Goal: Task Accomplishment & Management: Complete application form

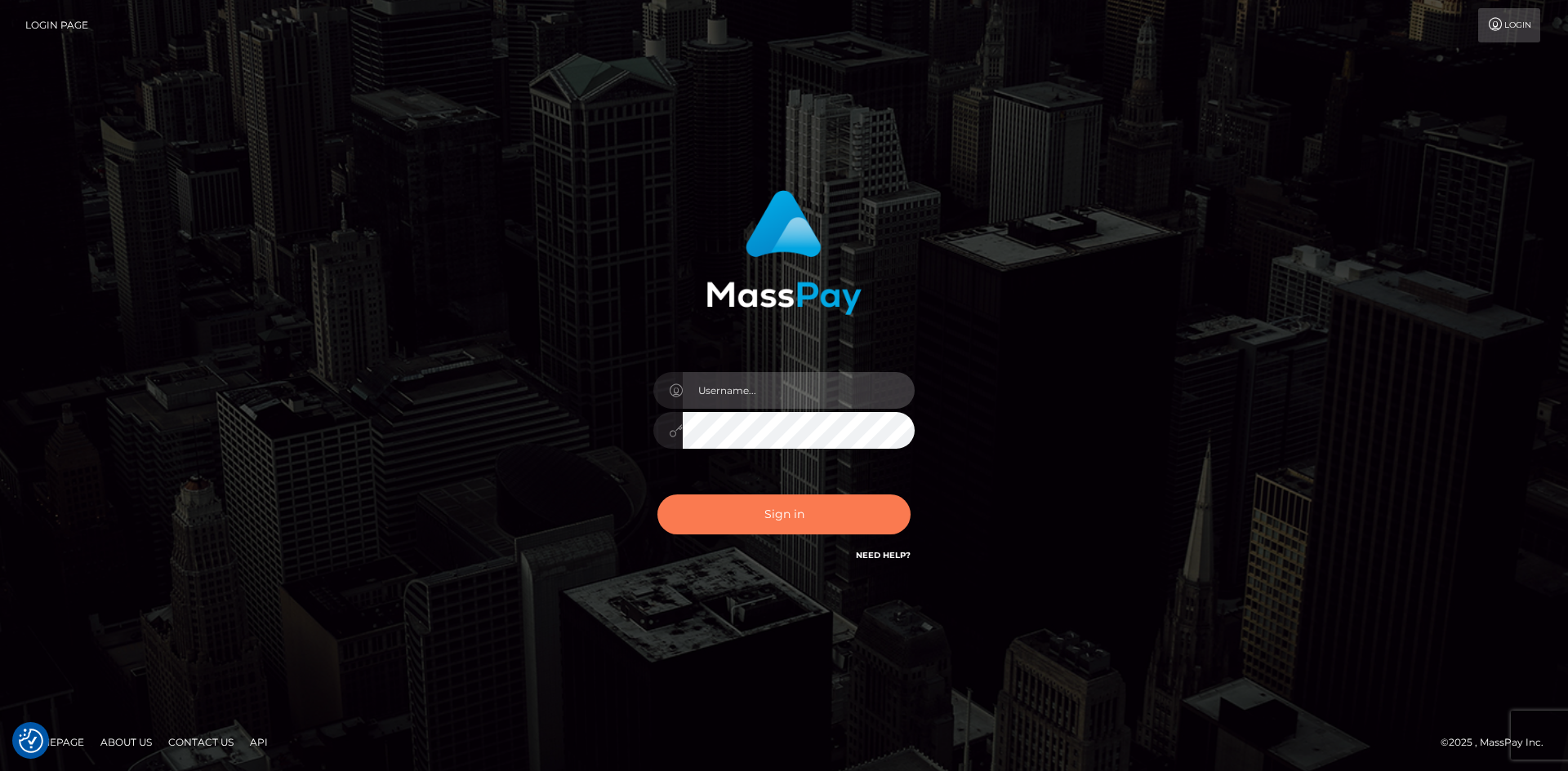
type input "tinan"
click at [817, 504] on button "Sign in" at bounding box center [784, 515] width 254 height 40
type input "tinan"
click at [794, 511] on button "Sign in" at bounding box center [784, 515] width 254 height 40
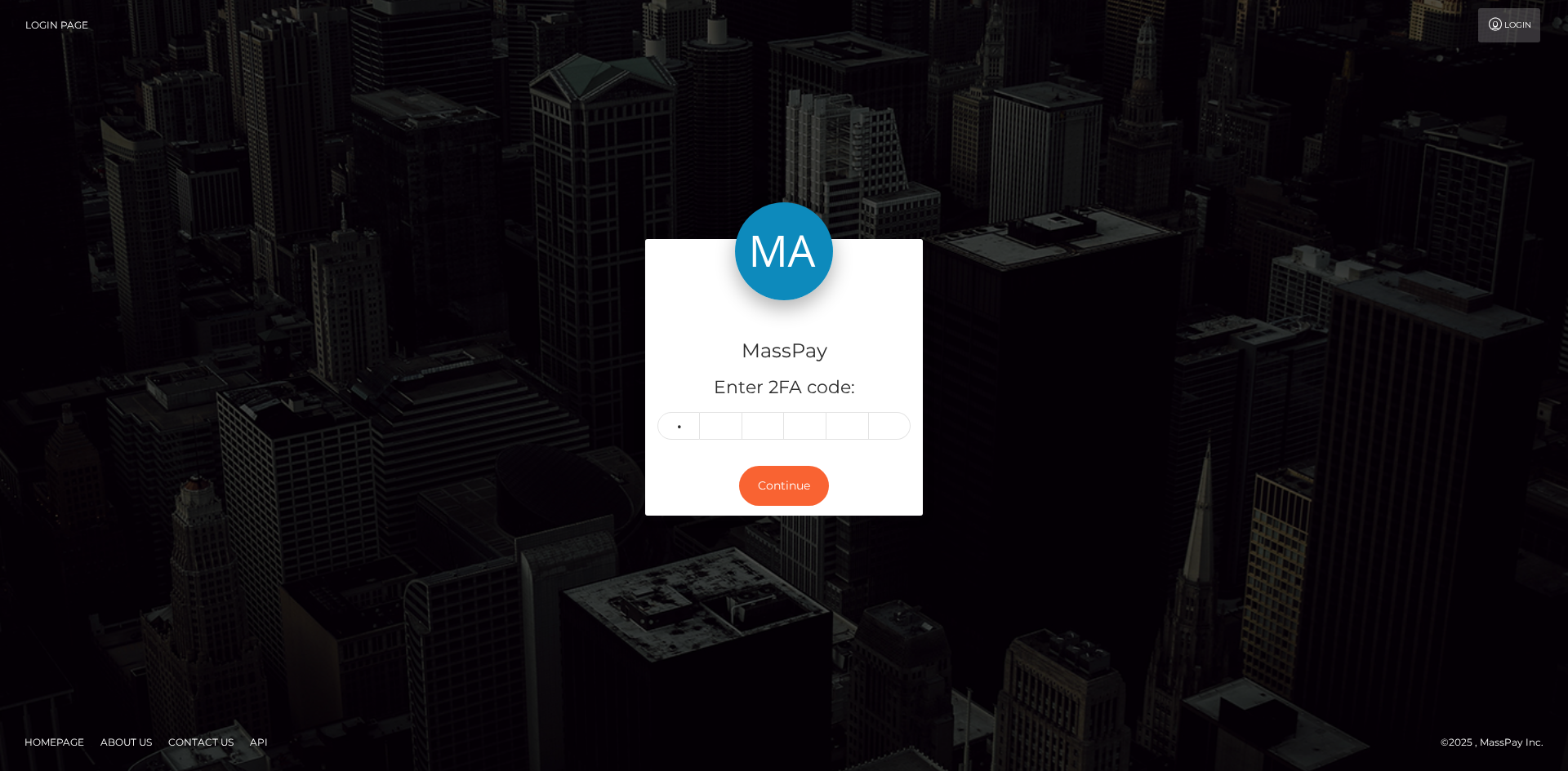
type input "2"
type input "9"
type input "1"
type input "4"
type input "0"
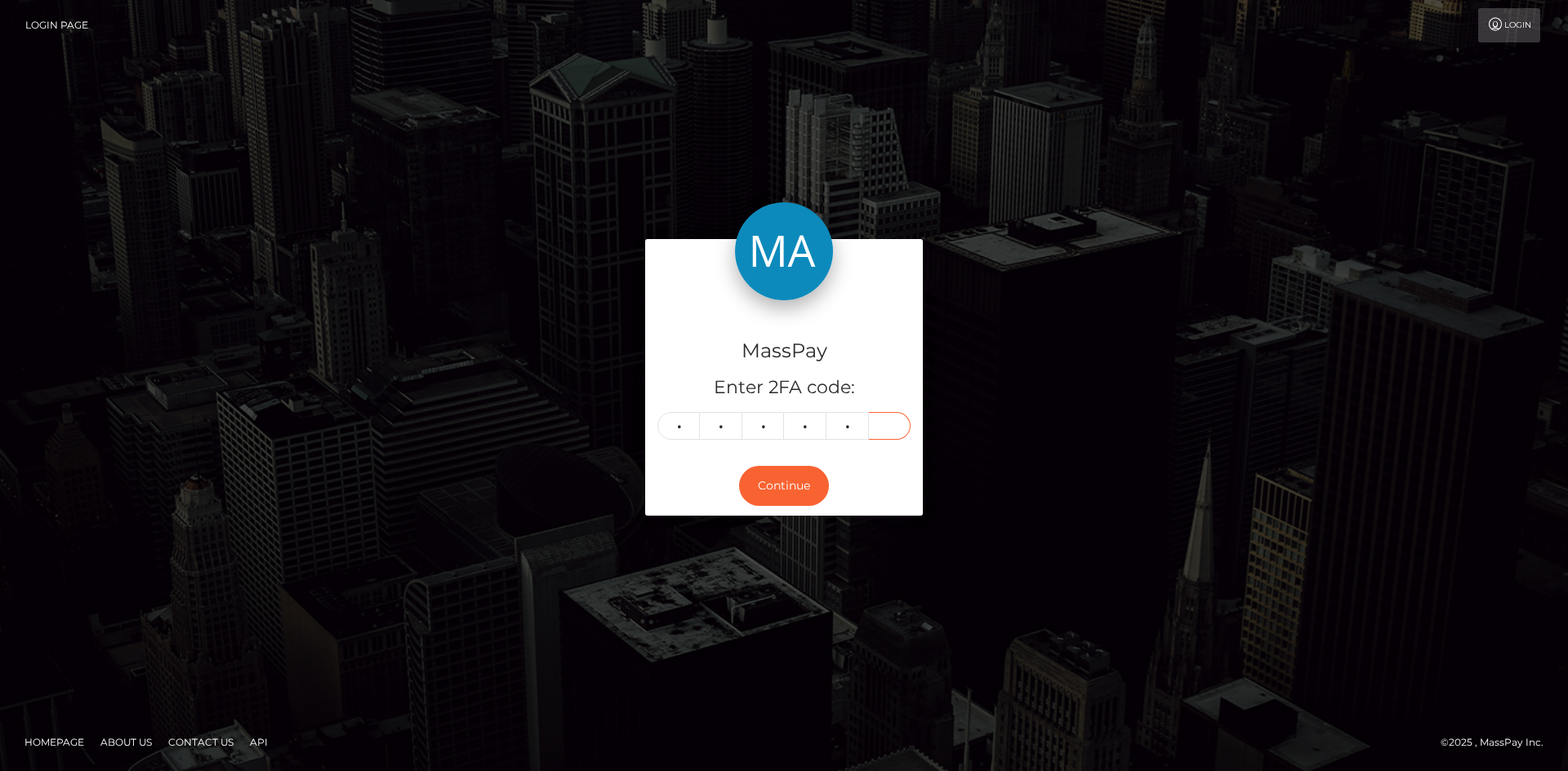
type input "2"
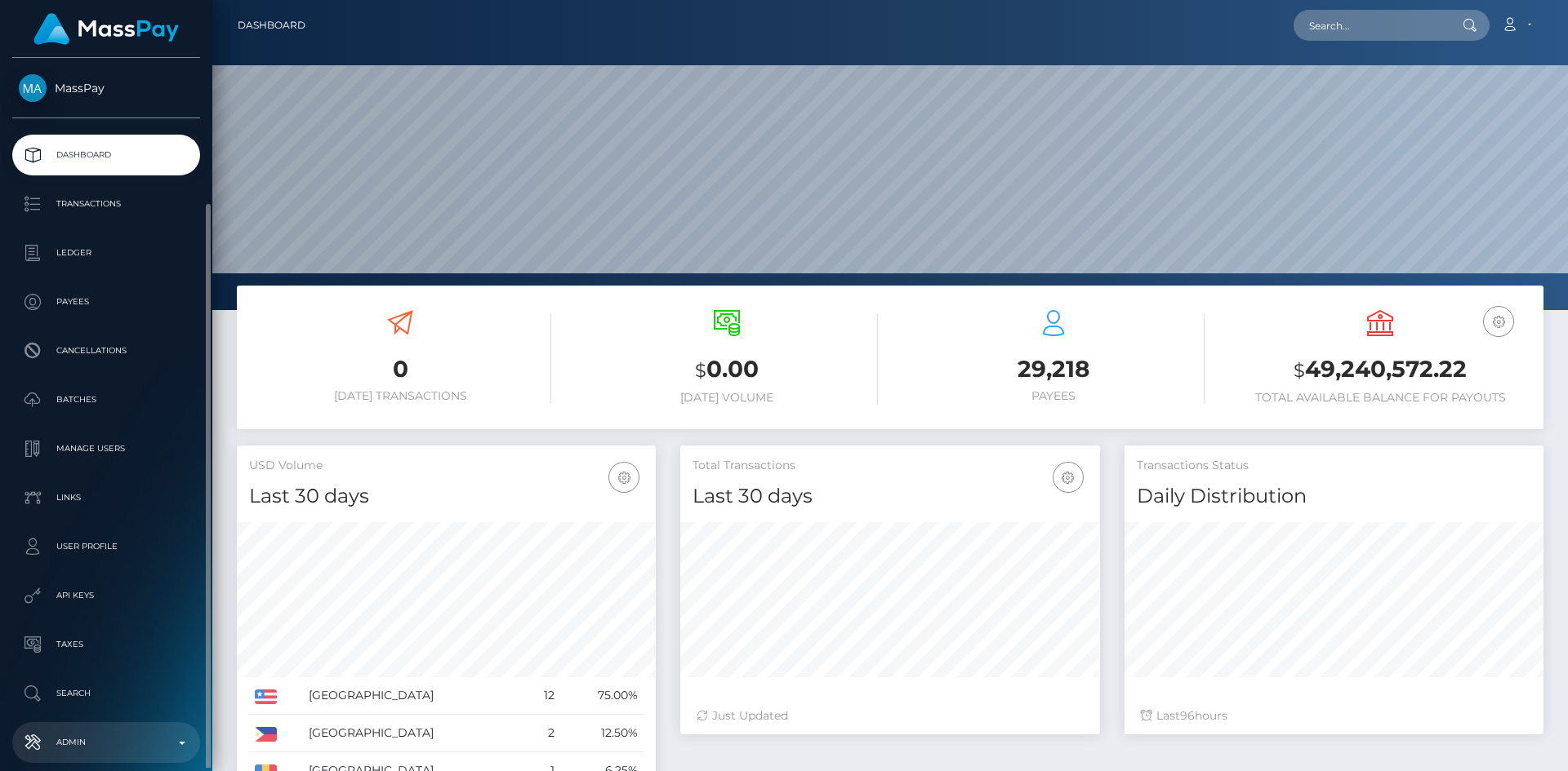
scroll to position [290, 420]
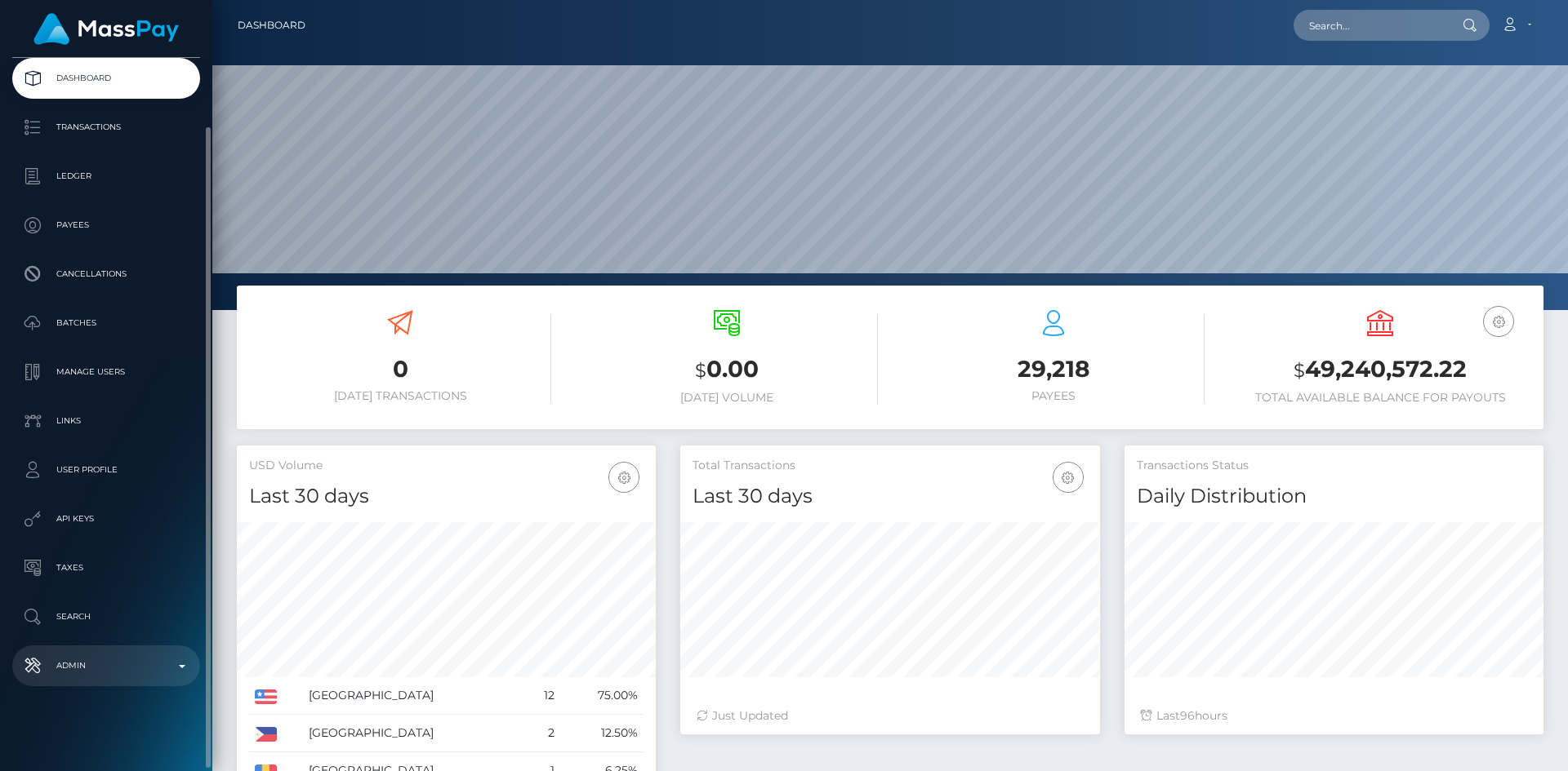
click at [147, 657] on p "Admin" at bounding box center [106, 667] width 175 height 25
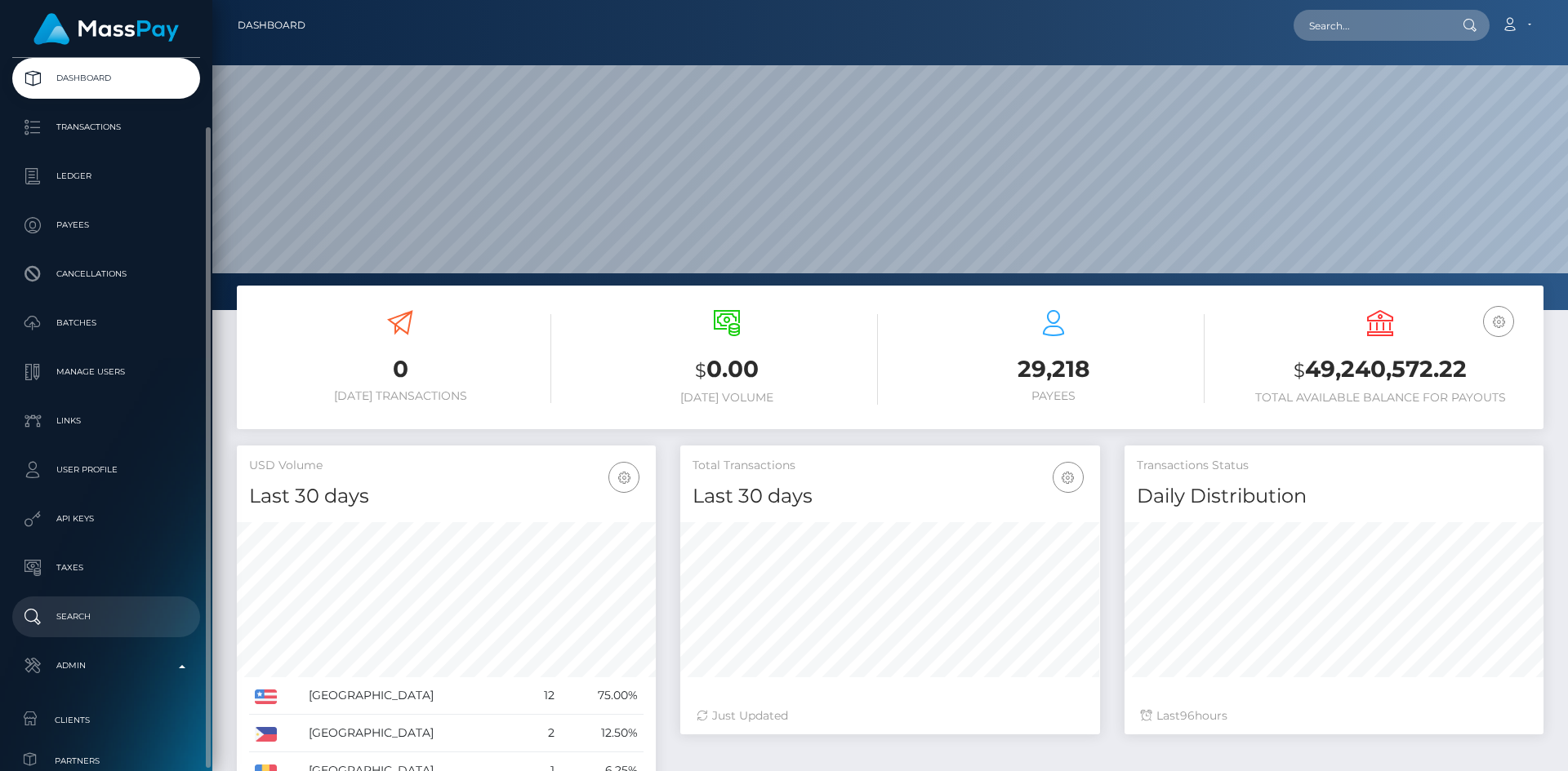
scroll to position [0, 0]
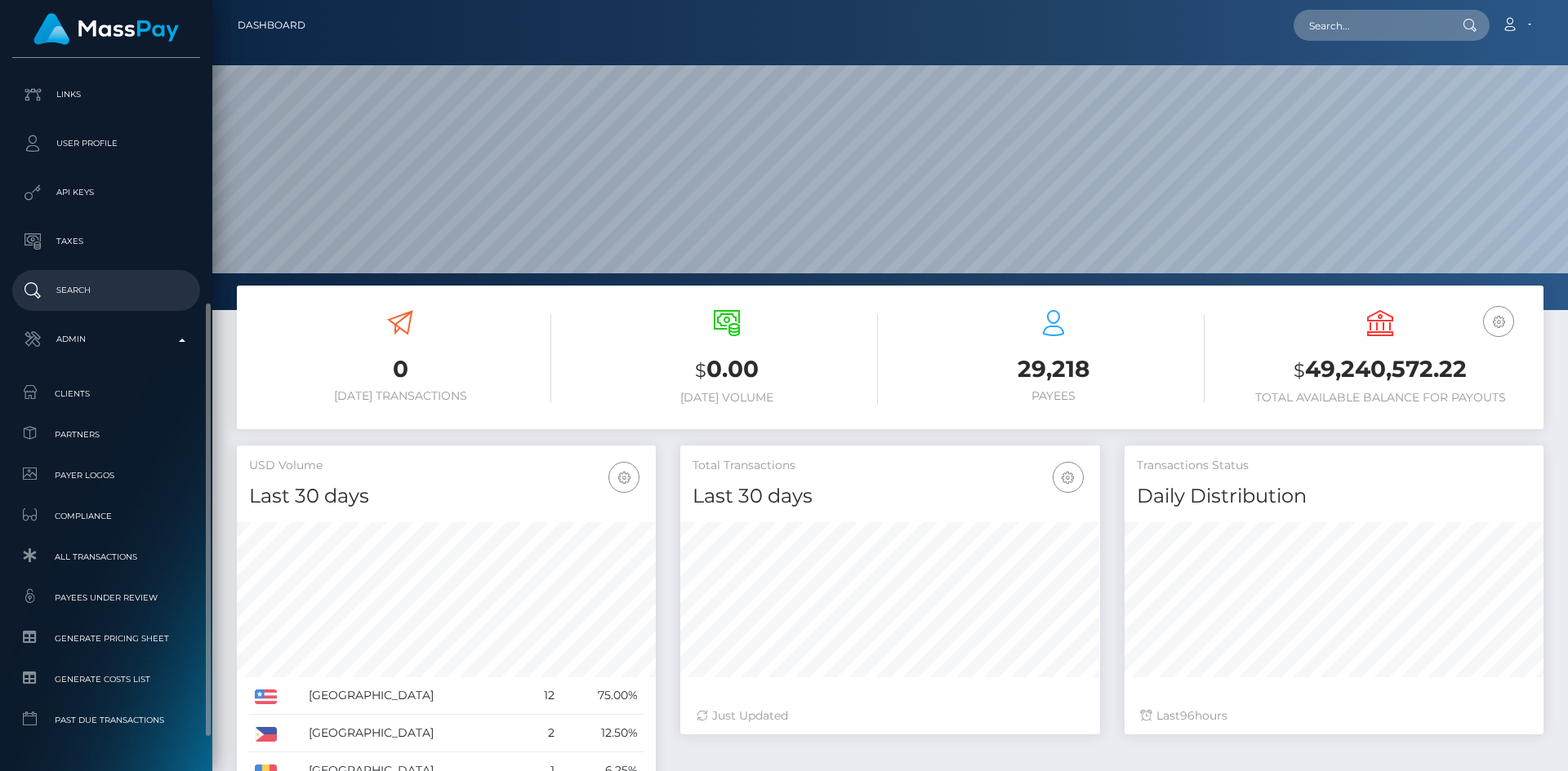
click at [116, 293] on p "Search" at bounding box center [106, 291] width 175 height 25
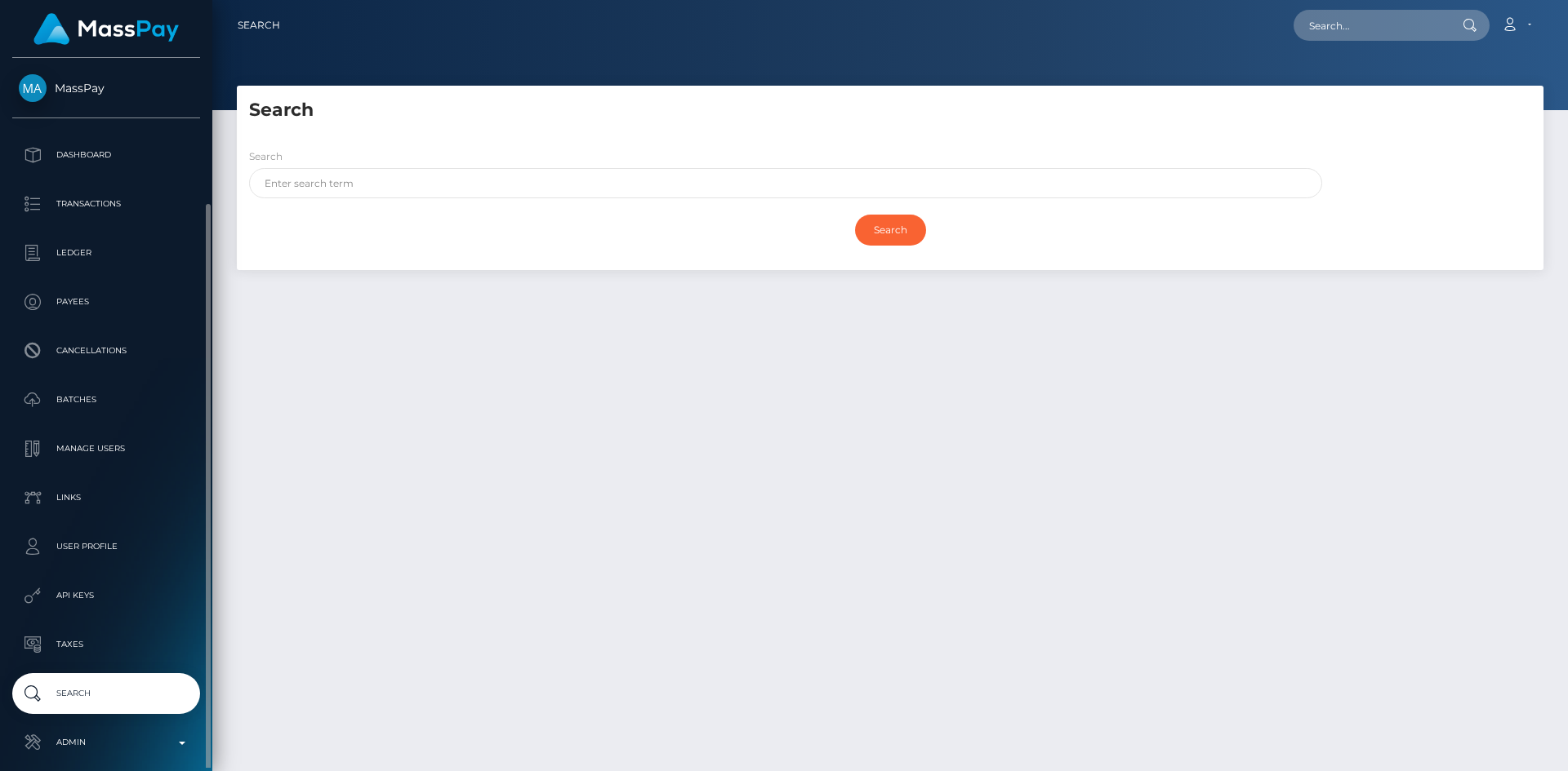
scroll to position [77, 0]
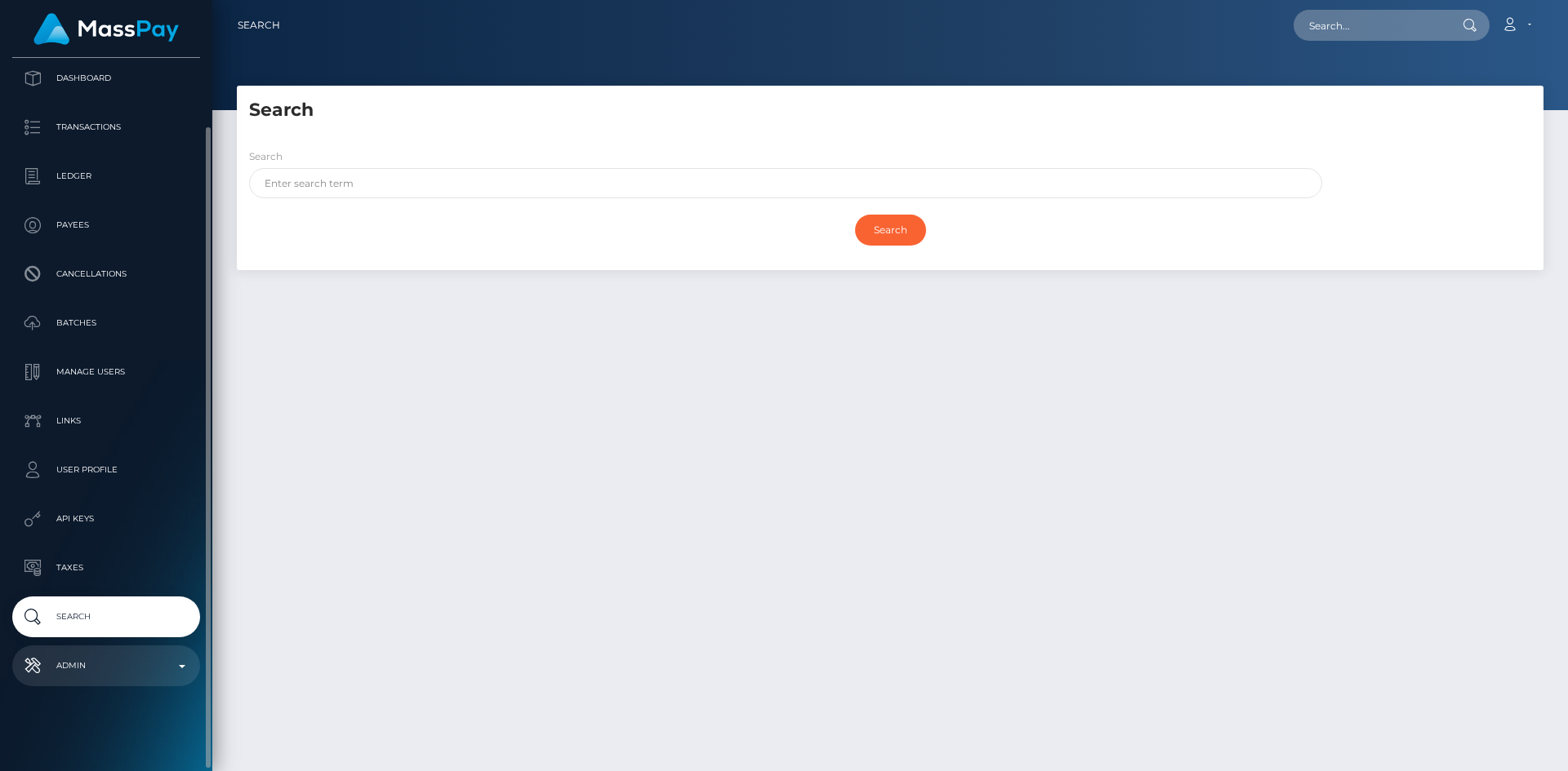
click at [109, 666] on p "Admin" at bounding box center [106, 667] width 175 height 25
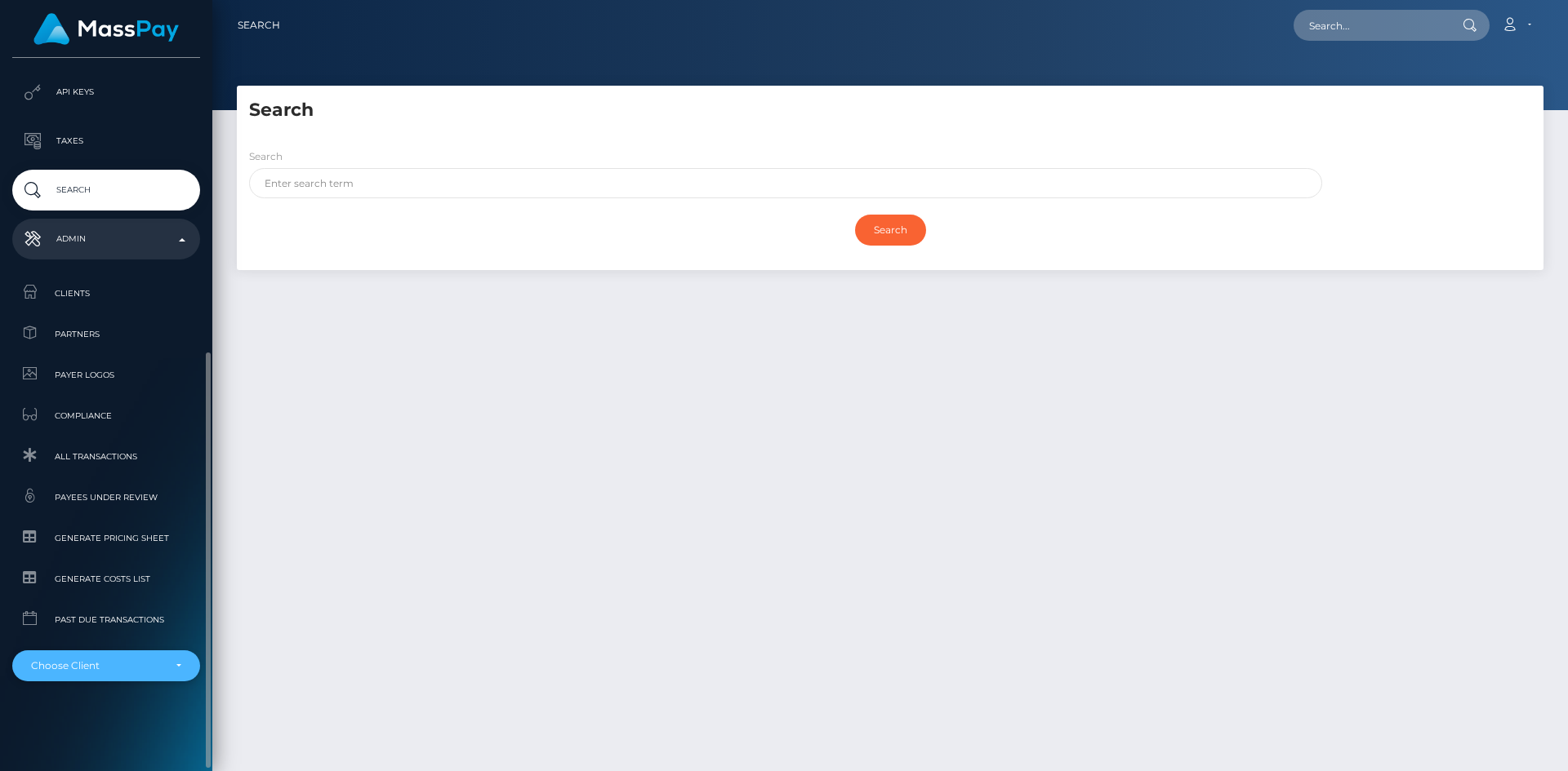
click at [101, 665] on div "Choose Client" at bounding box center [96, 667] width 131 height 13
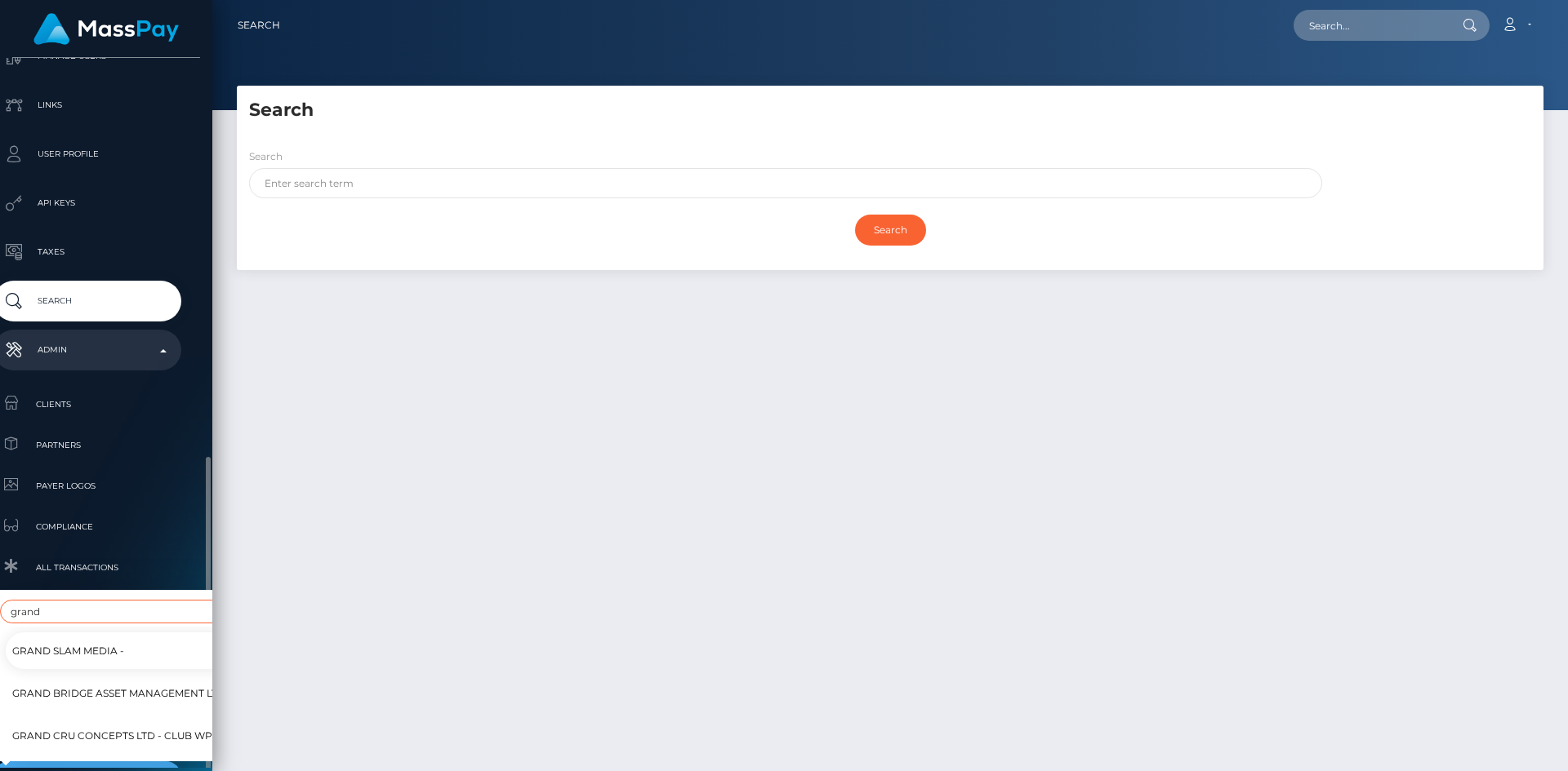
scroll to position [498, 19]
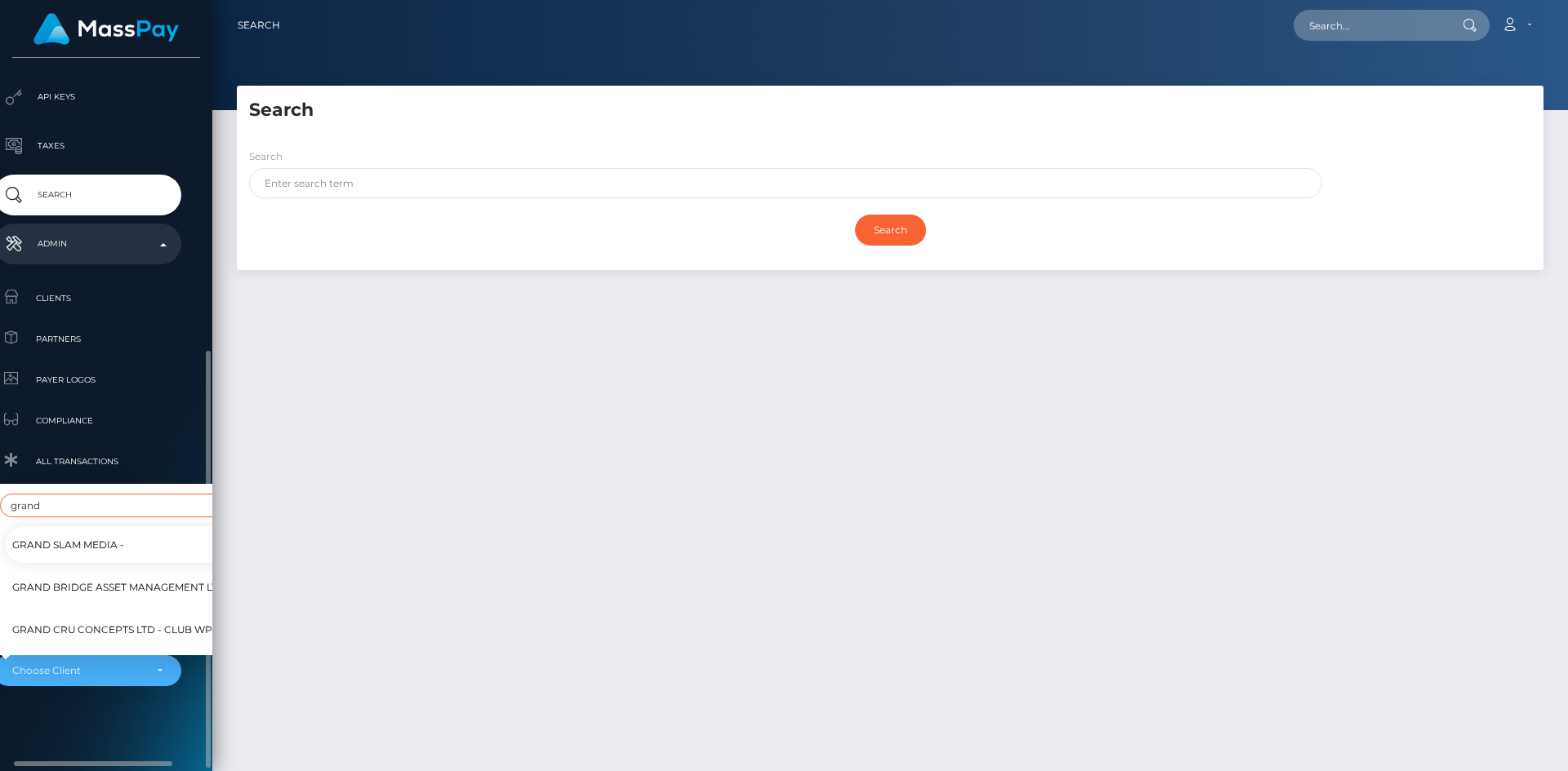
type input "grand"
click at [137, 627] on span "Grand Cru Concepts Ltd - Club WPT Gold" at bounding box center [131, 630] width 237 height 21
select select "358"
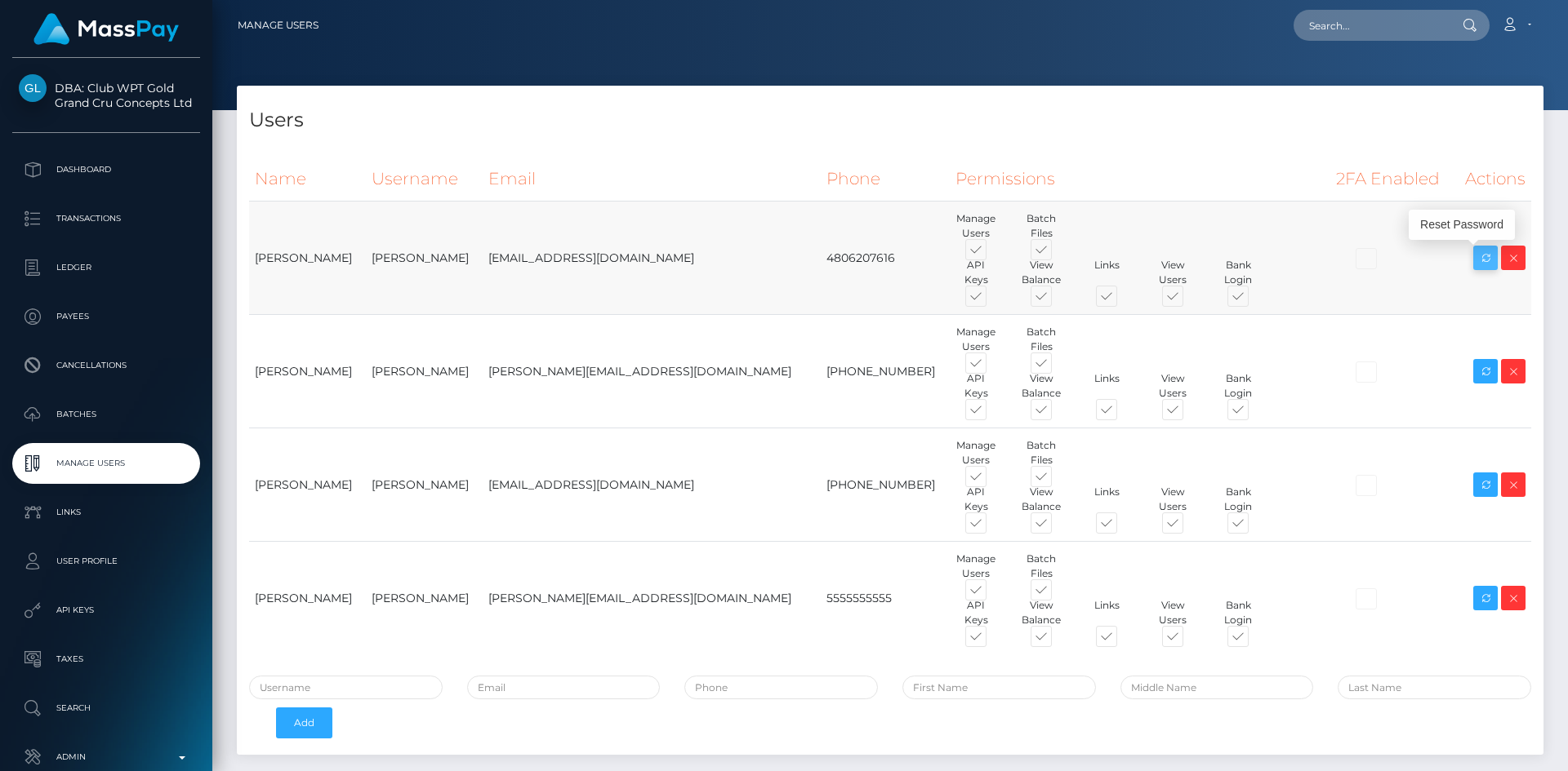
click at [1478, 264] on icon at bounding box center [1485, 257] width 19 height 20
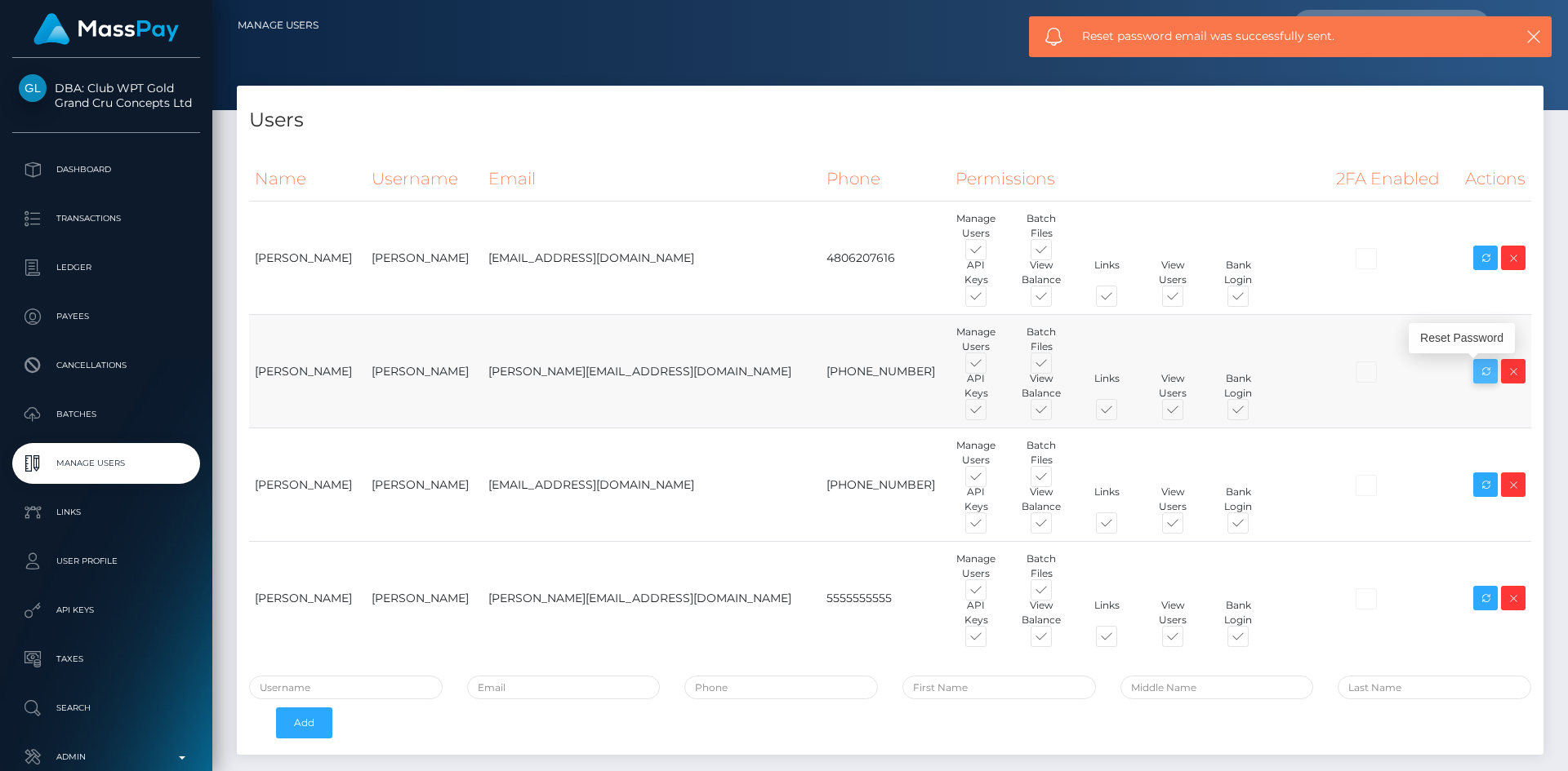
click at [1490, 376] on icon at bounding box center [1485, 371] width 19 height 20
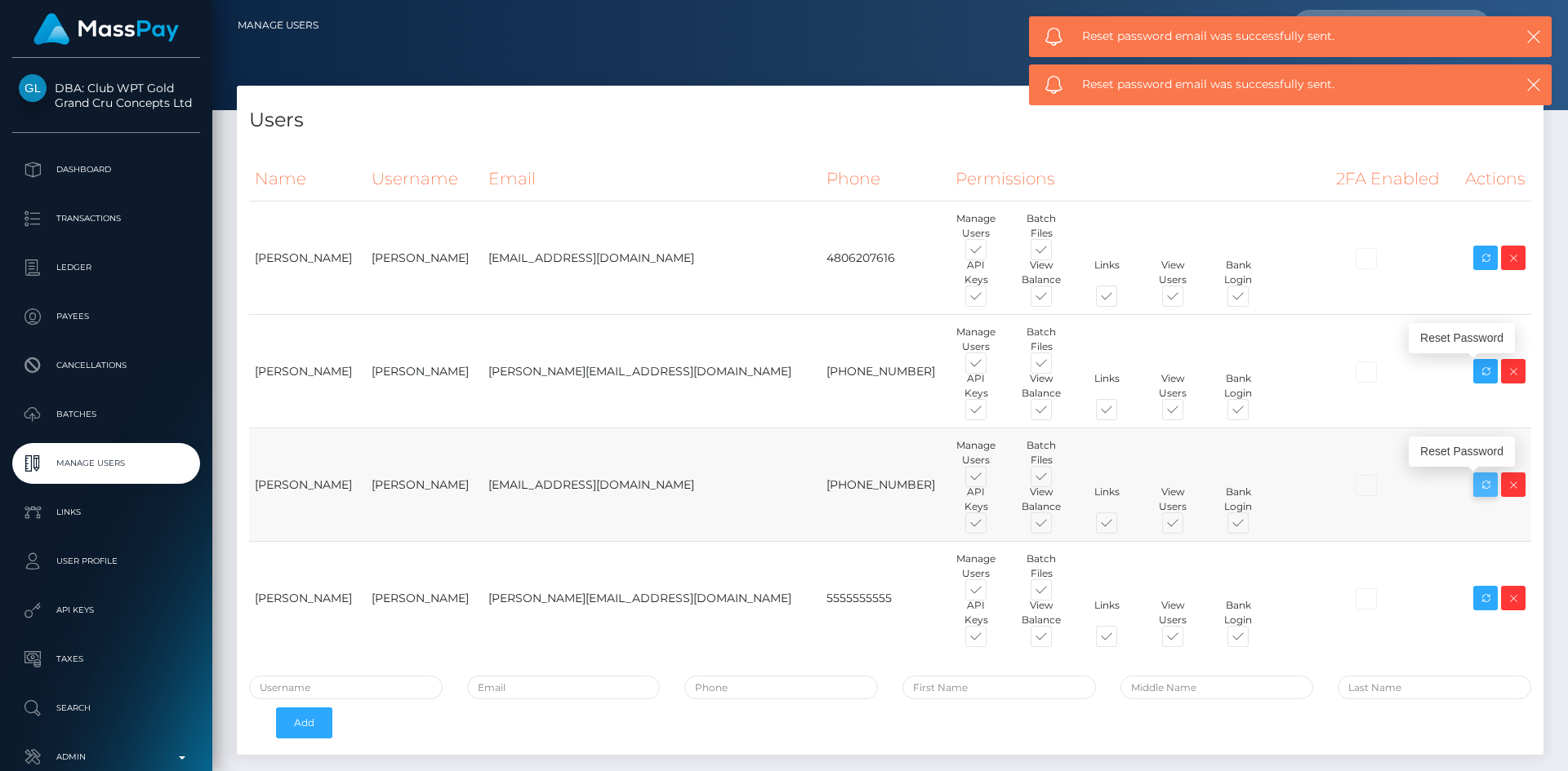
click at [1481, 485] on icon at bounding box center [1485, 485] width 19 height 20
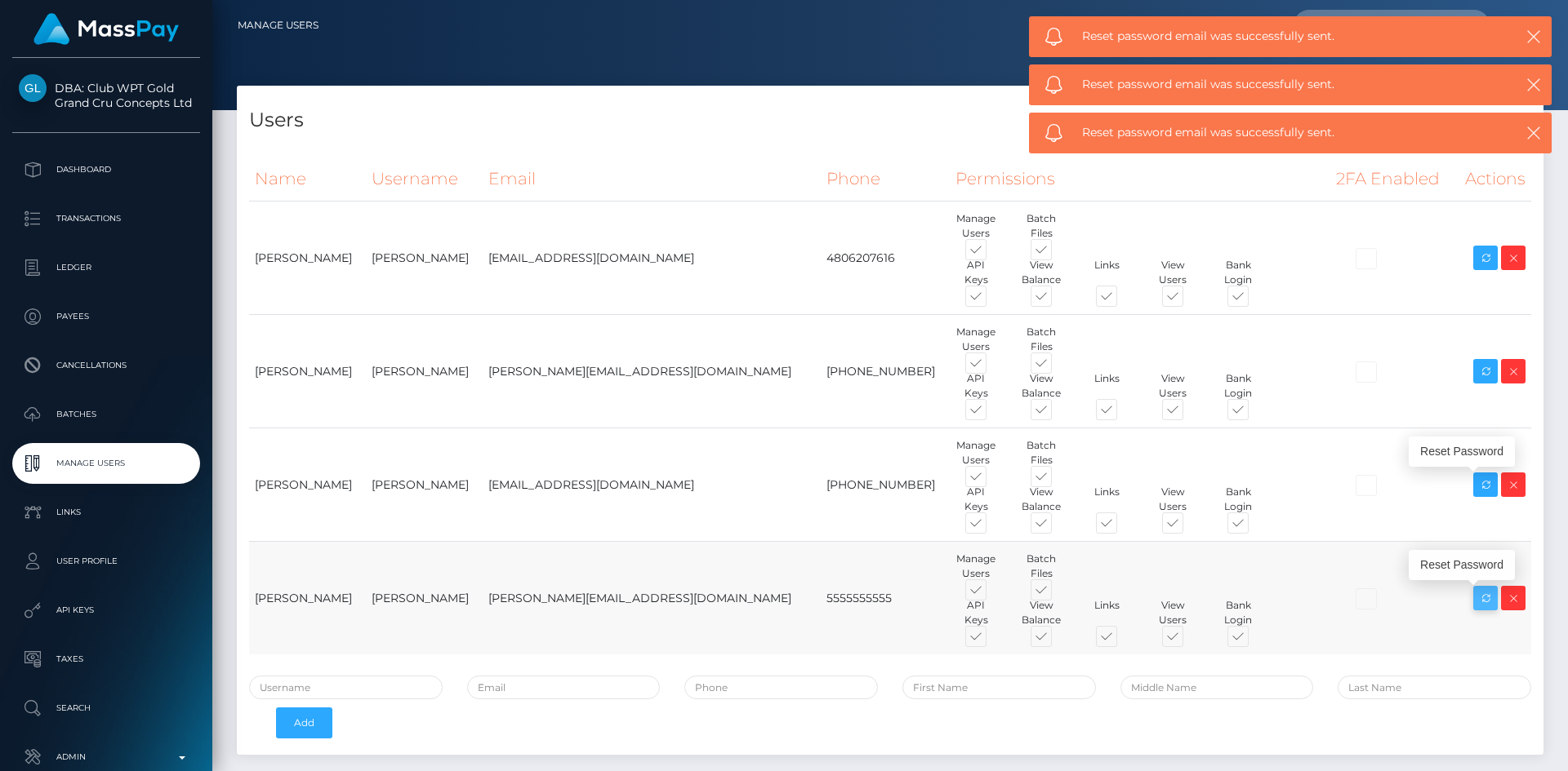
click at [1485, 596] on icon at bounding box center [1485, 598] width 19 height 20
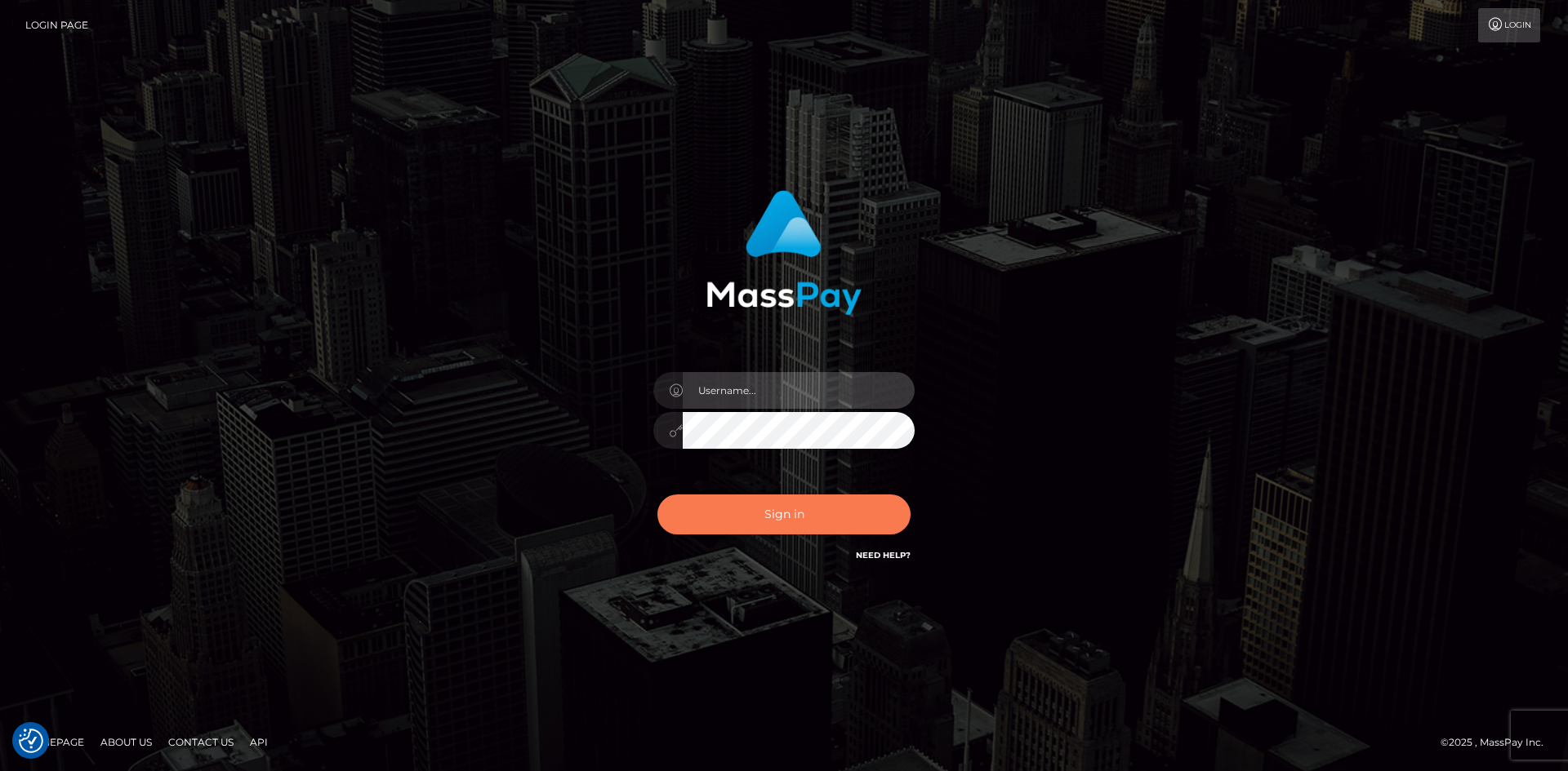
type input "tinan"
click at [838, 520] on button "Sign in" at bounding box center [784, 515] width 254 height 40
type input "tinan"
click at [838, 520] on button "Sign in" at bounding box center [784, 515] width 254 height 40
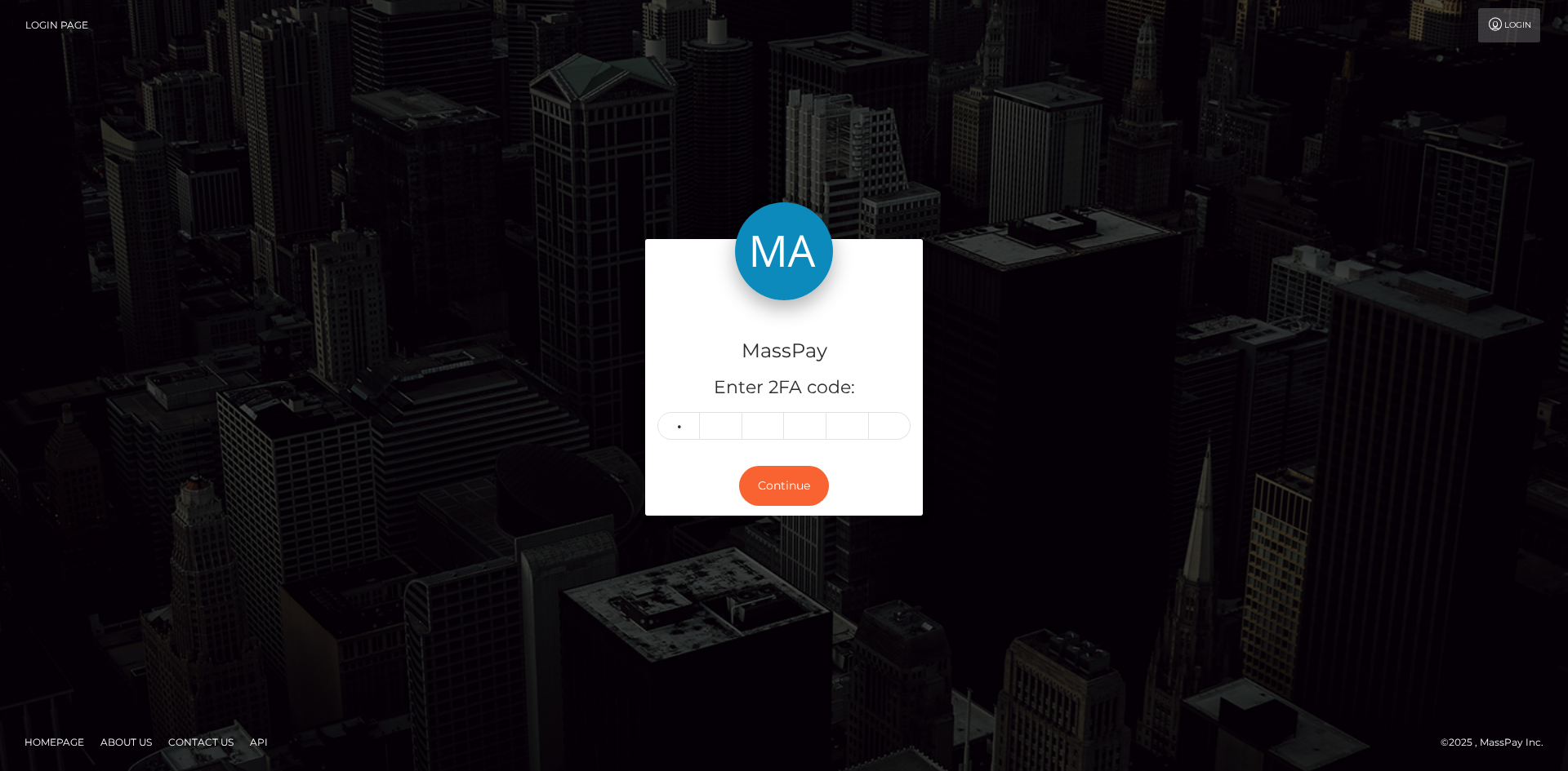
type input "3"
type input "1"
type input "5"
type input "3"
type input "1"
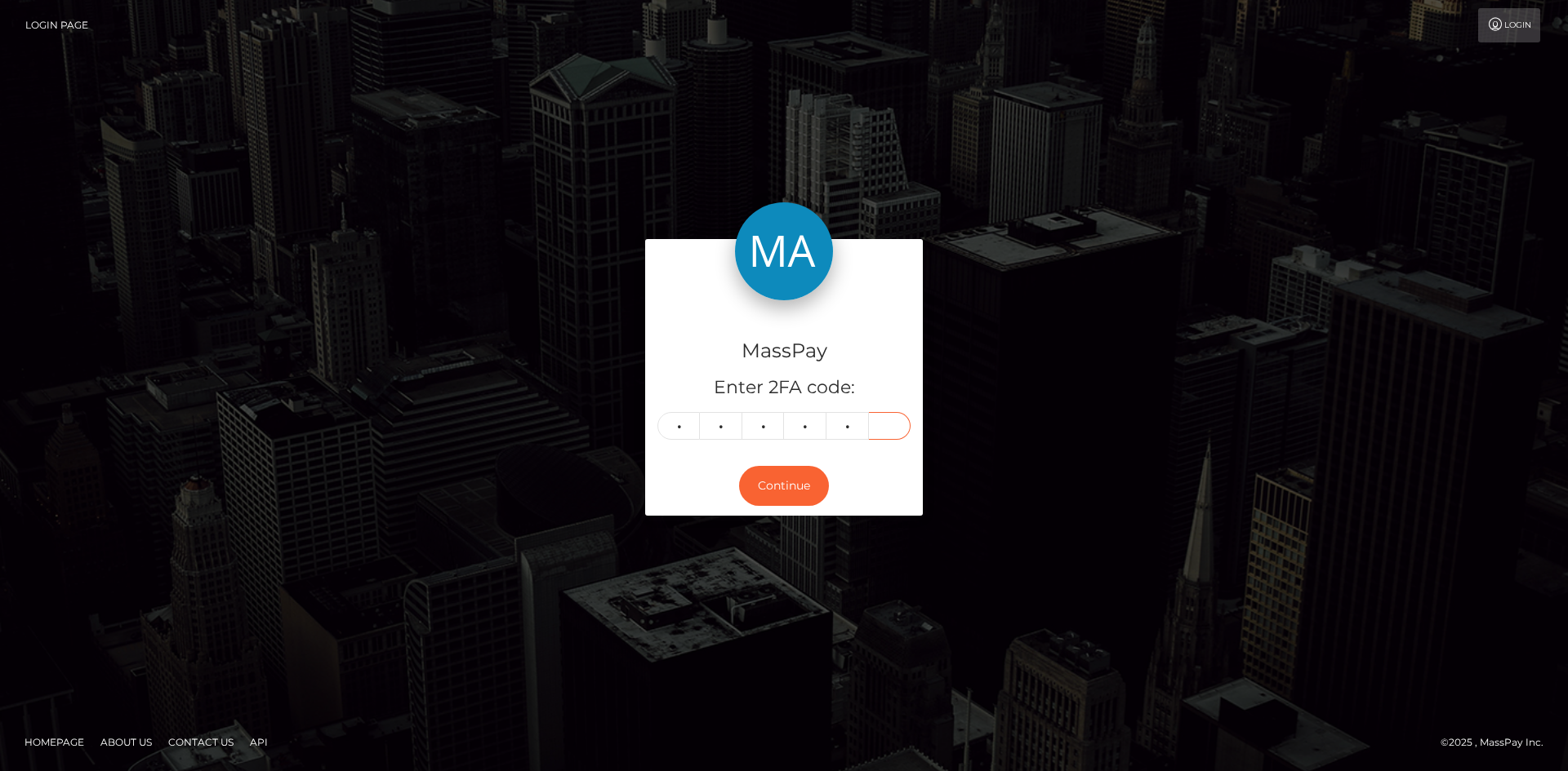
type input "5"
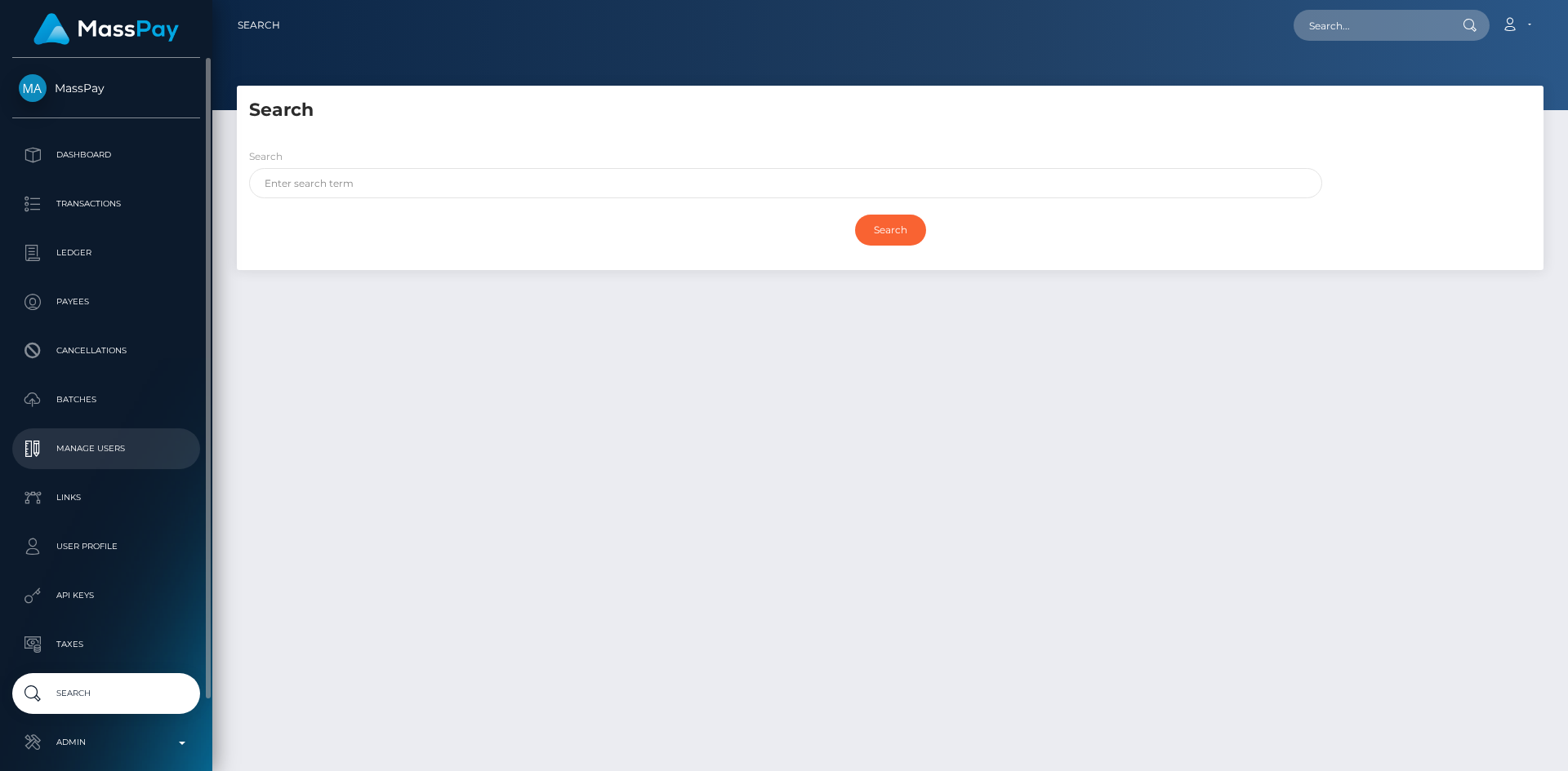
scroll to position [77, 0]
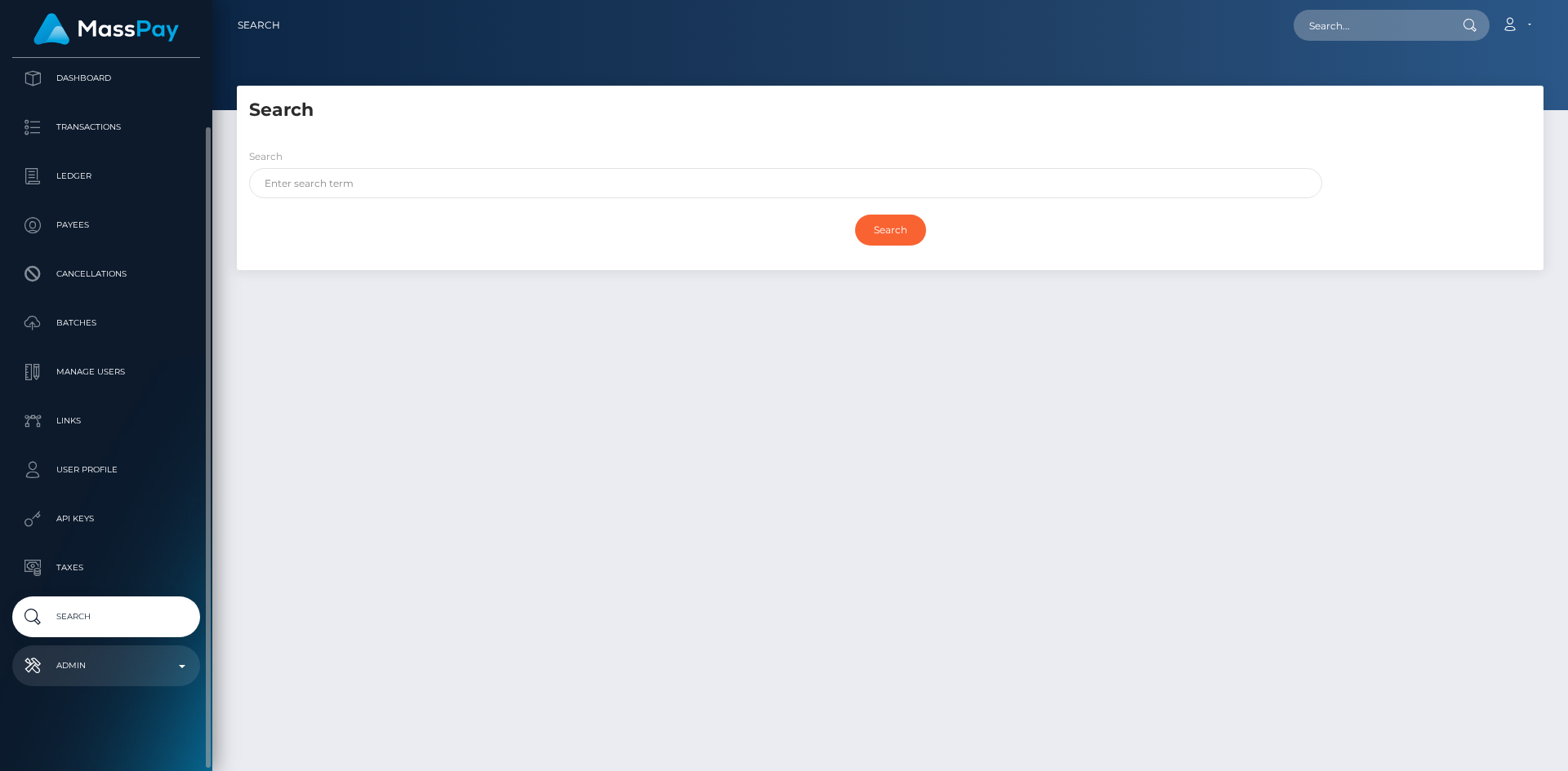
click at [113, 671] on p "Admin" at bounding box center [106, 667] width 175 height 25
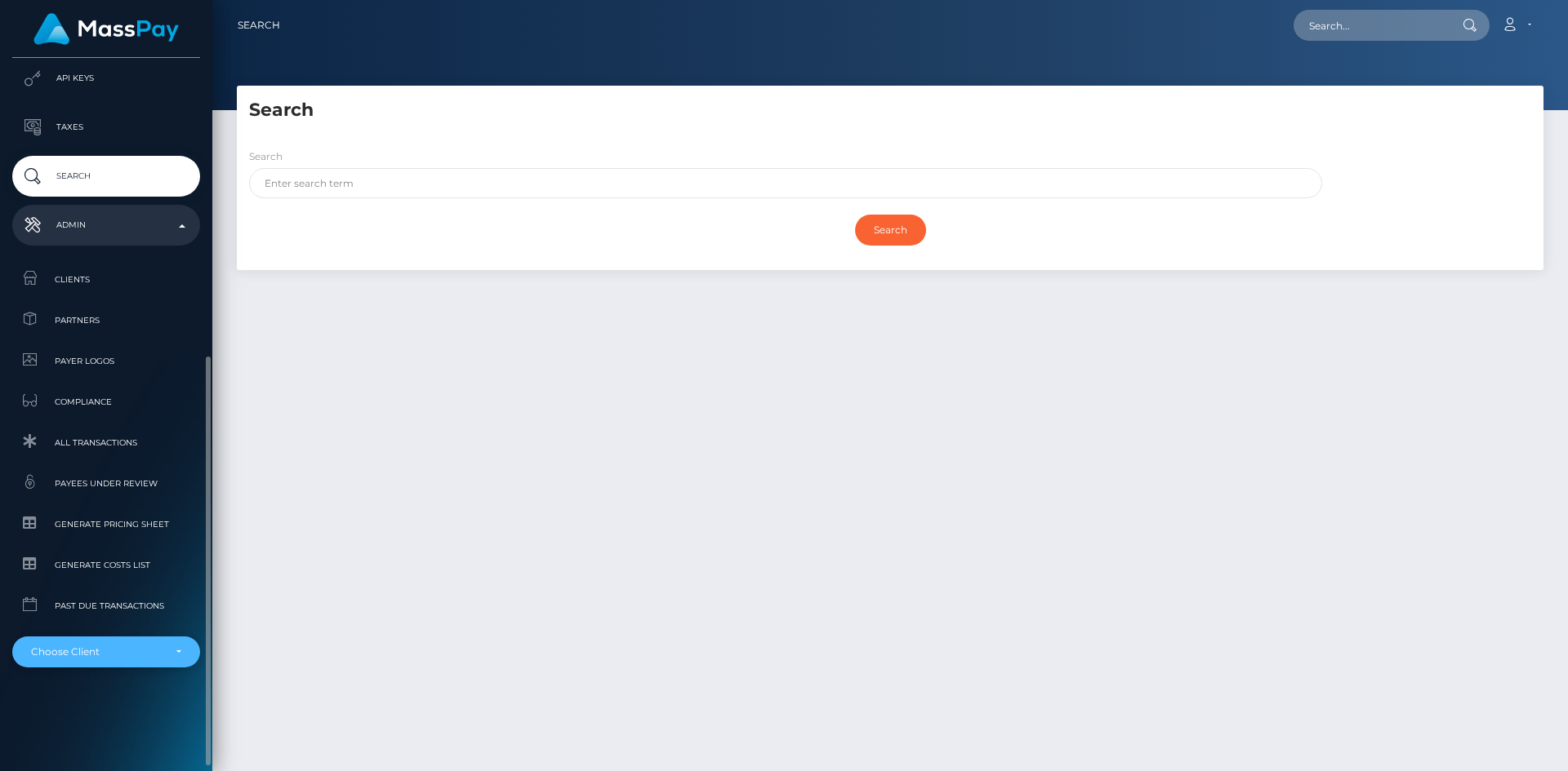
click at [120, 654] on div "Choose Client" at bounding box center [96, 652] width 131 height 13
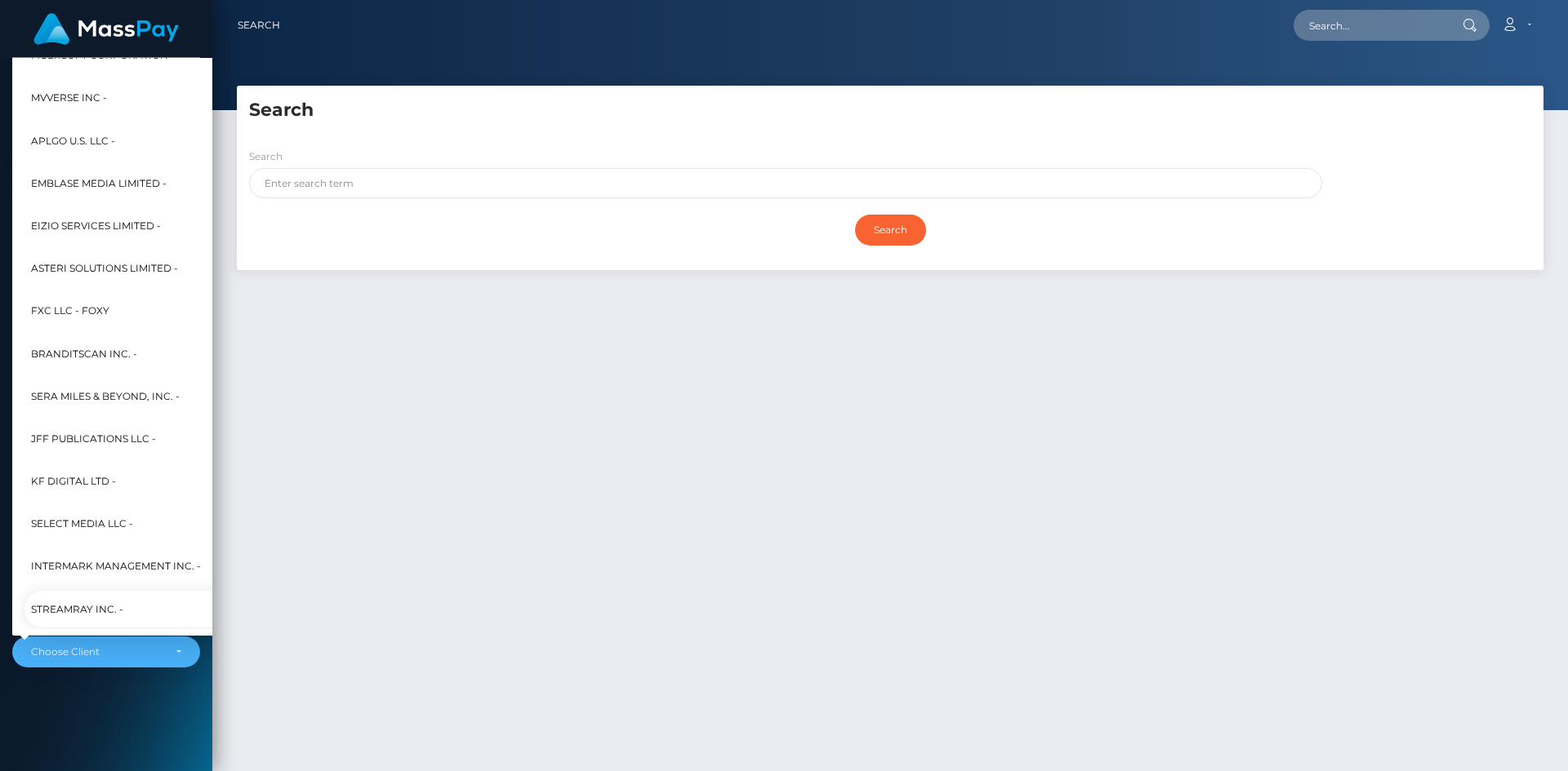
scroll to position [1310, 0]
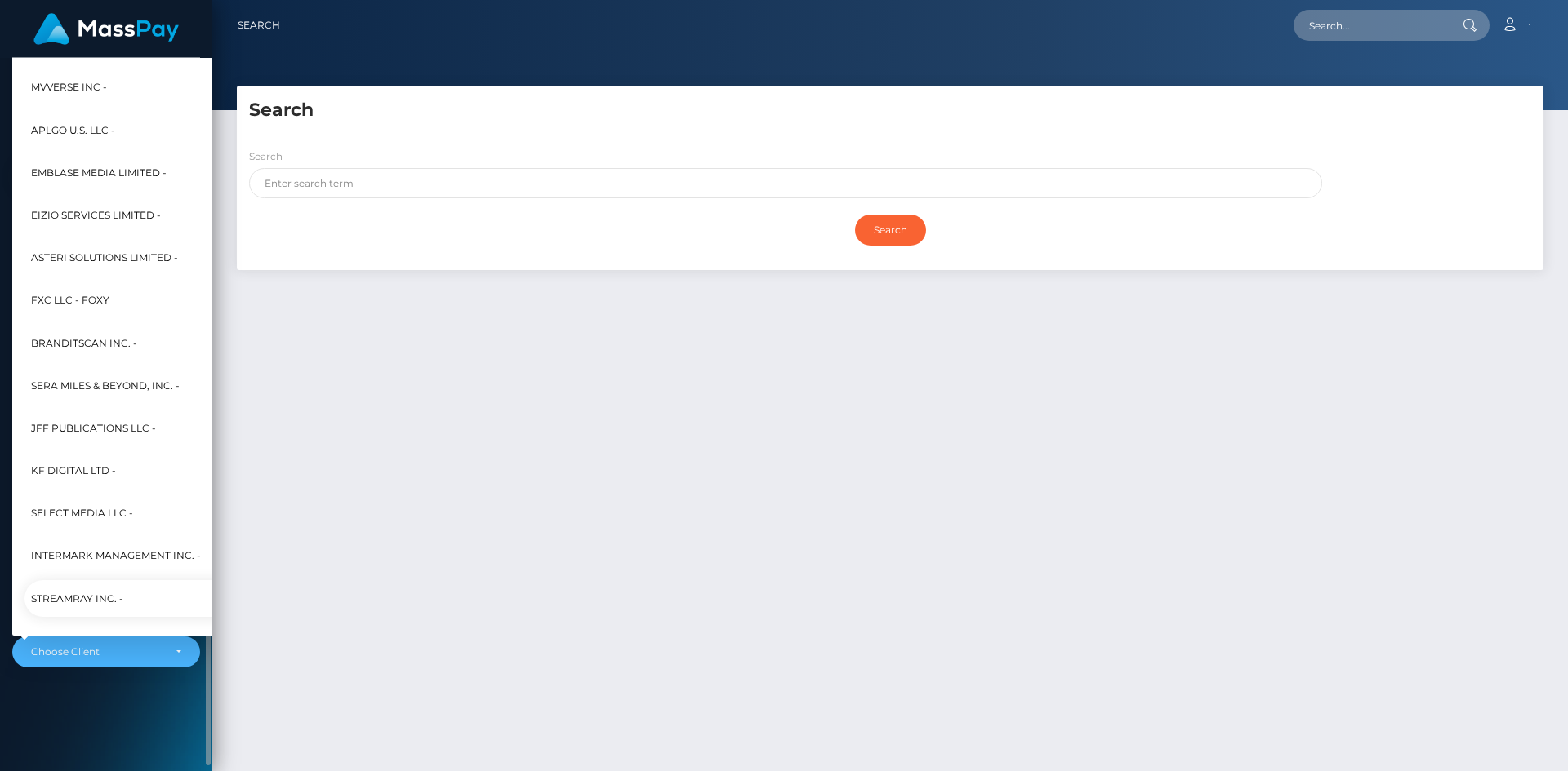
click at [114, 605] on span "Streamray Inc. -" at bounding box center [77, 599] width 92 height 21
select select "46"
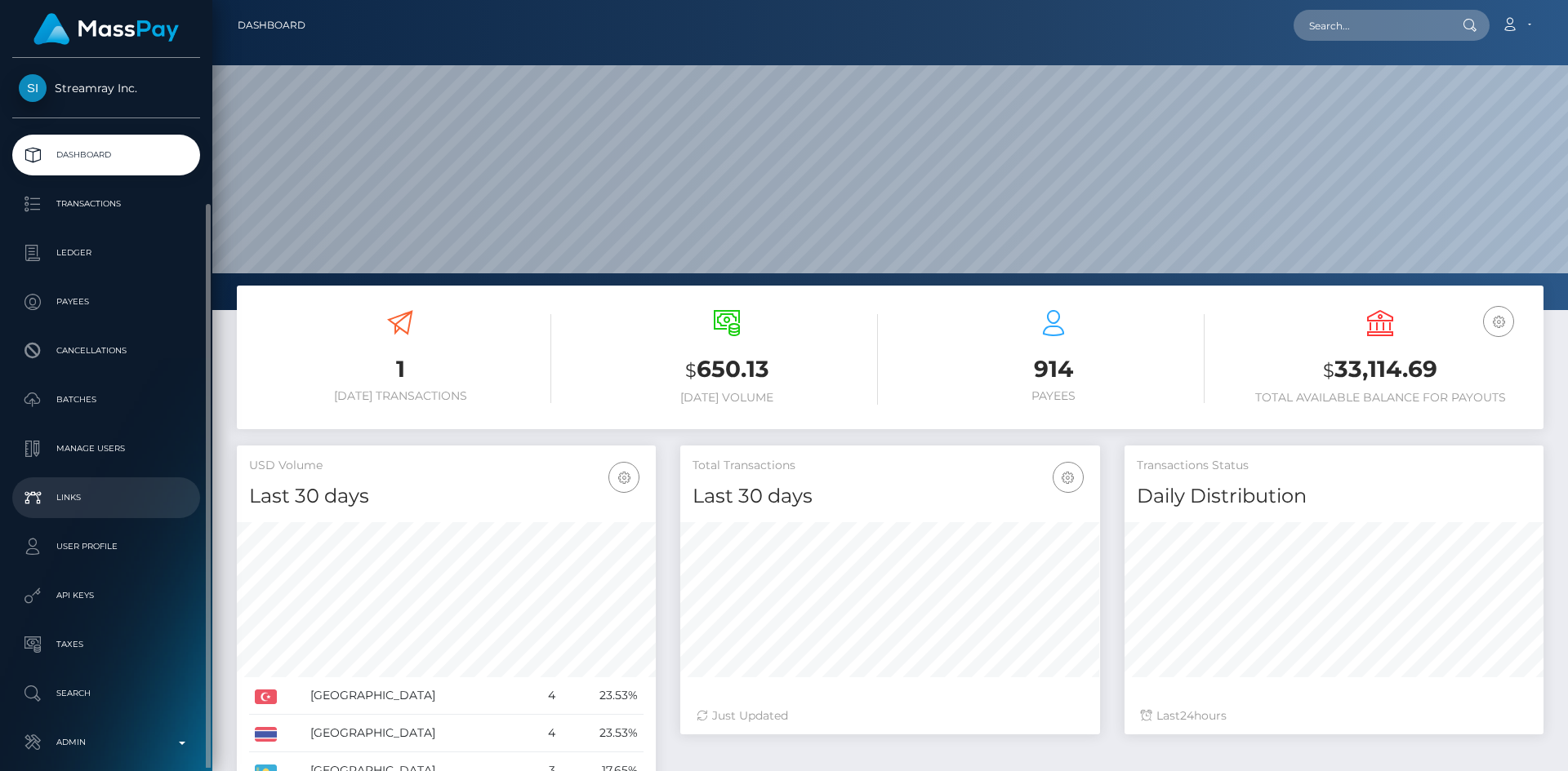
scroll to position [77, 0]
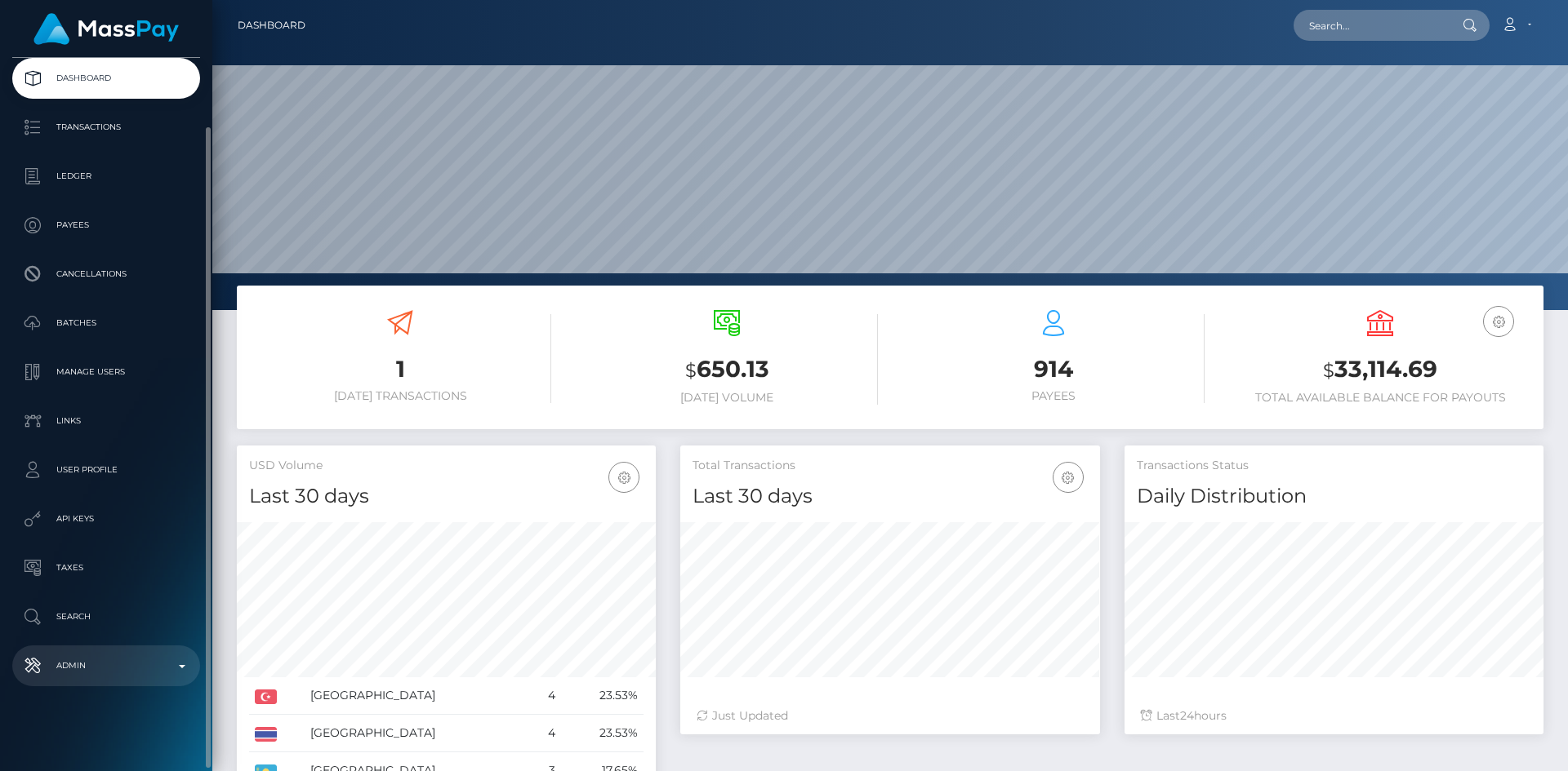
click at [83, 672] on p "Admin" at bounding box center [106, 667] width 175 height 25
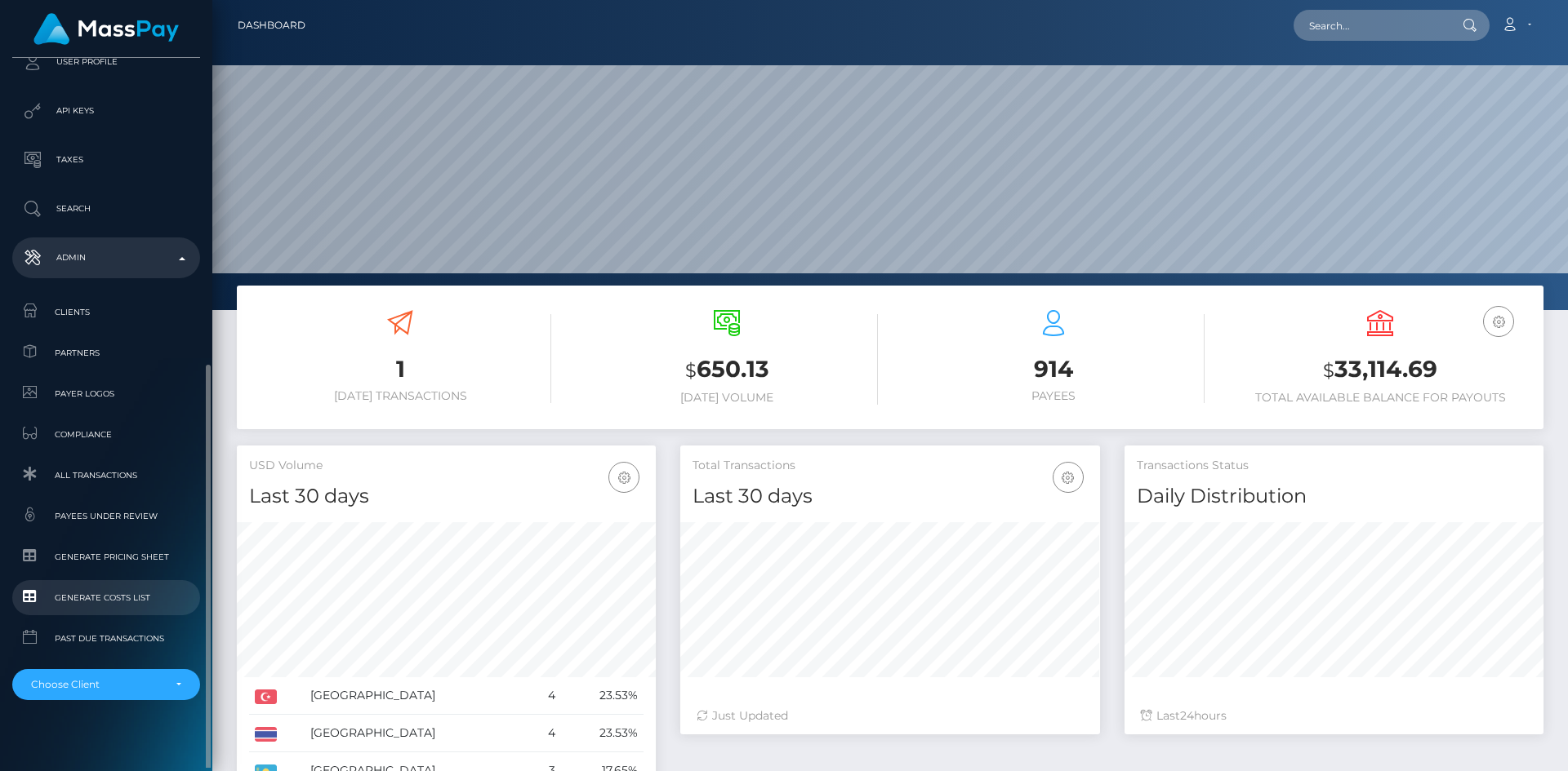
scroll to position [498, 0]
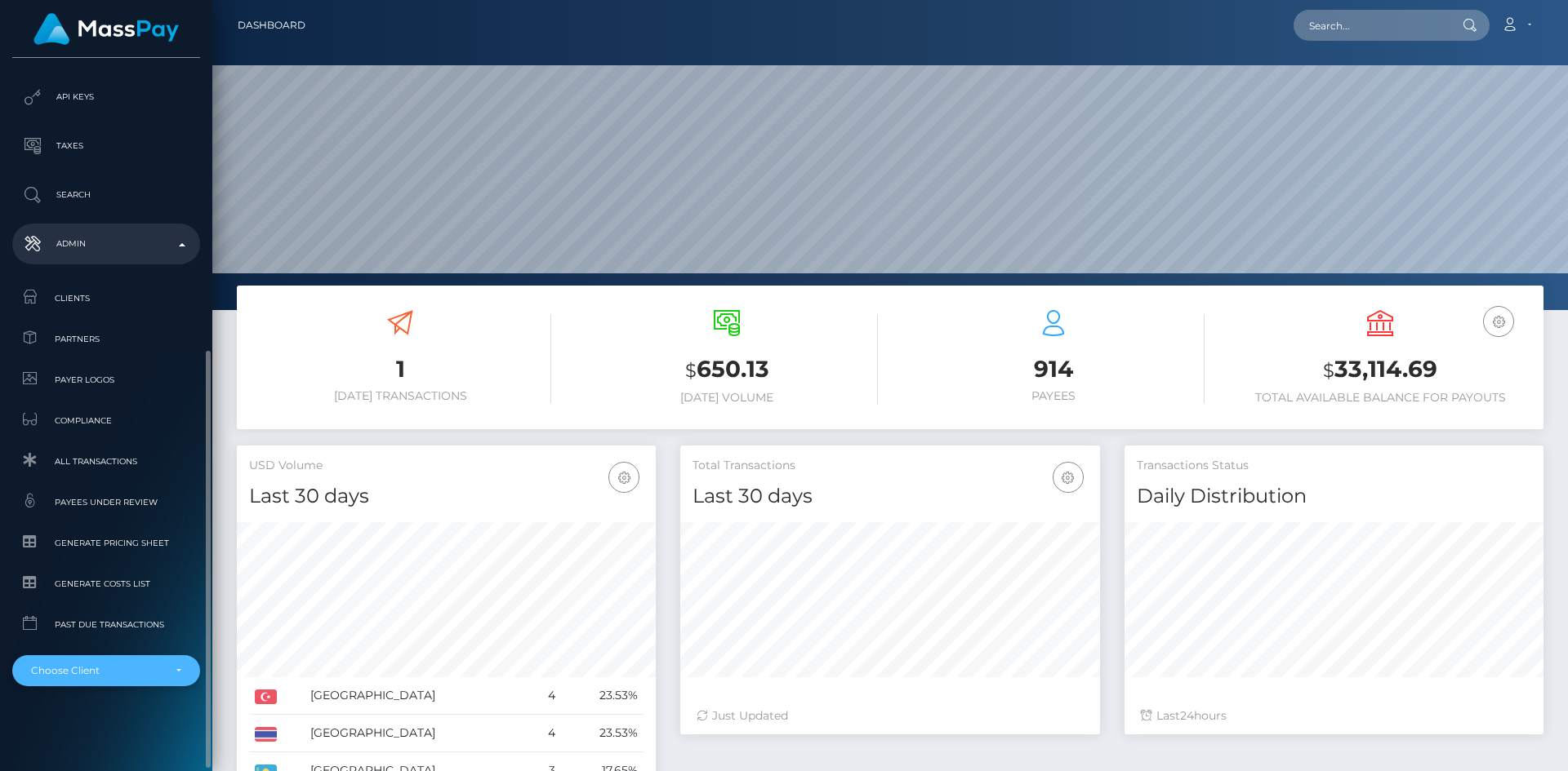
click at [89, 659] on div "Choose Client" at bounding box center [106, 671] width 188 height 31
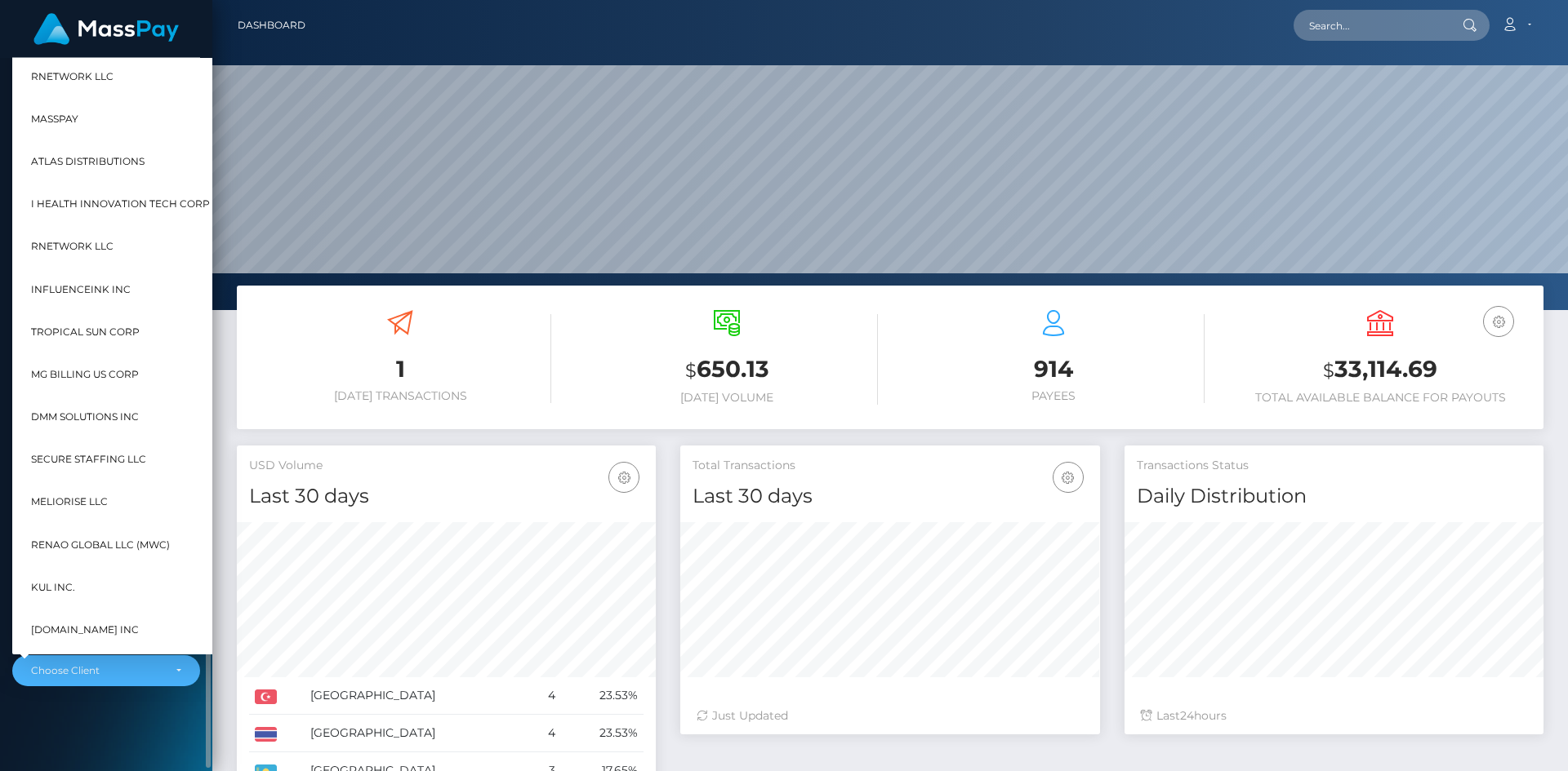
click at [114, 743] on div "Streamray Inc. Dashboard Transactions Ledger Payees Cancellations Batches IMG" at bounding box center [106, 413] width 212 height 710
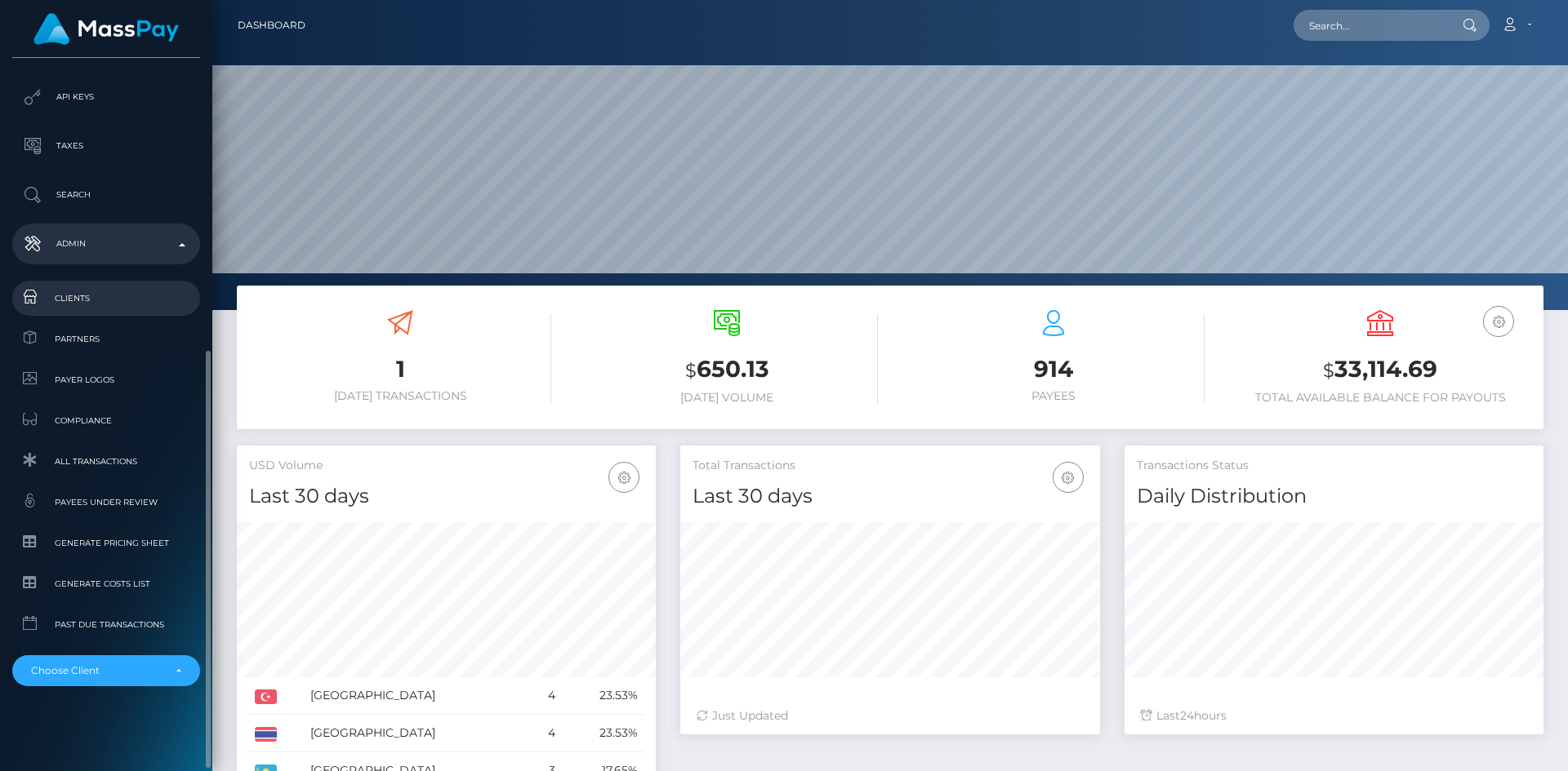
click at [92, 298] on span "Clients" at bounding box center [106, 298] width 175 height 19
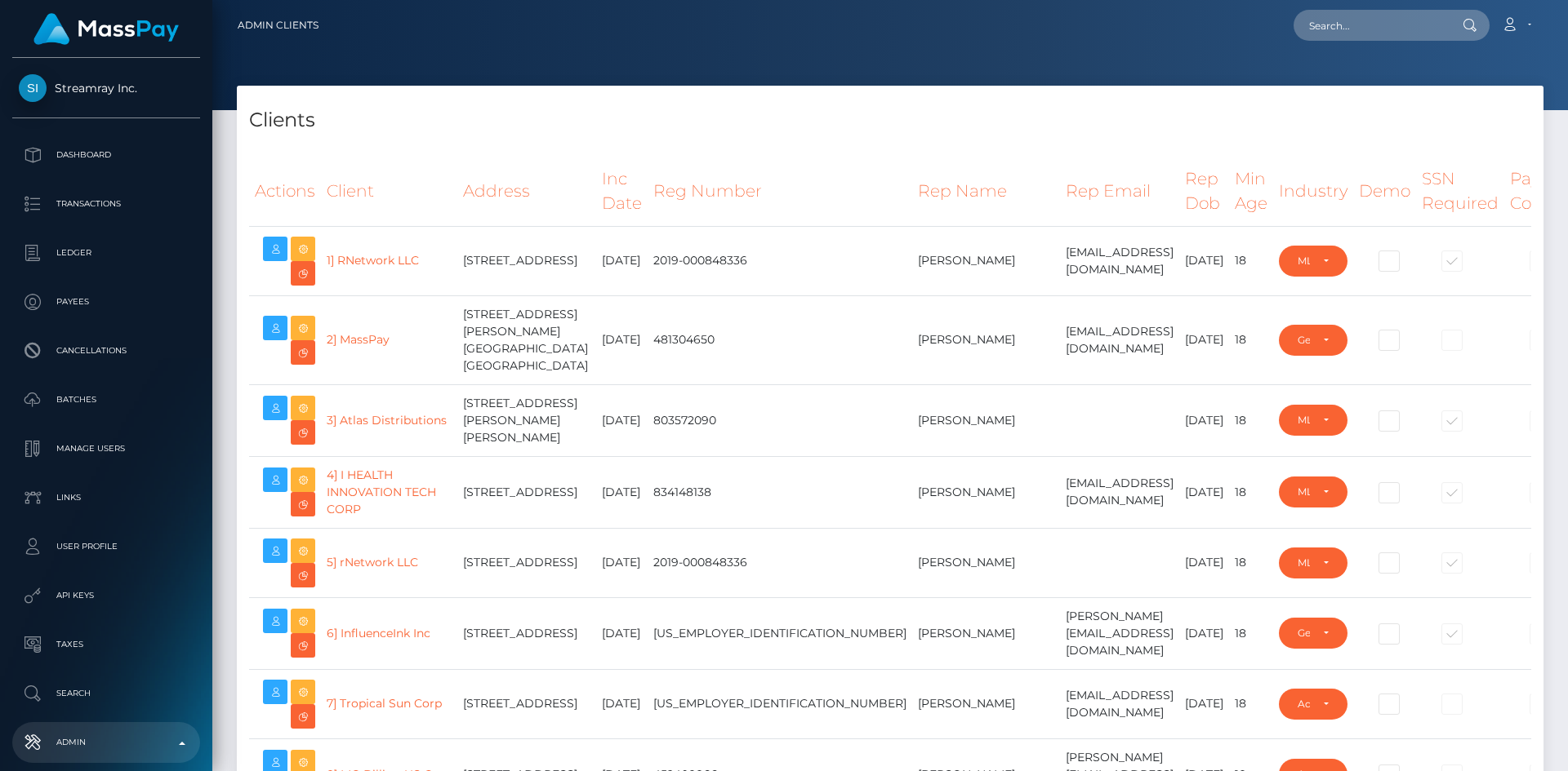
select select "223"
click at [797, 127] on h4 "Clients" at bounding box center [890, 121] width 1282 height 29
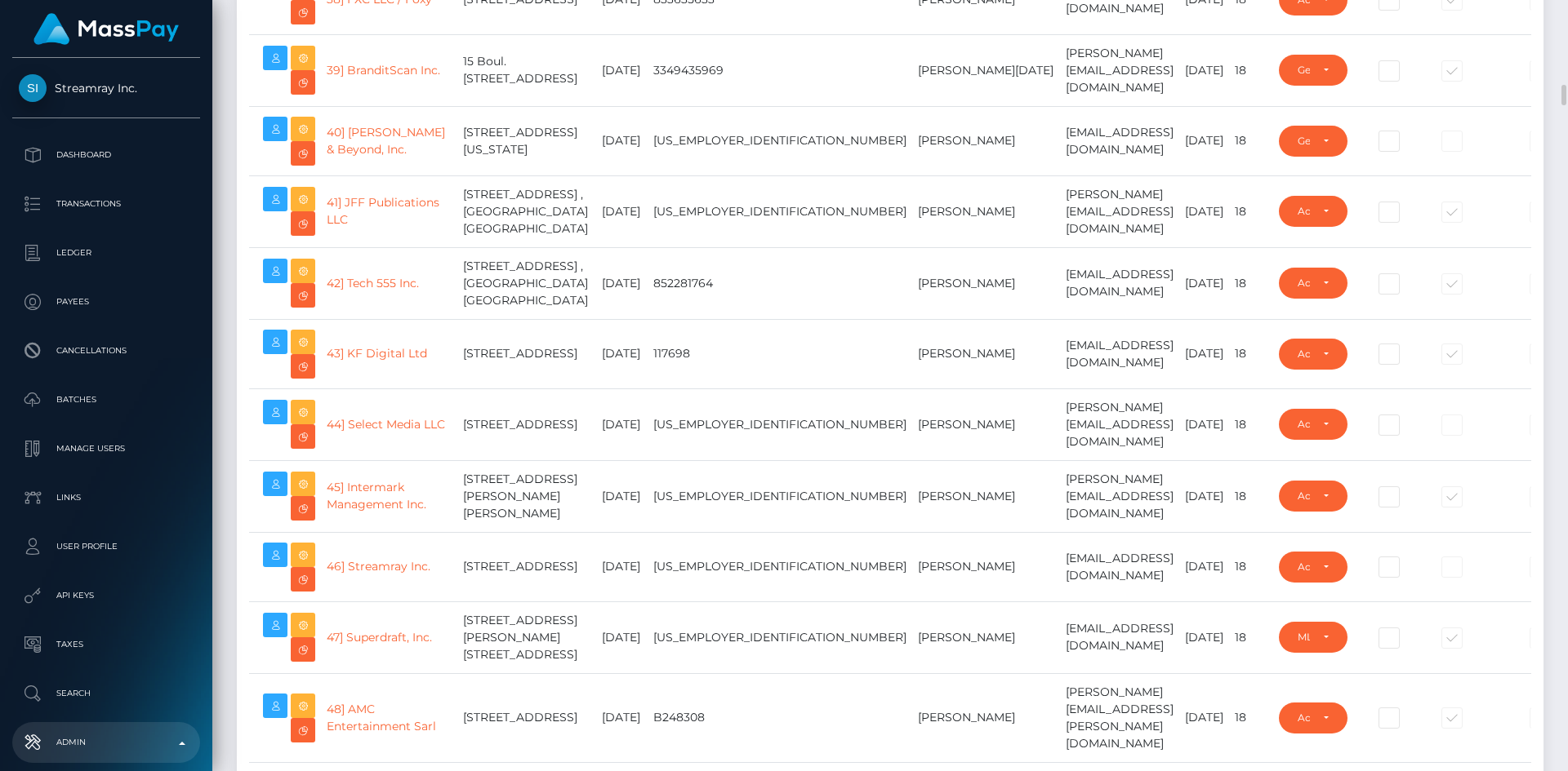
scroll to position [3347, 0]
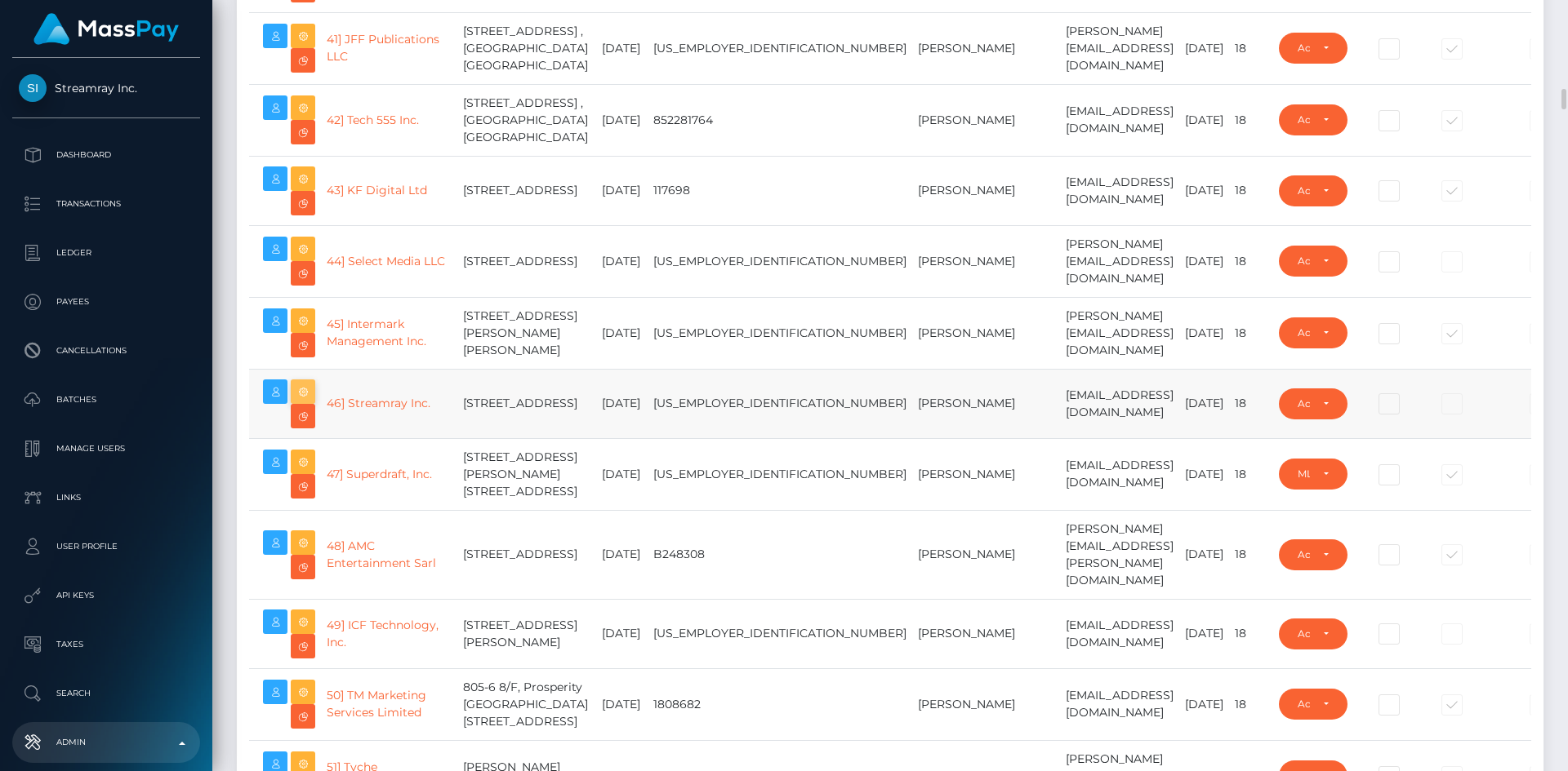
click at [303, 403] on icon at bounding box center [302, 391] width 19 height 20
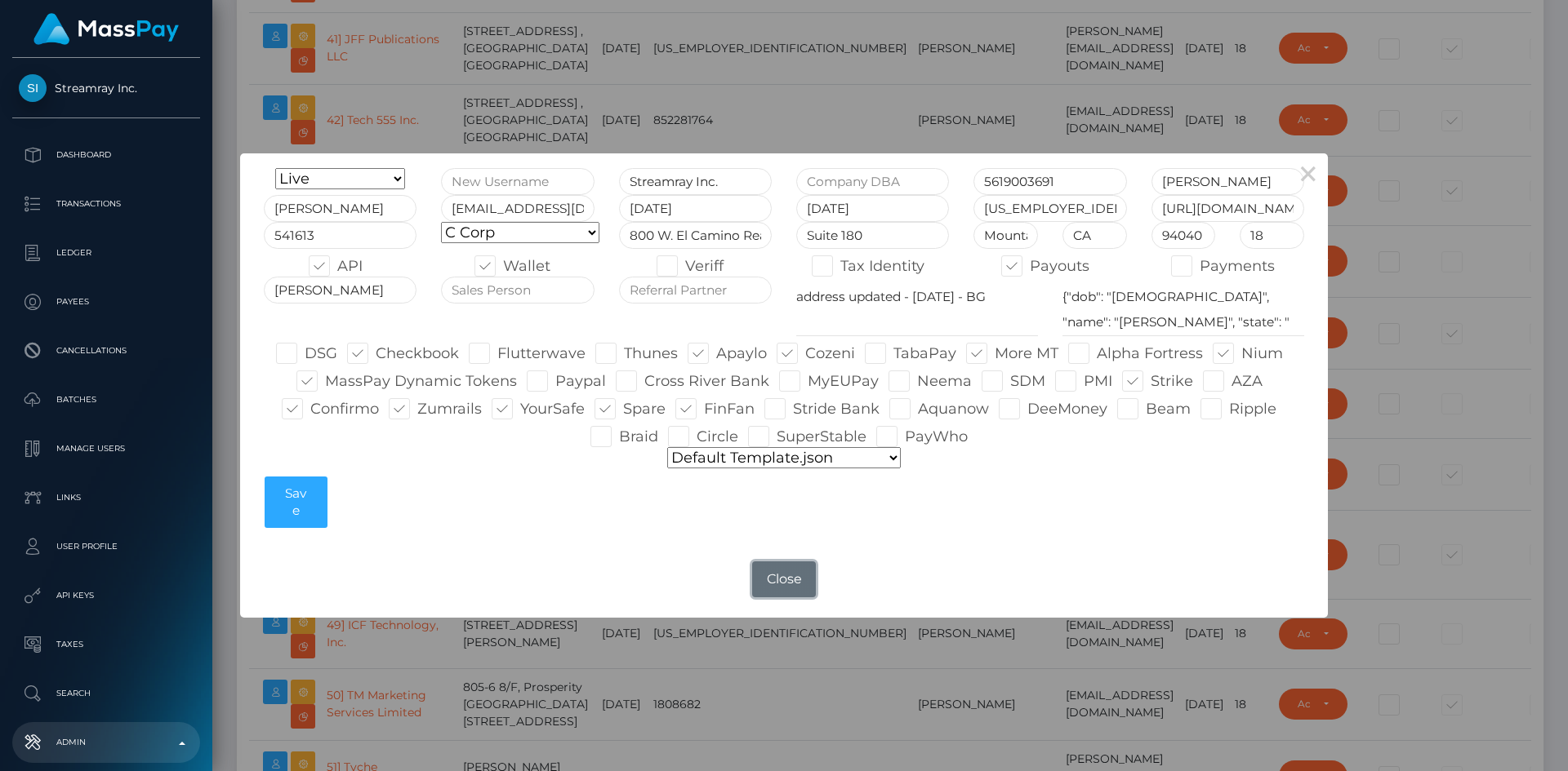
click at [796, 581] on button "Close" at bounding box center [784, 580] width 64 height 36
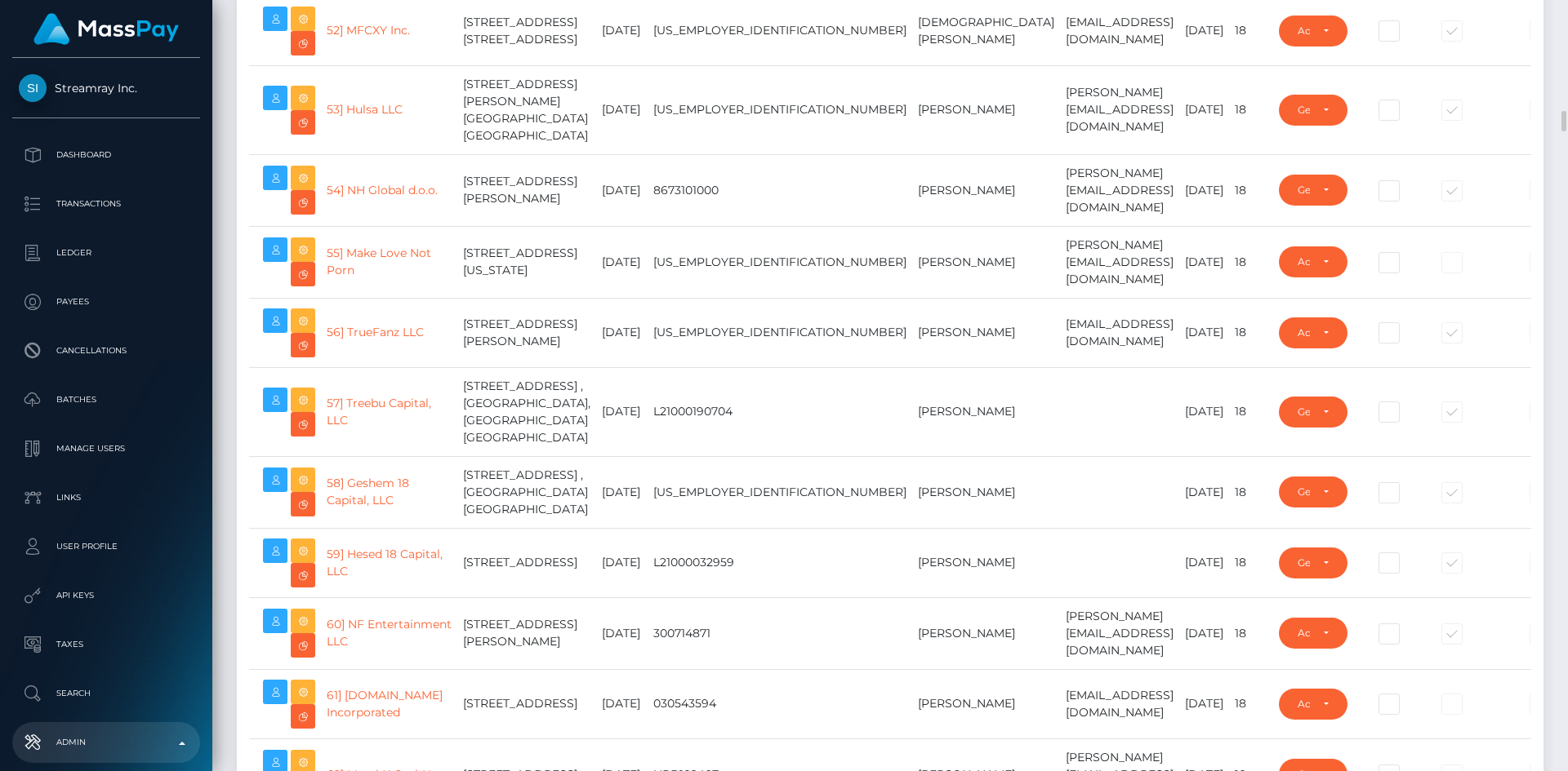
scroll to position [4408, 0]
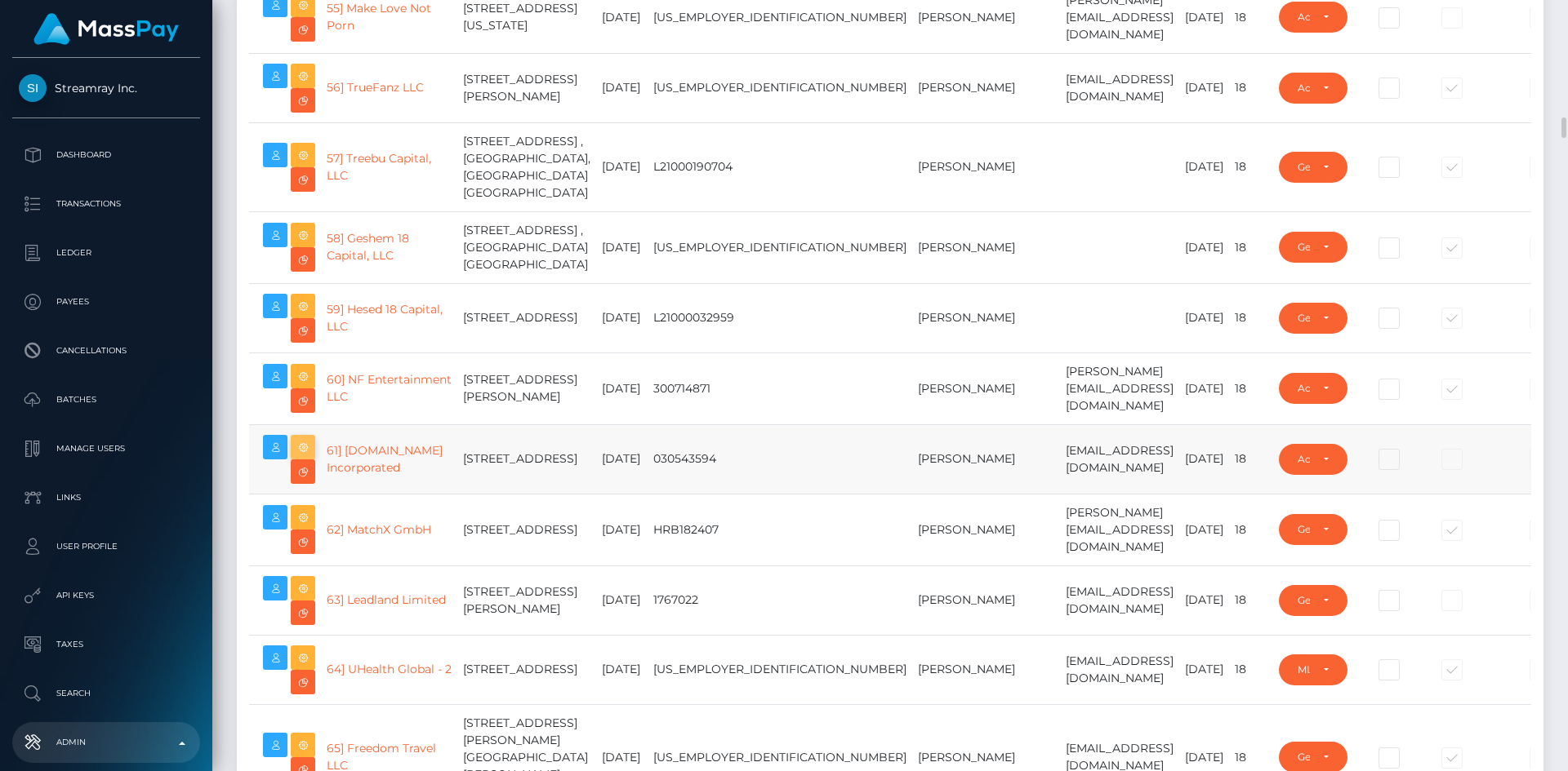
click at [305, 458] on icon at bounding box center [302, 447] width 19 height 20
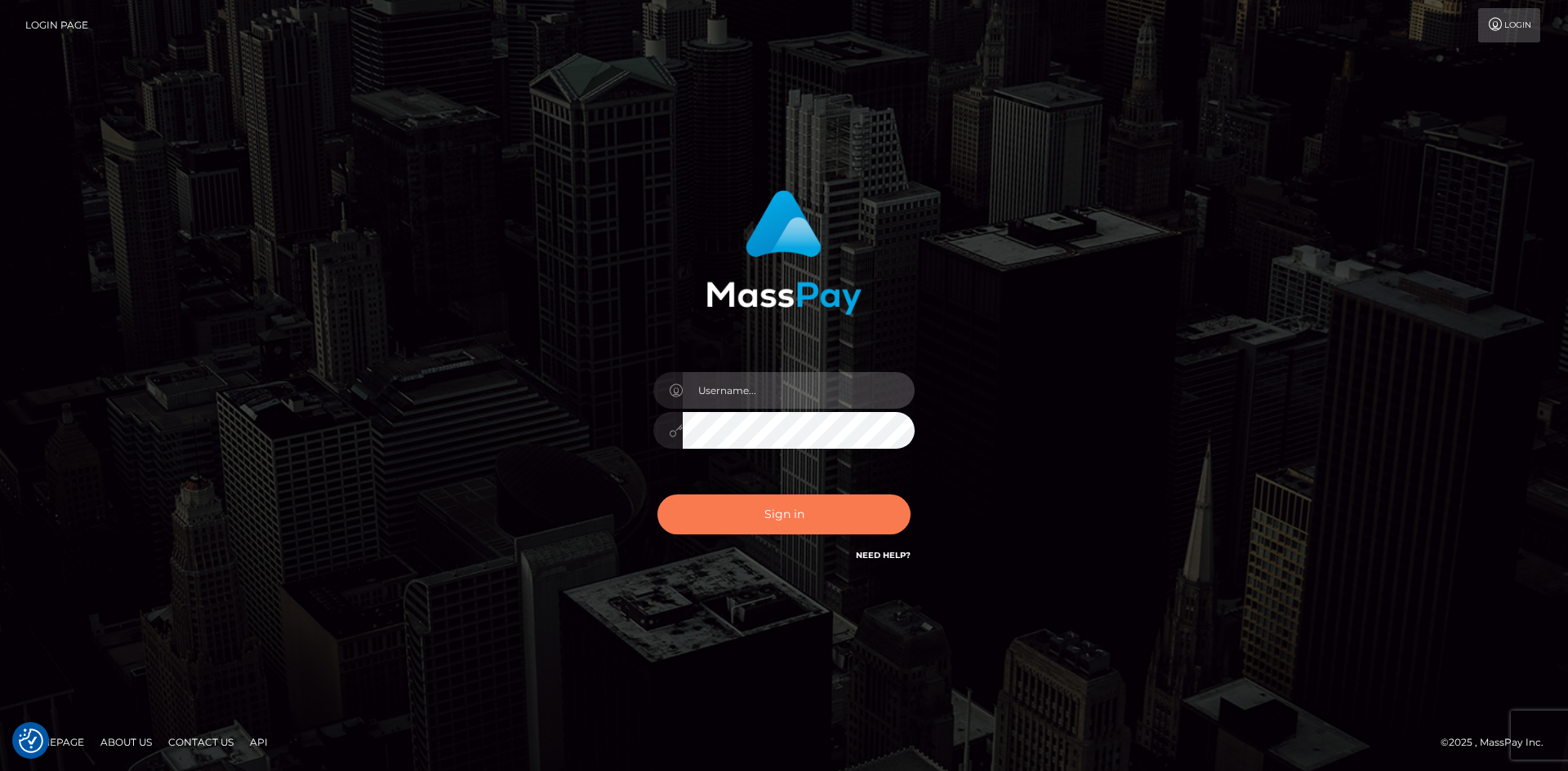
type input "tinan"
click at [799, 524] on button "Sign in" at bounding box center [784, 515] width 254 height 40
type input "tinan"
click at [793, 522] on button "Sign in" at bounding box center [784, 515] width 254 height 40
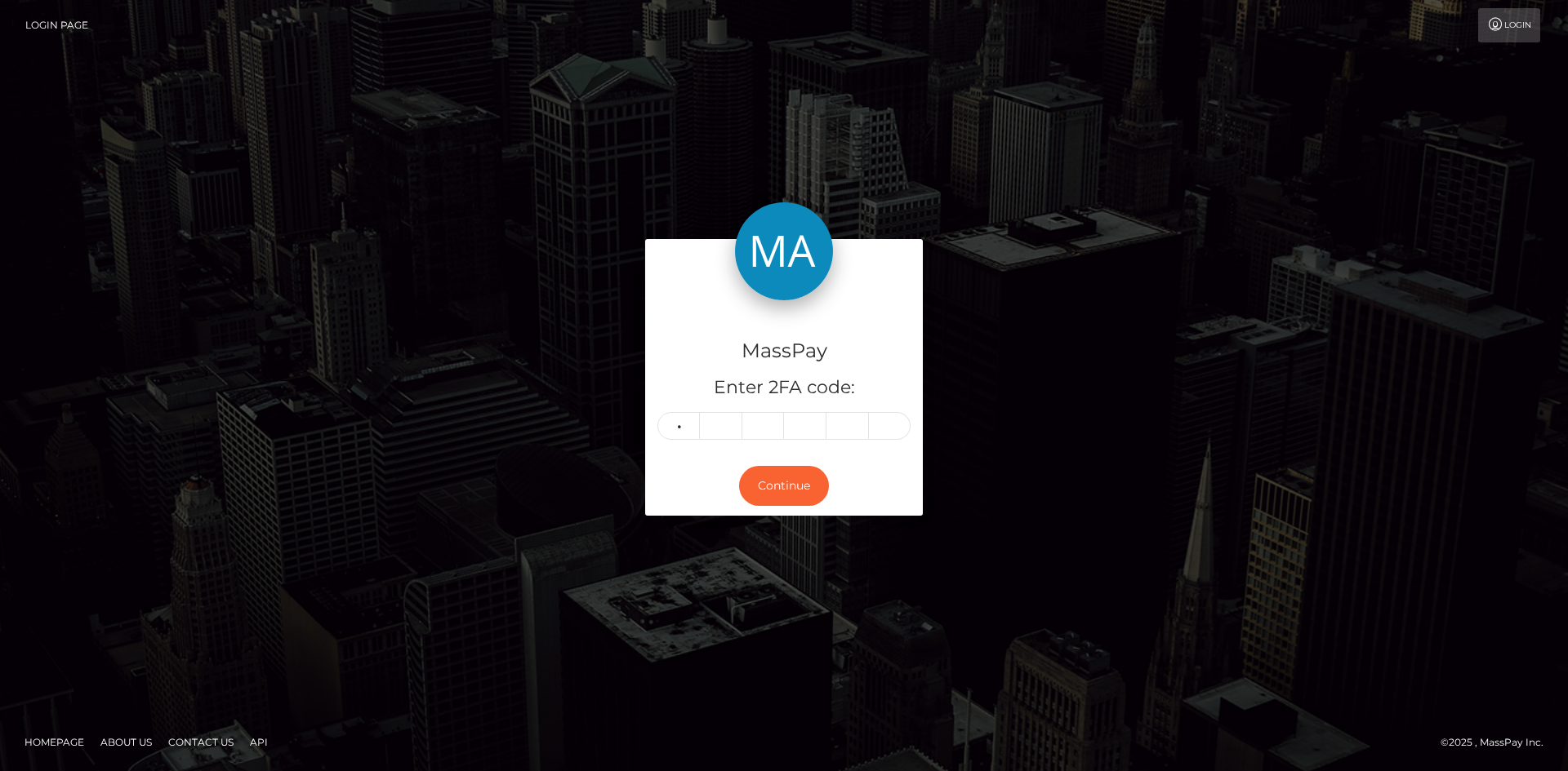
type input "0"
type input "6"
type input "4"
type input "3"
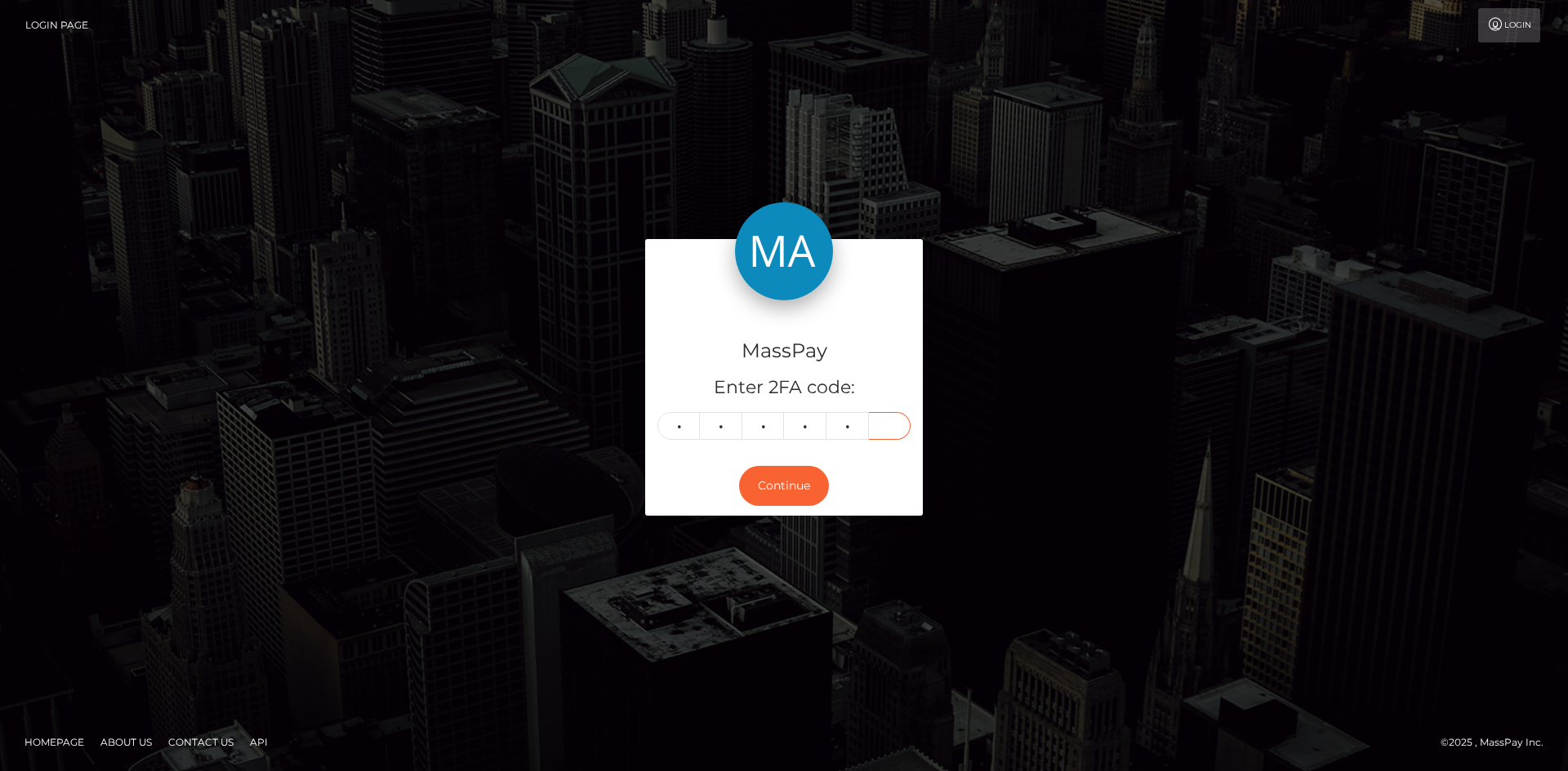
type input "1"
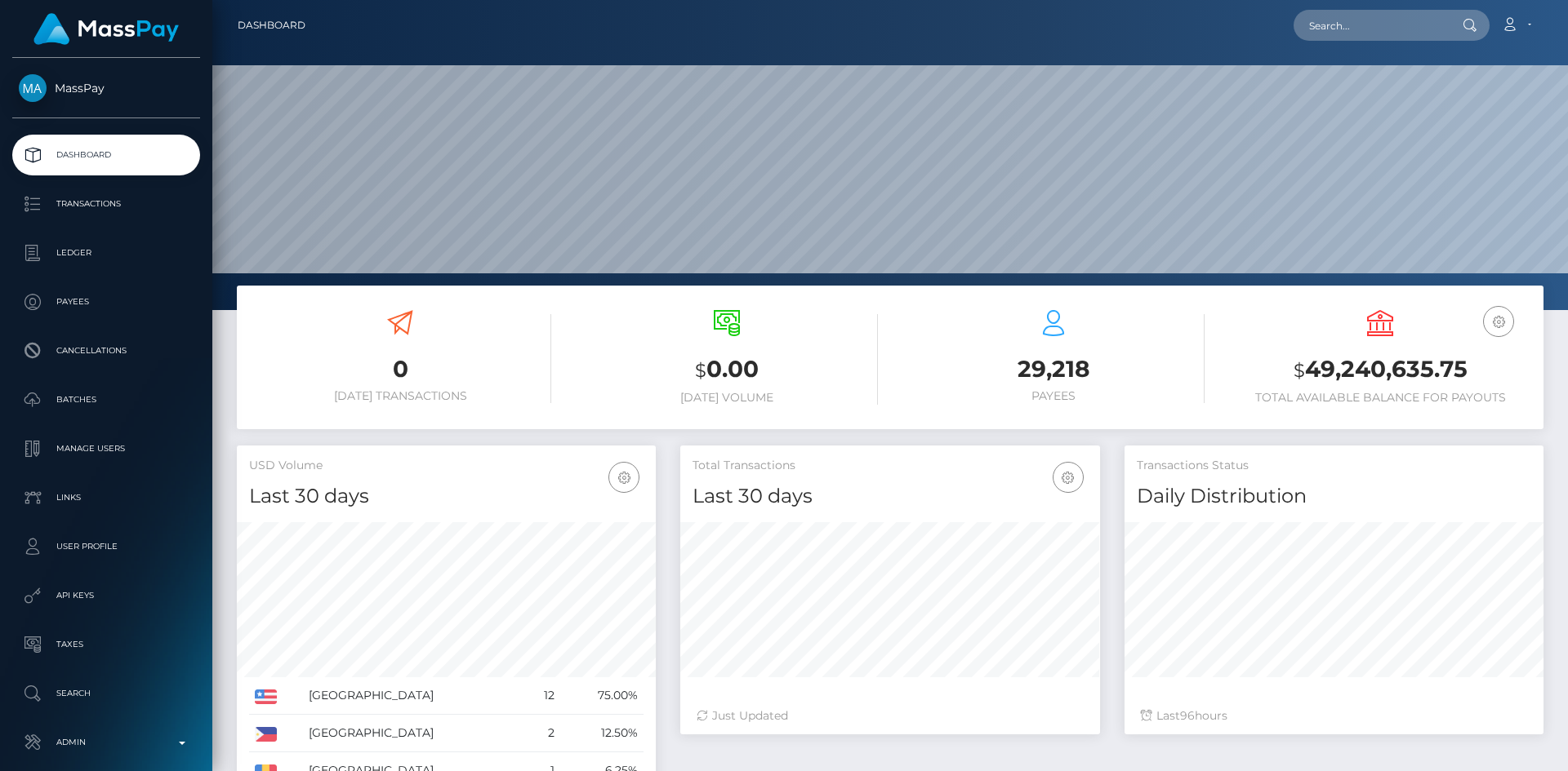
click at [114, 731] on p "Admin" at bounding box center [106, 743] width 175 height 25
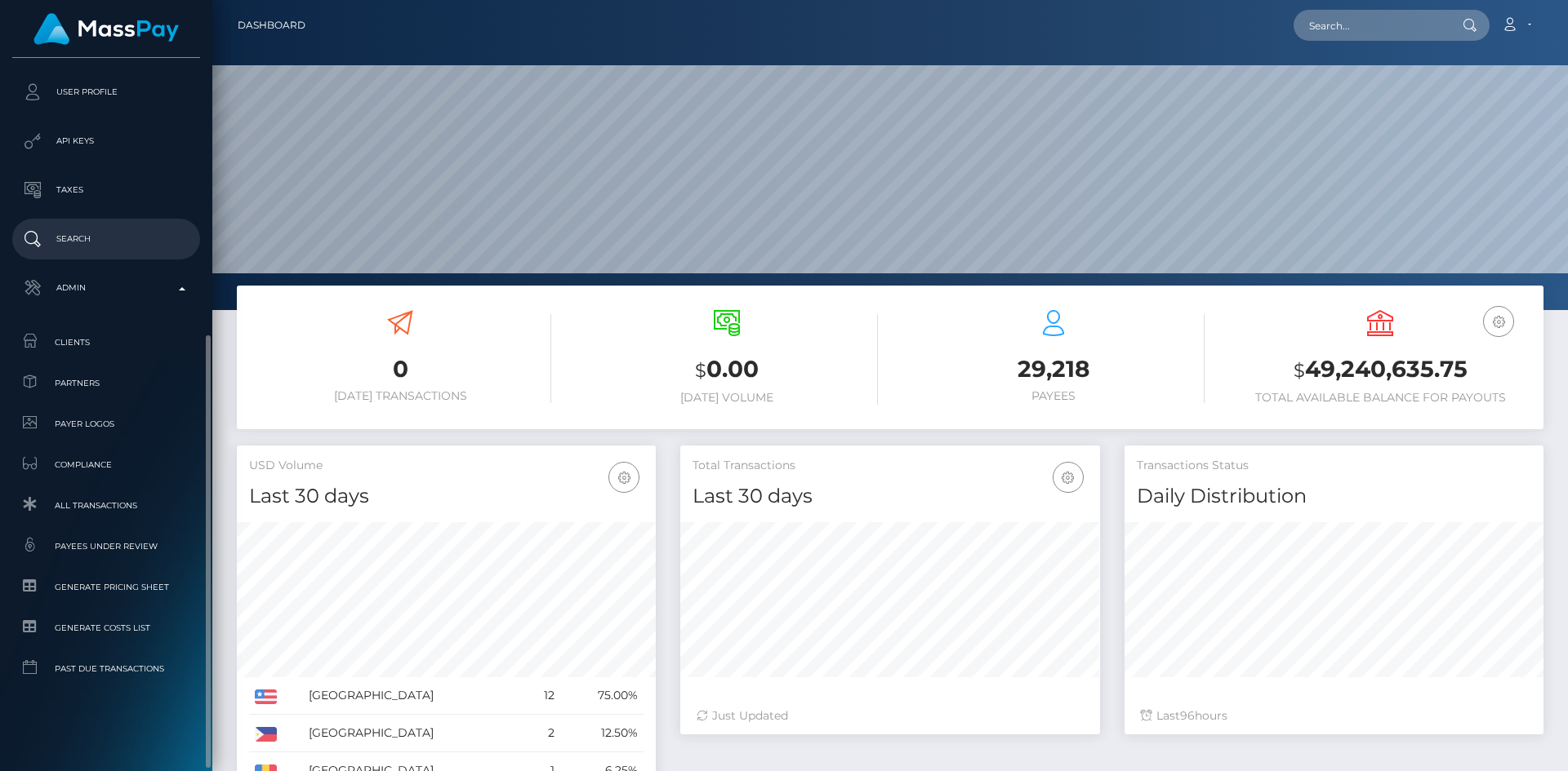
click at [123, 241] on p "Search" at bounding box center [106, 239] width 175 height 25
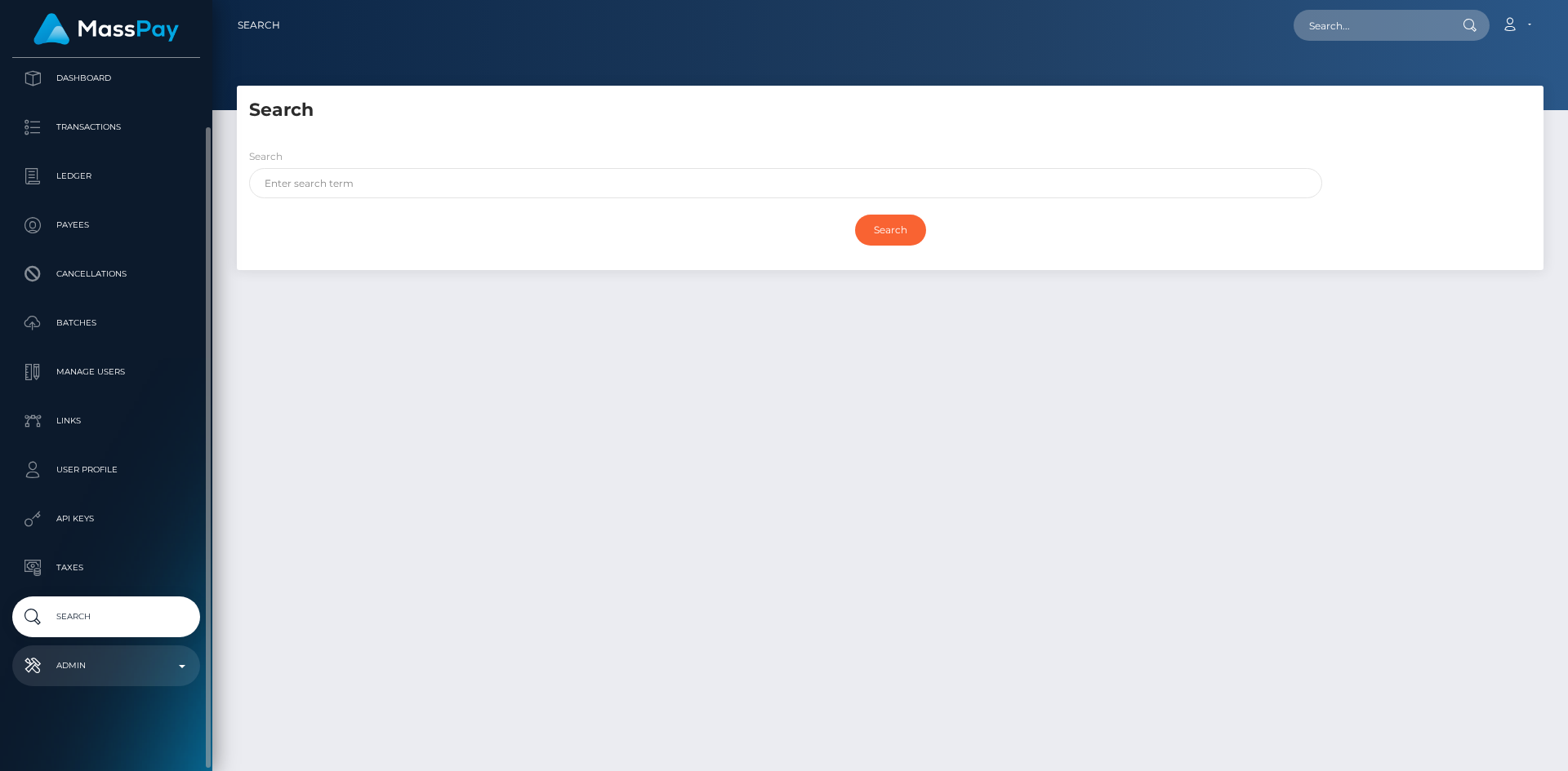
click at [88, 655] on p "Admin" at bounding box center [106, 667] width 175 height 25
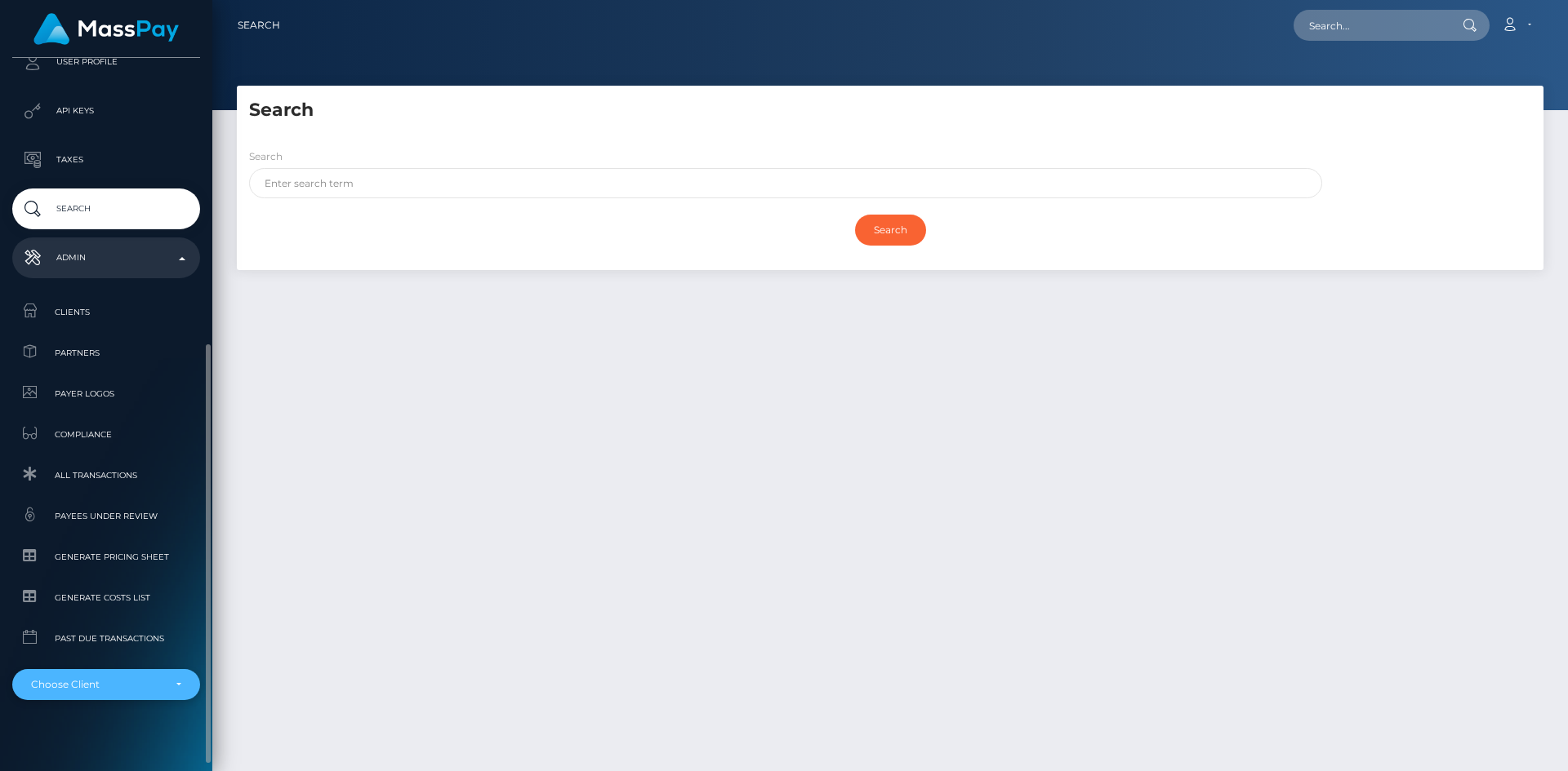
click at [113, 683] on div "Choose Client" at bounding box center [96, 685] width 131 height 13
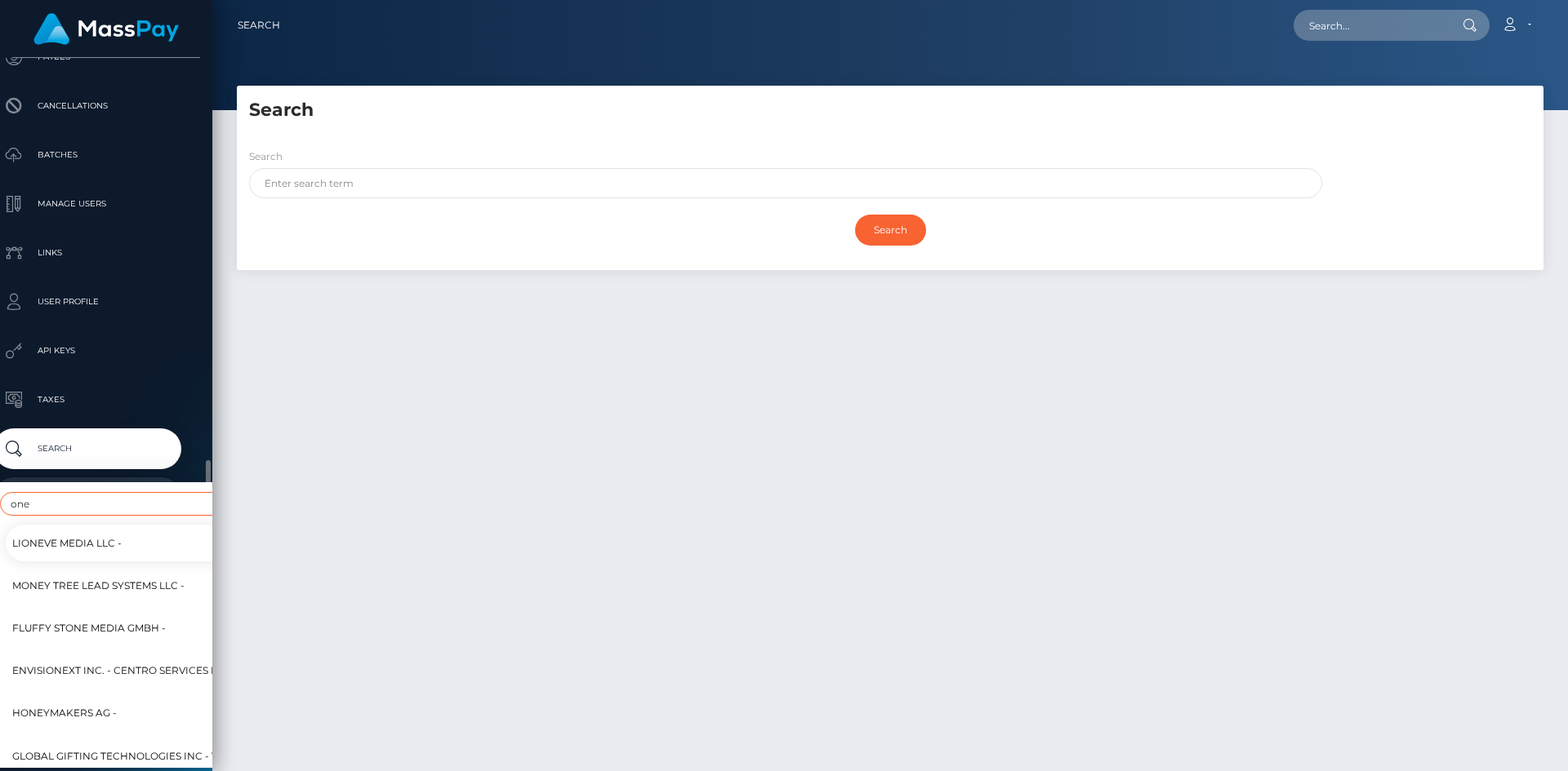
scroll to position [490, 19]
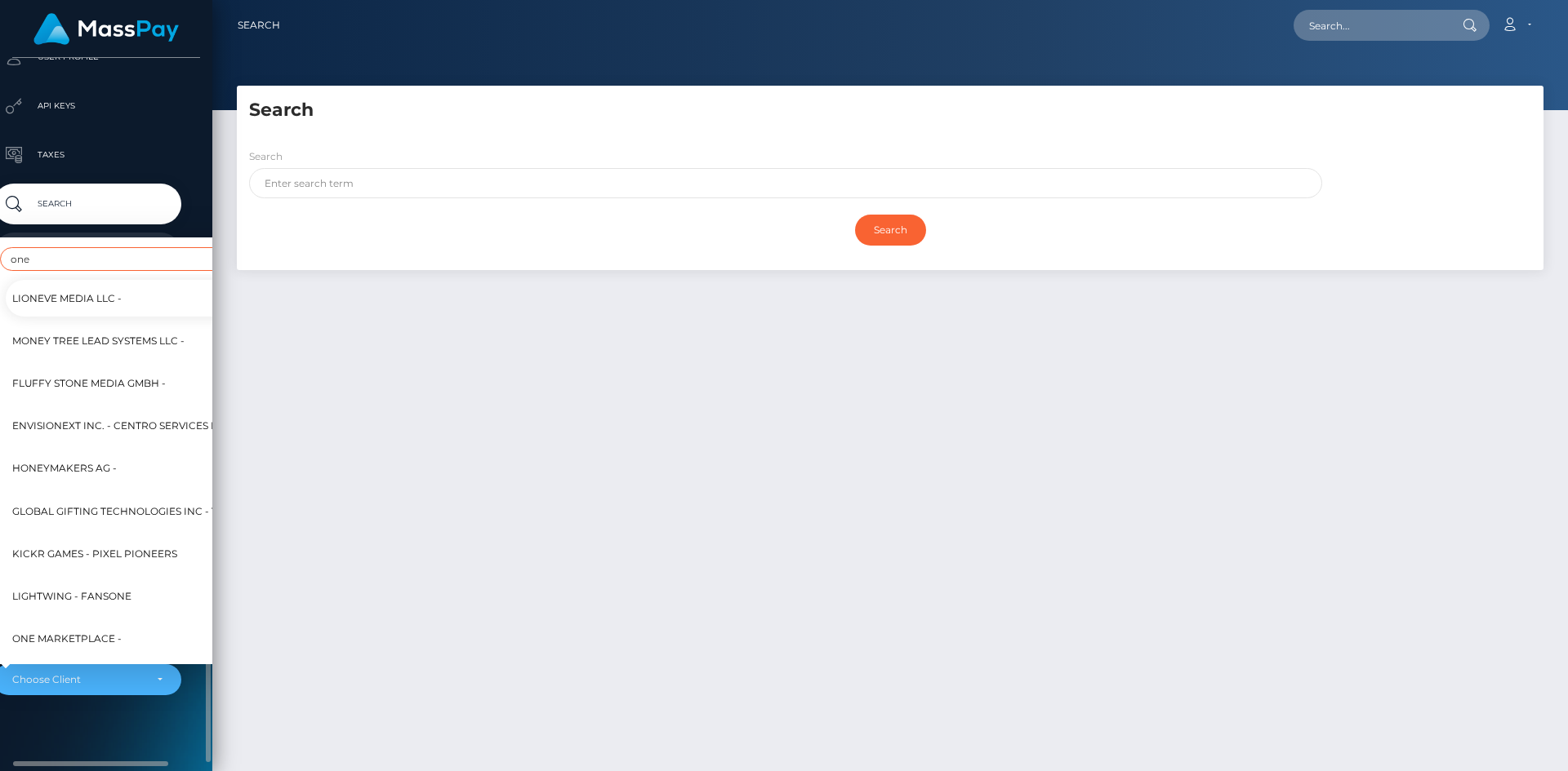
type input "one"
click at [114, 628] on span "One MarketPlace -" at bounding box center [67, 639] width 109 height 21
select select "351"
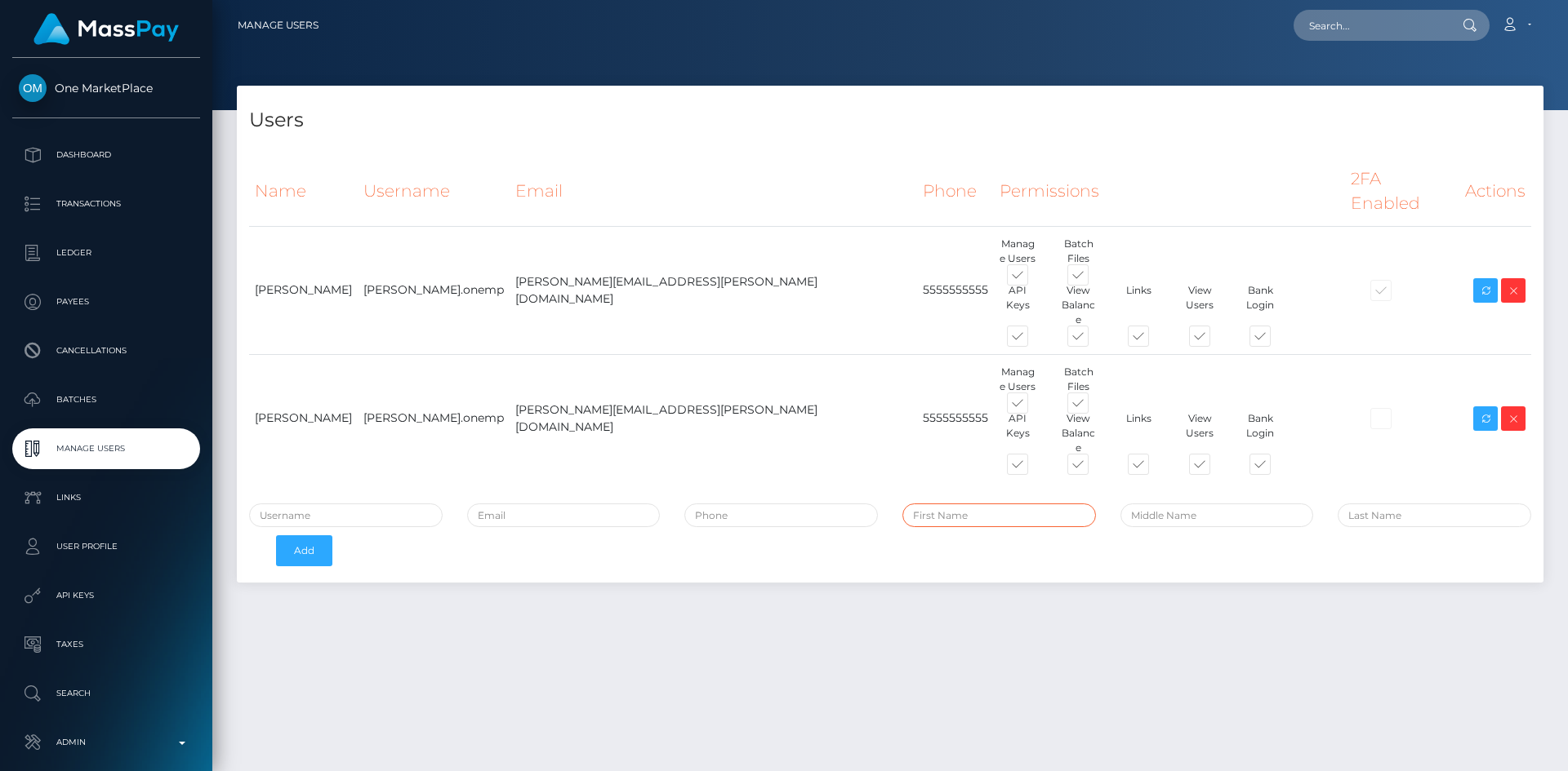
click at [1004, 504] on input "text" at bounding box center [999, 516] width 193 height 24
type input "Tammy"
click at [1366, 504] on input "text" at bounding box center [1434, 516] width 193 height 24
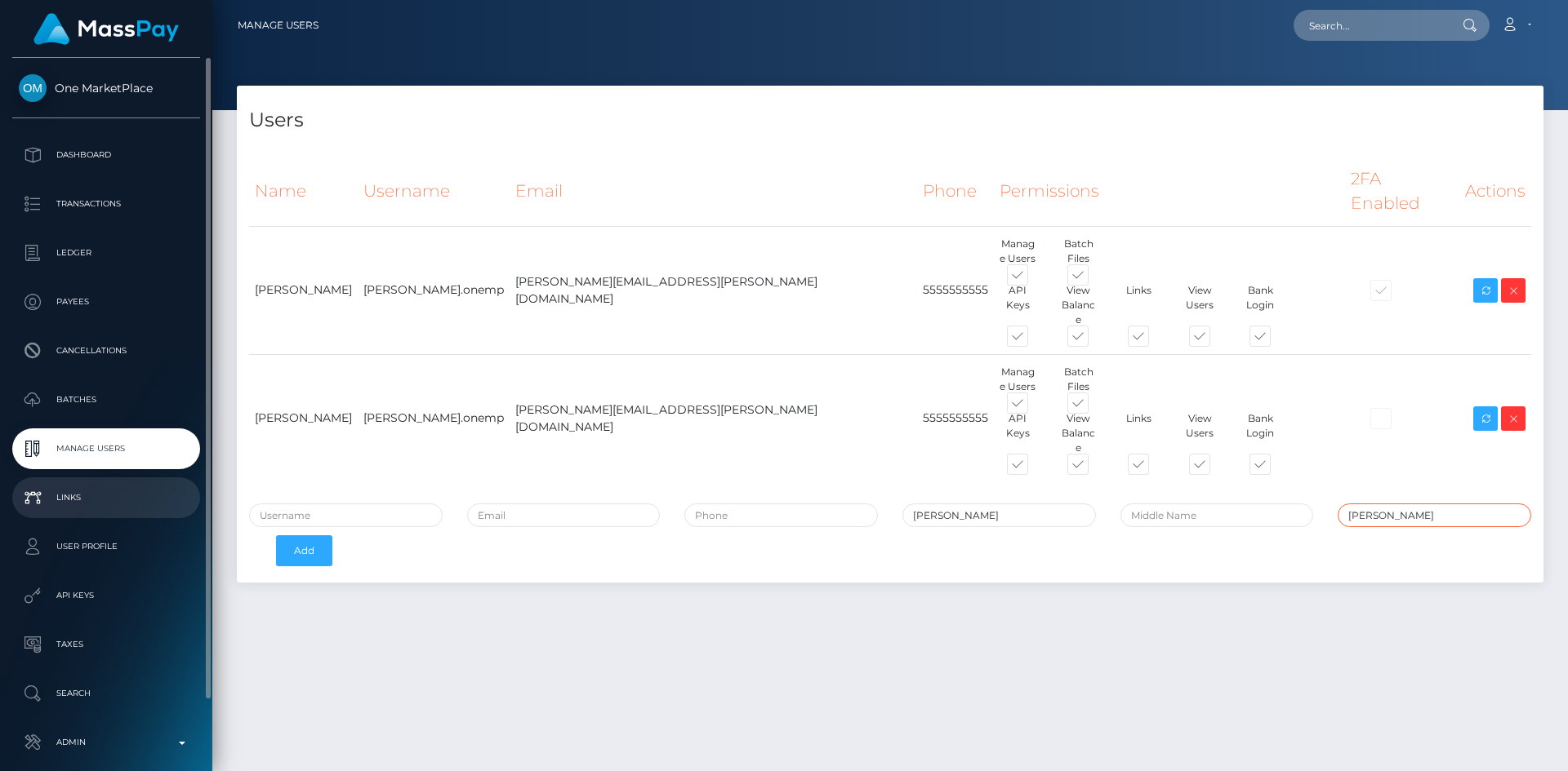
type input "Katz"
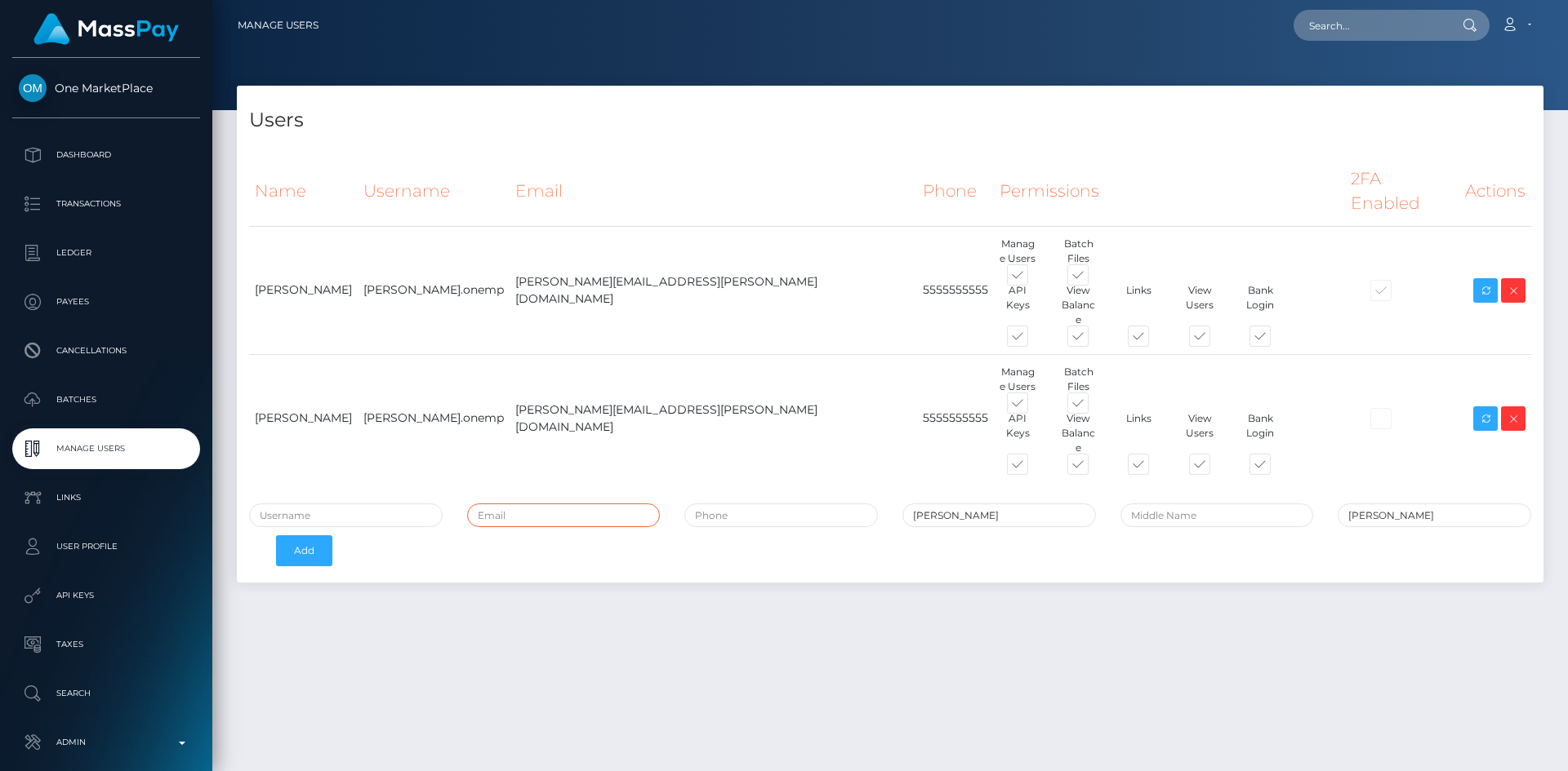
drag, startPoint x: 526, startPoint y: 447, endPoint x: 528, endPoint y: 460, distance: 13.2
click at [528, 504] on input "email" at bounding box center [563, 516] width 193 height 24
paste input "Tammy.Katz@cforth.com"
type input "Tammy.Katz@cforth.com"
click at [402, 504] on input "text" at bounding box center [345, 516] width 193 height 24
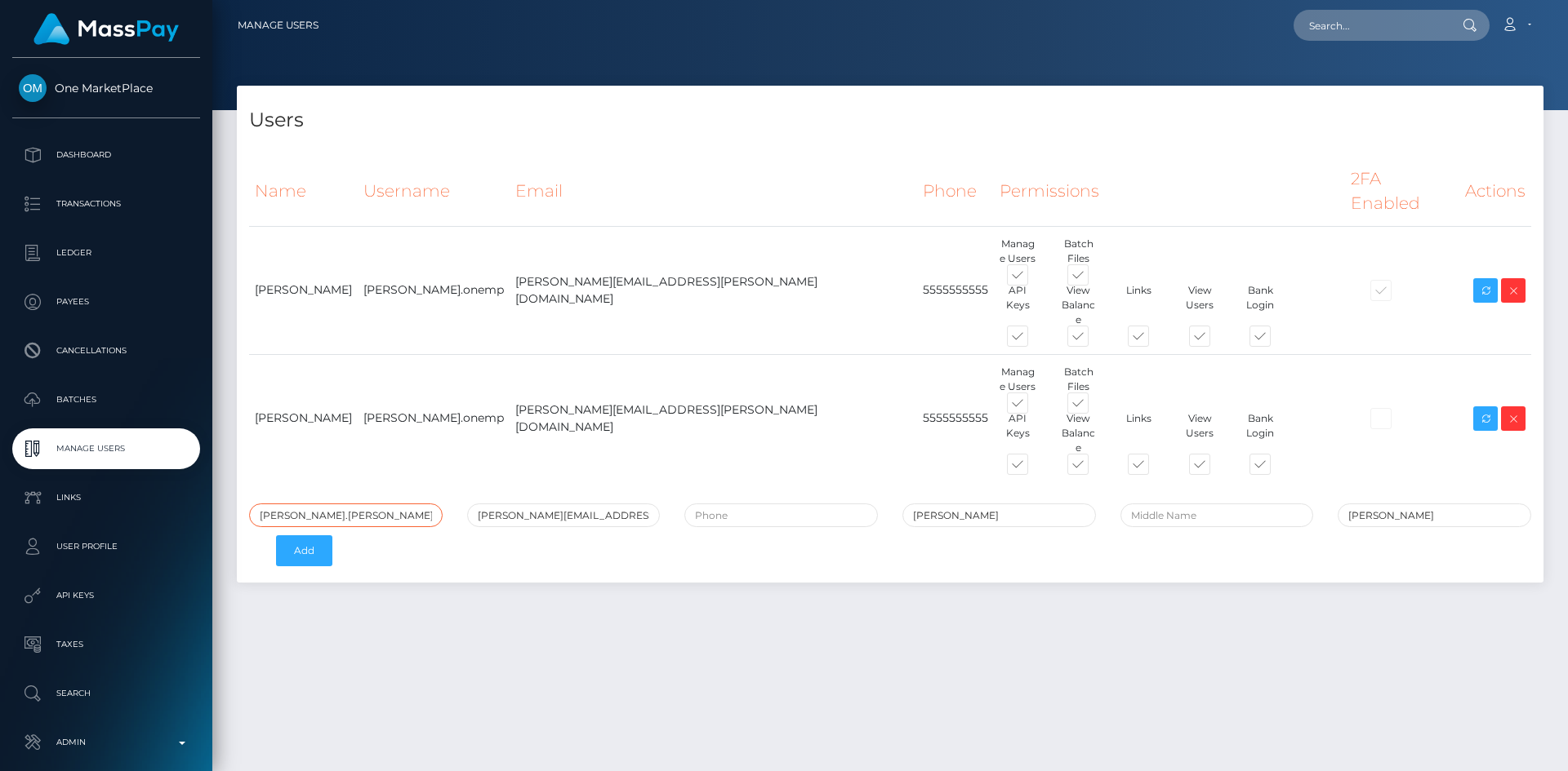
type input "Tammy.katz.onemarketplace"
click at [407, 609] on div "Users Name Username Email Phone Permissions 2FA Enabled Actions" at bounding box center [890, 421] width 1356 height 671
click at [777, 504] on input "tel" at bounding box center [781, 516] width 193 height 24
type input "5612229629"
click at [303, 536] on button "Add" at bounding box center [303, 551] width 56 height 31
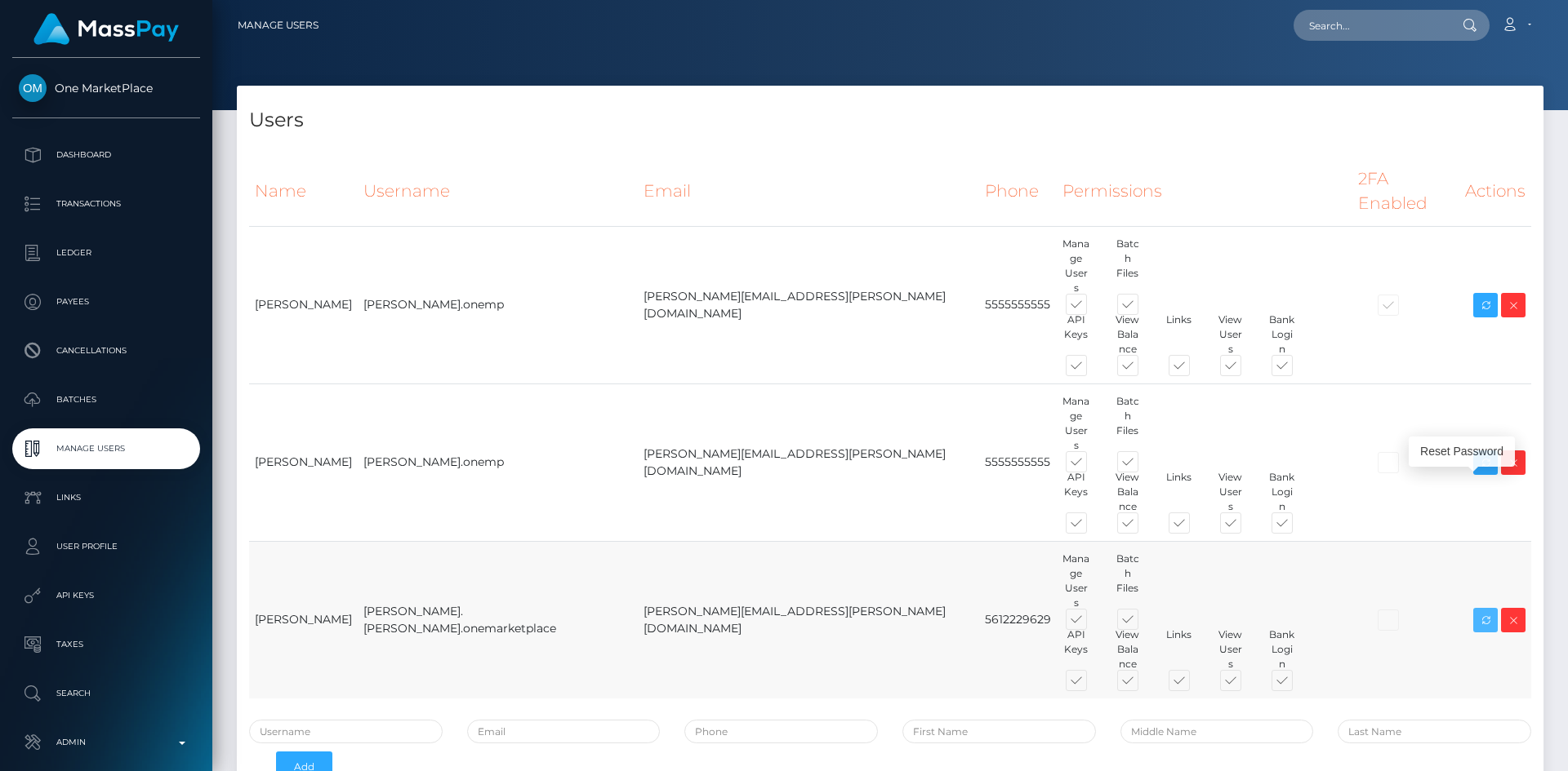
drag, startPoint x: 1486, startPoint y: 492, endPoint x: 1484, endPoint y: 535, distance: 43.0
click at [1486, 610] on icon at bounding box center [1485, 620] width 19 height 20
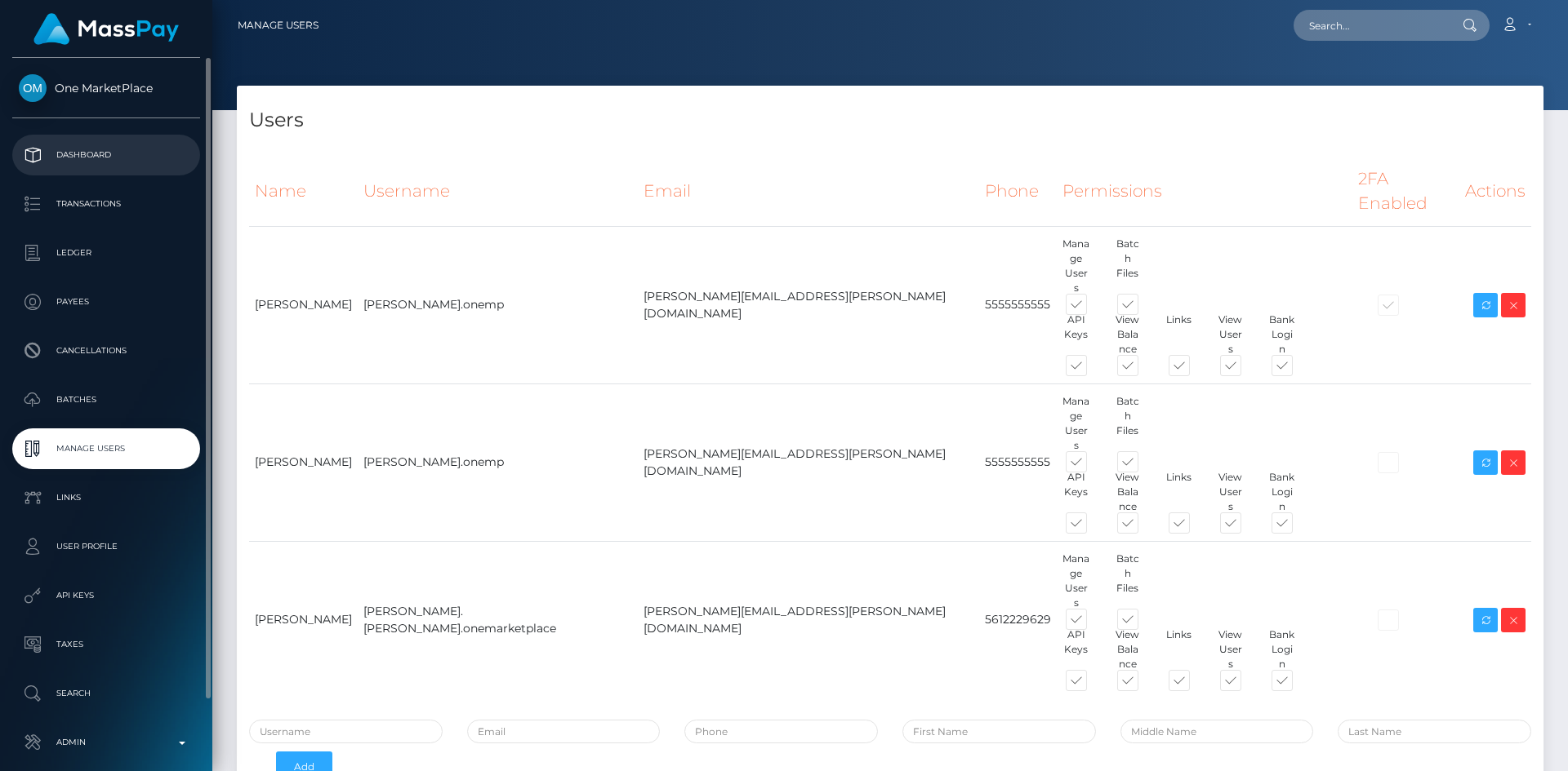
click at [130, 165] on p "Dashboard" at bounding box center [106, 155] width 175 height 25
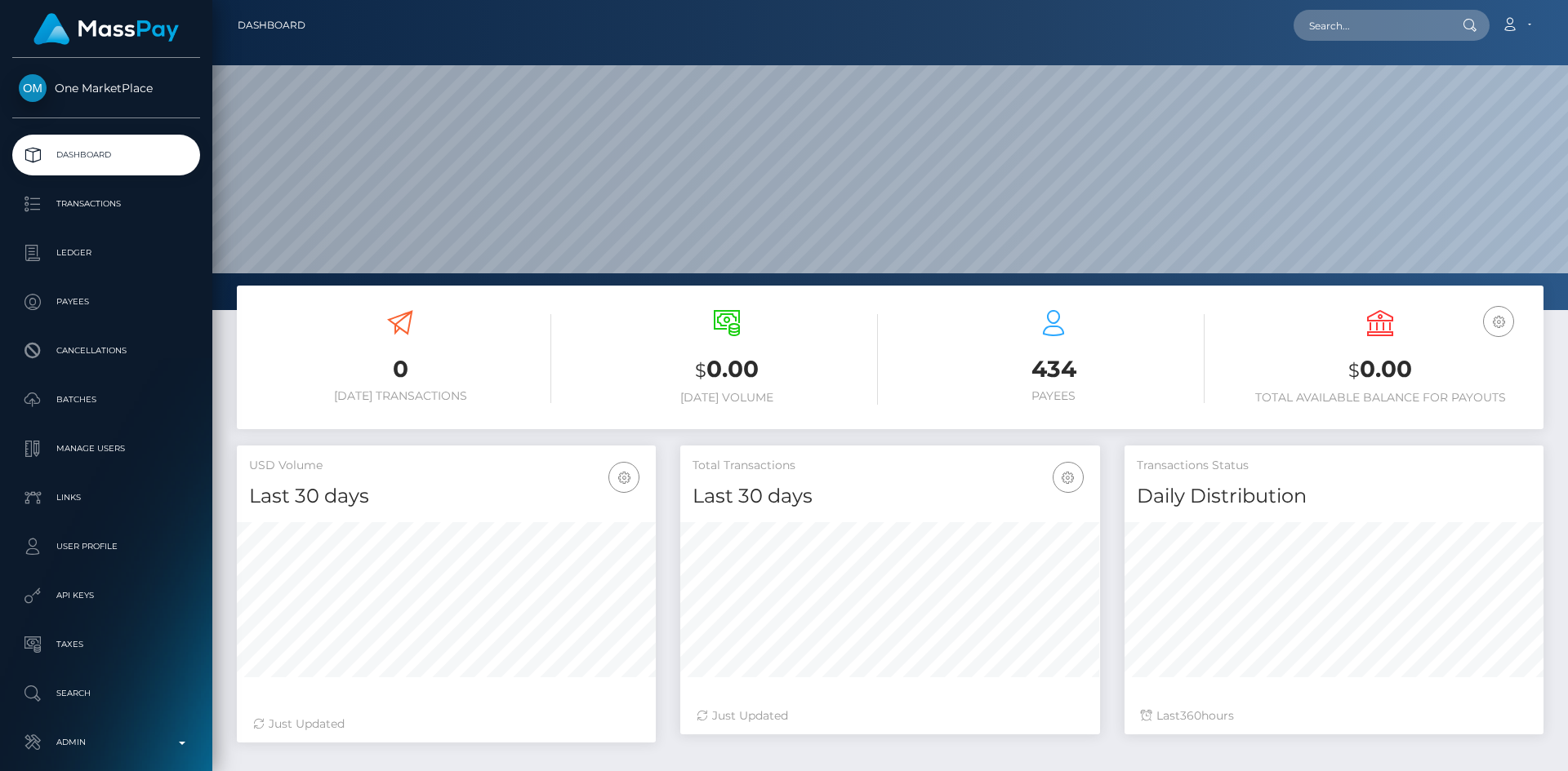
scroll to position [290, 420]
click at [1534, 24] on link "Account" at bounding box center [1515, 26] width 48 height 34
click at [1493, 116] on link "Logout" at bounding box center [1477, 105] width 131 height 31
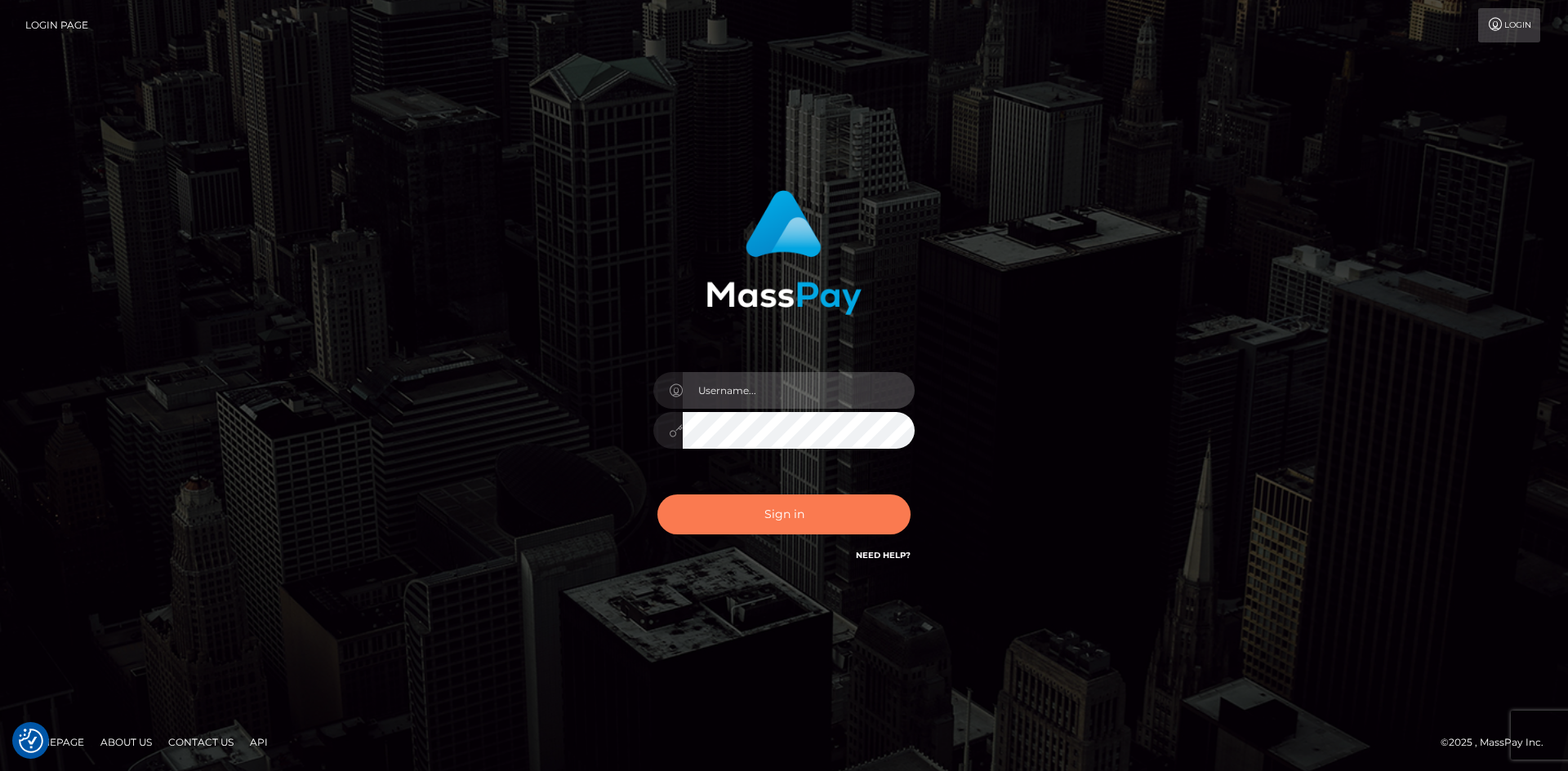
type input "tinan"
click at [727, 516] on button "Sign in" at bounding box center [784, 515] width 254 height 40
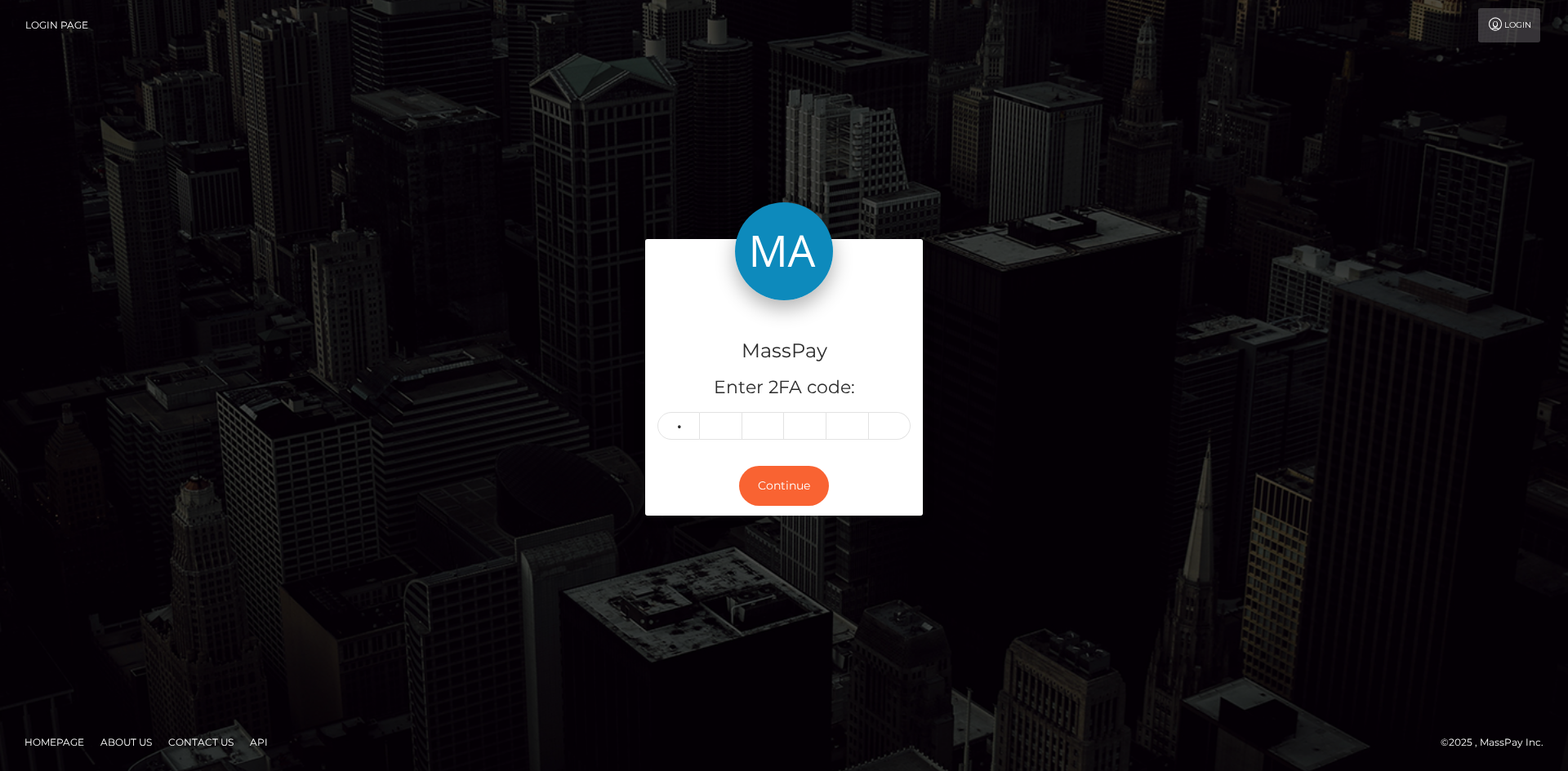
type input "0"
type input "3"
type input "4"
type input "9"
type input "3"
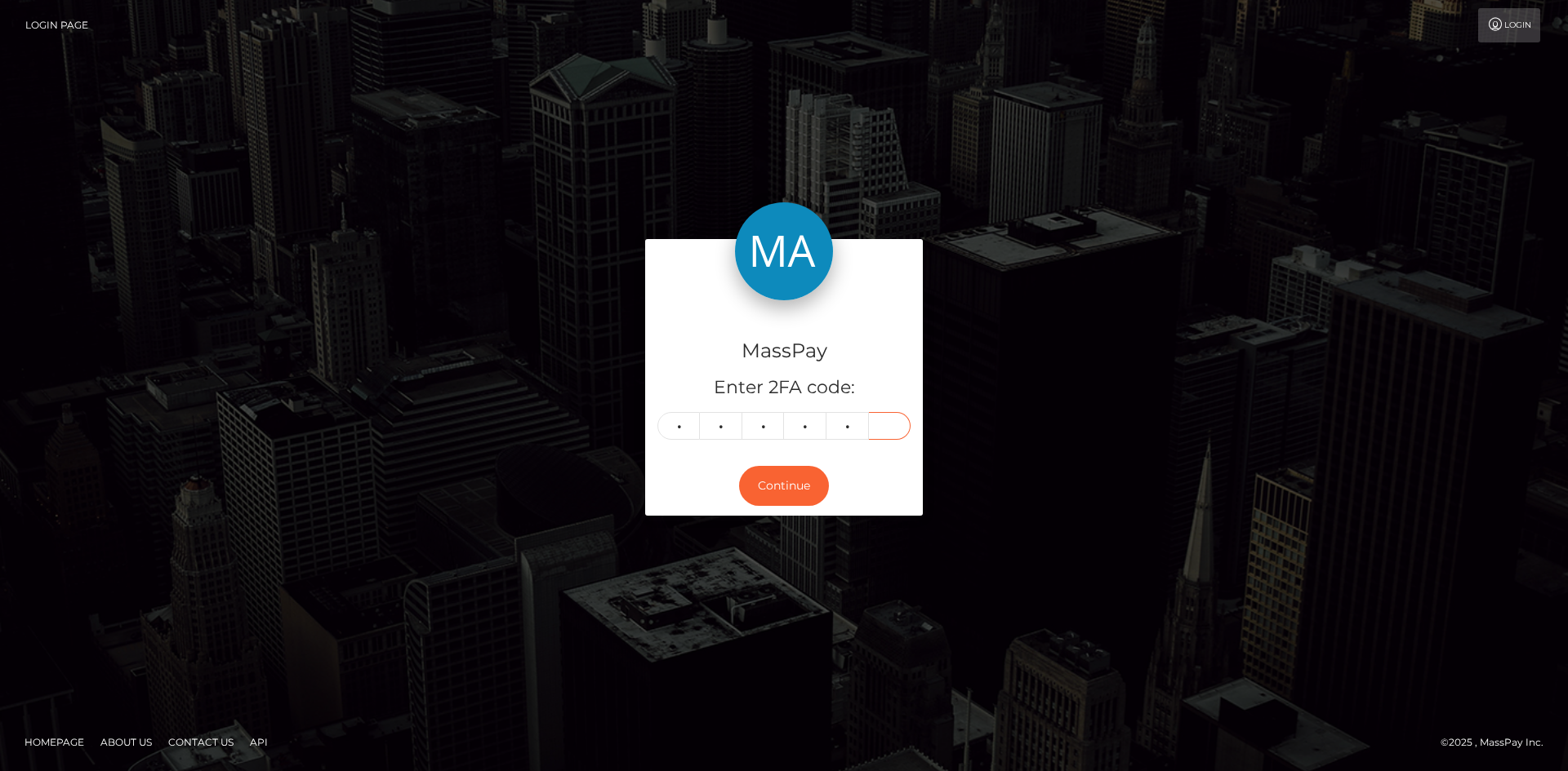
type input "7"
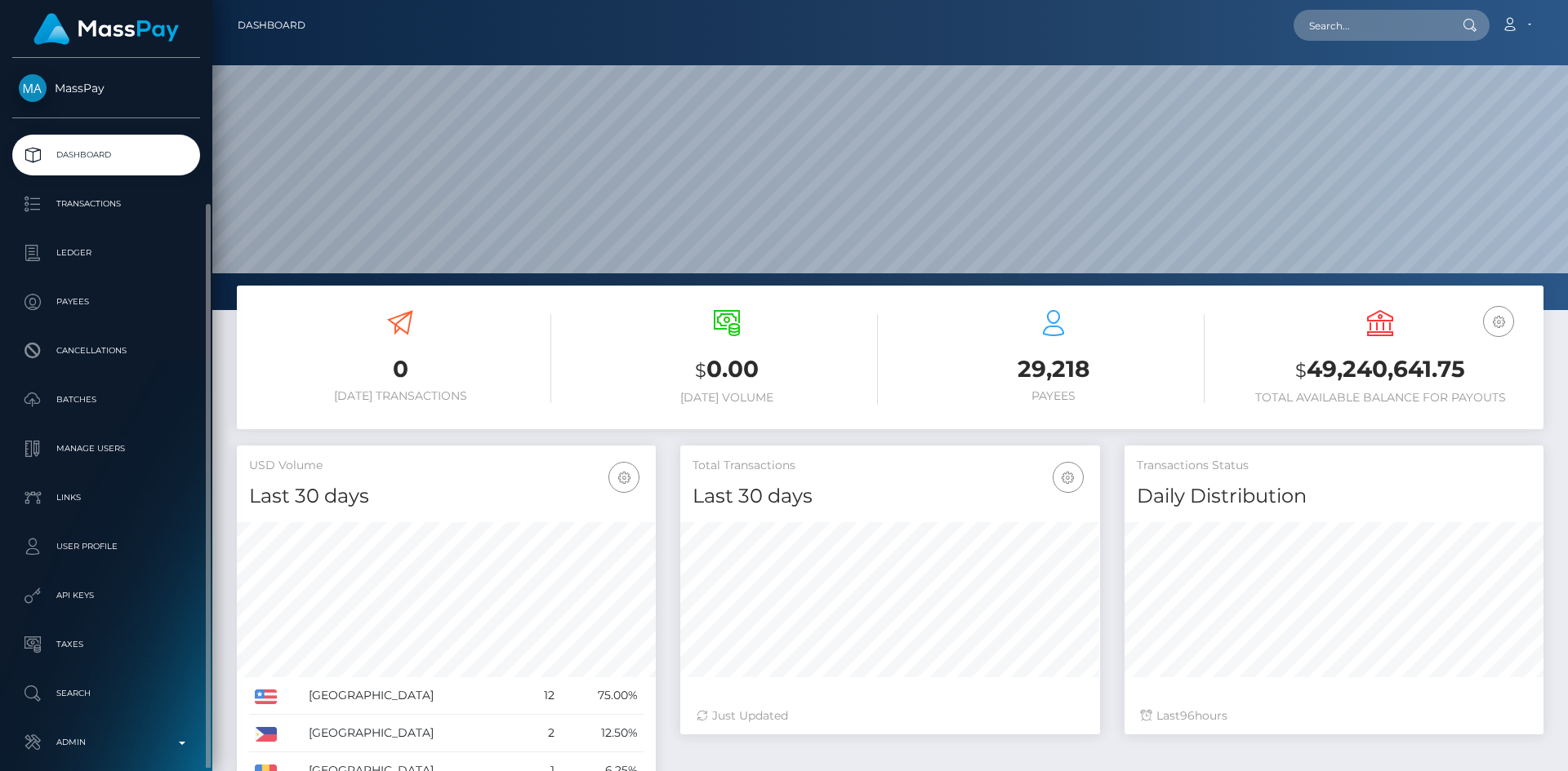
scroll to position [77, 0]
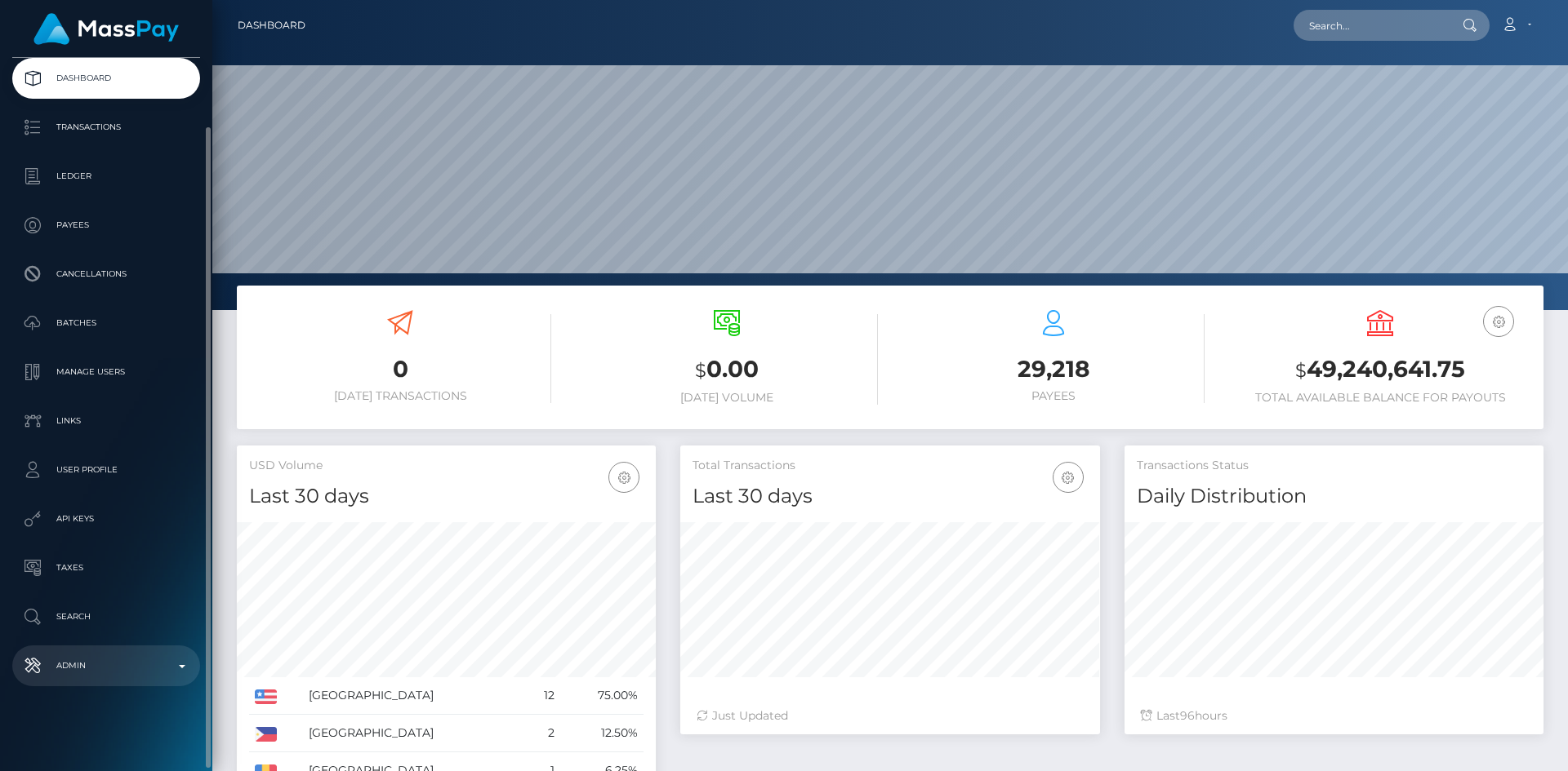
click at [106, 674] on p "Admin" at bounding box center [106, 667] width 175 height 25
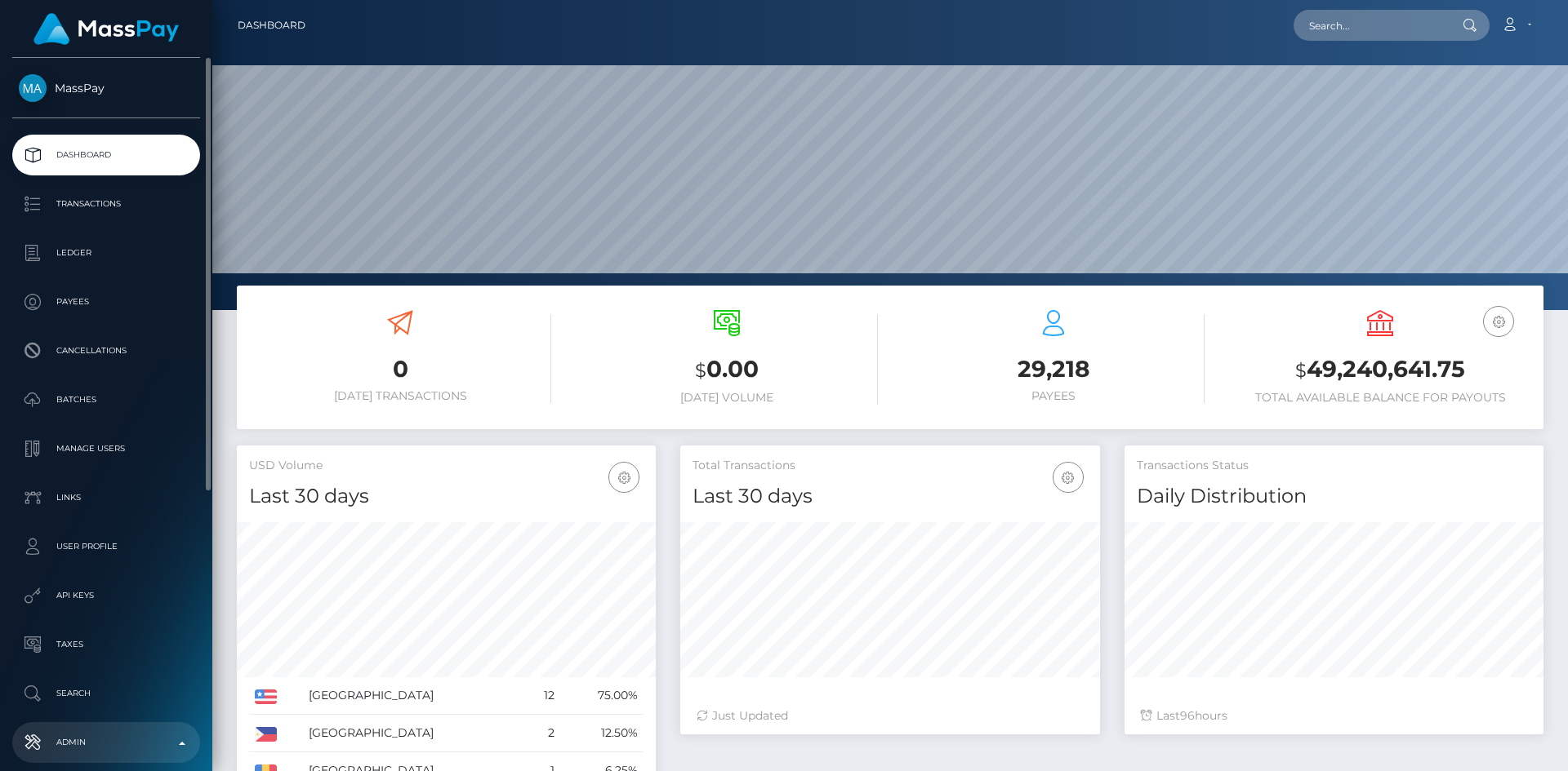
scroll to position [326, 0]
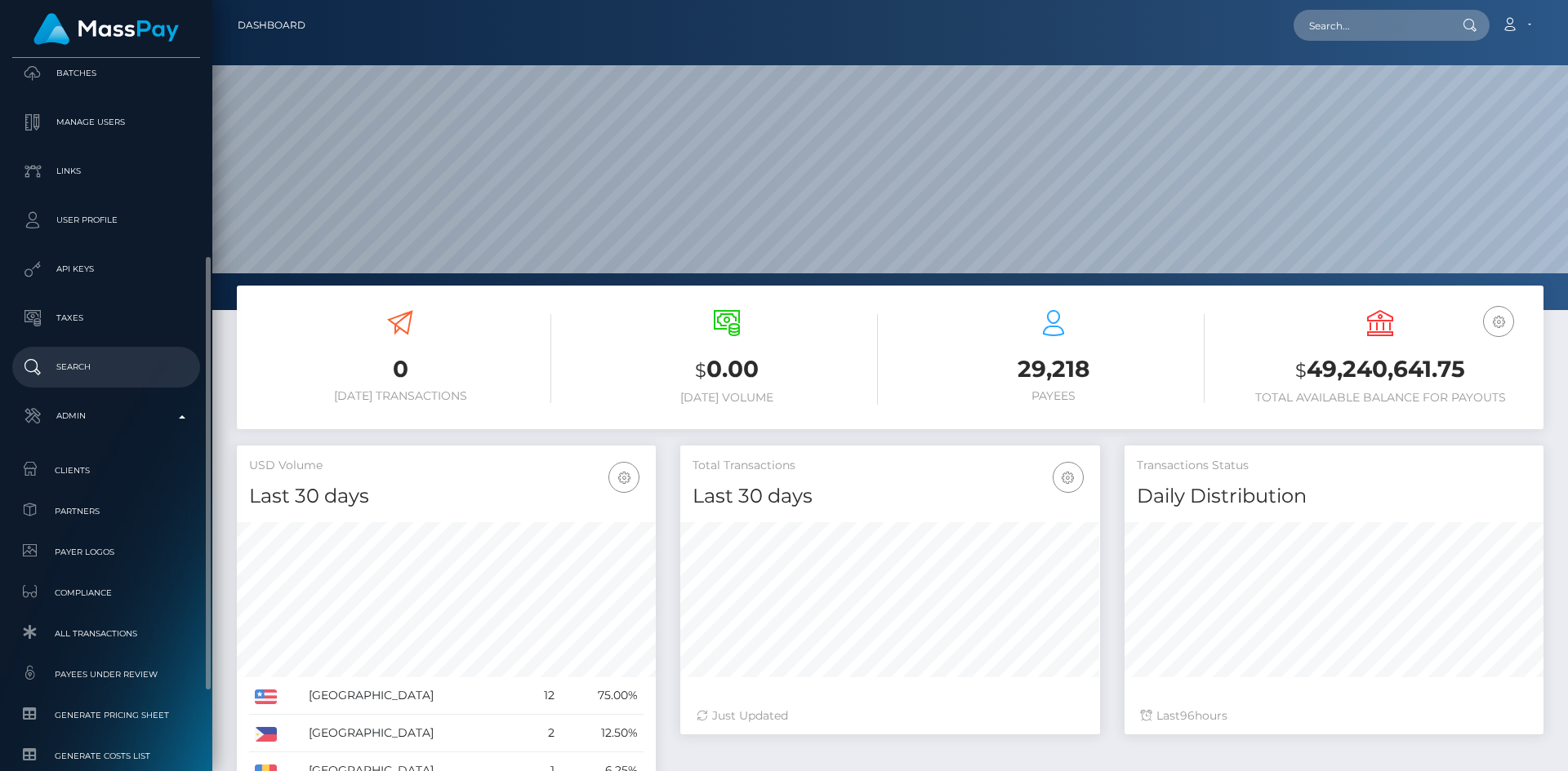
click at [147, 364] on p "Search" at bounding box center [106, 367] width 175 height 25
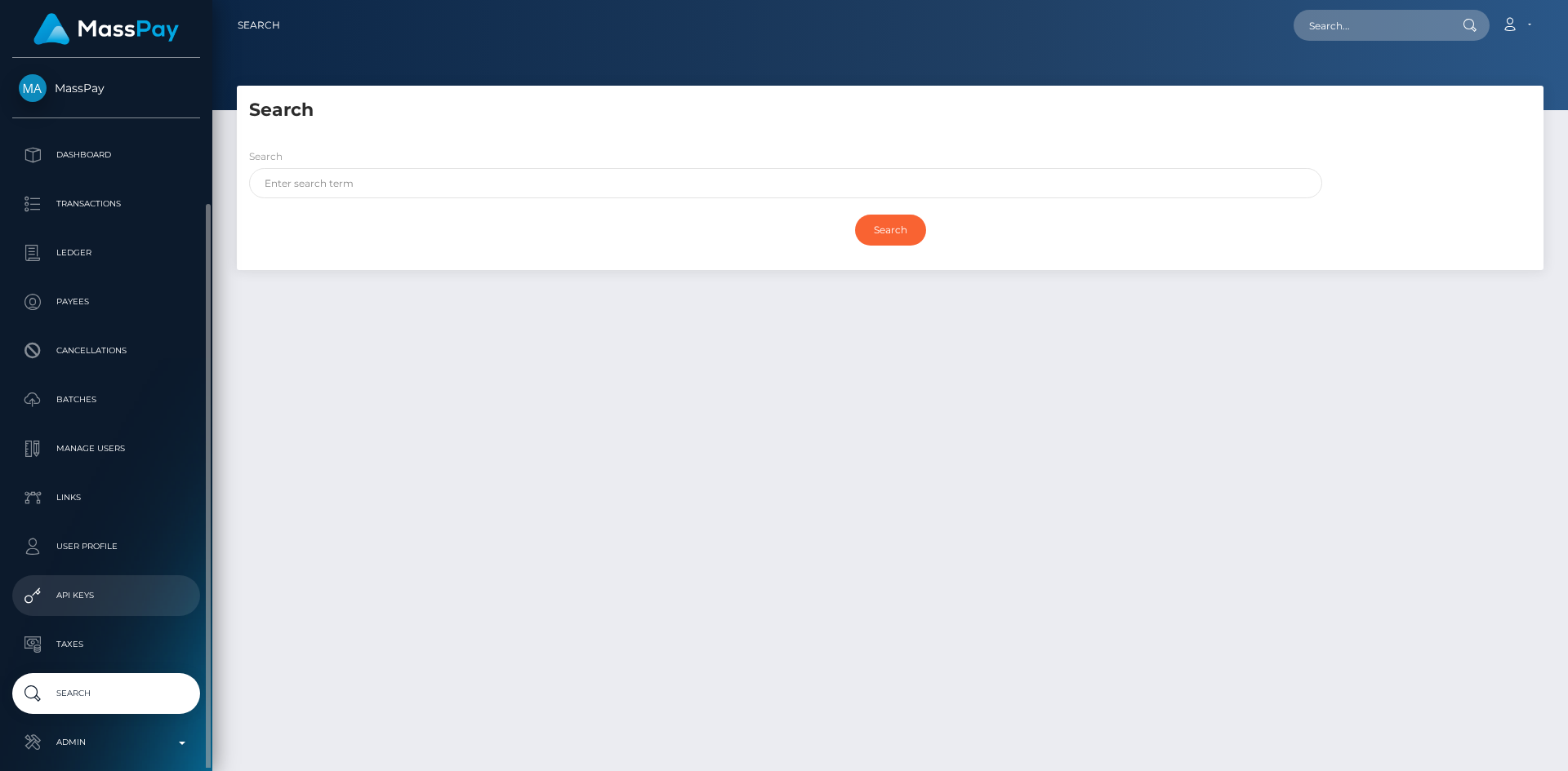
scroll to position [77, 0]
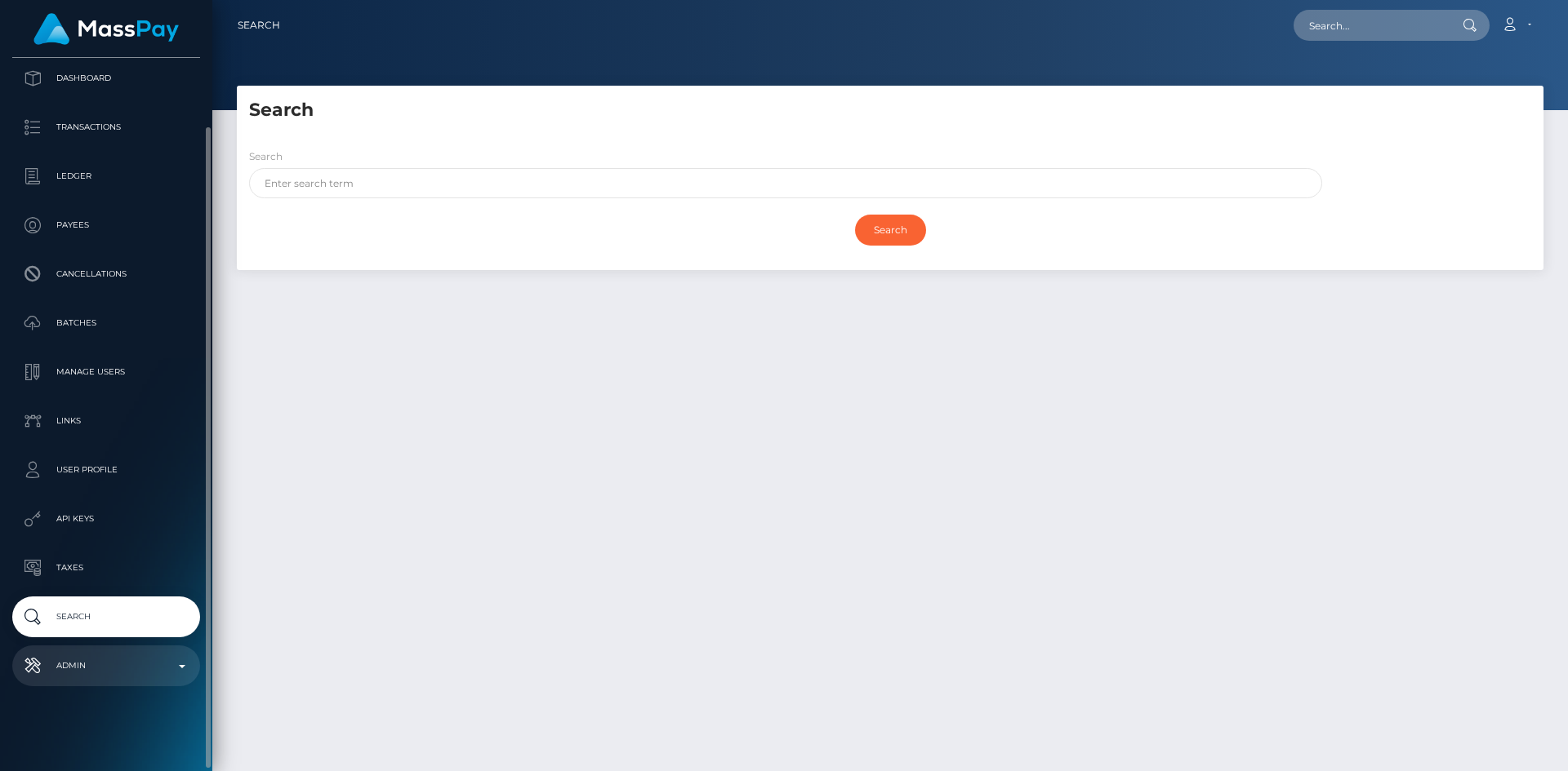
click at [107, 670] on p "Admin" at bounding box center [106, 667] width 175 height 25
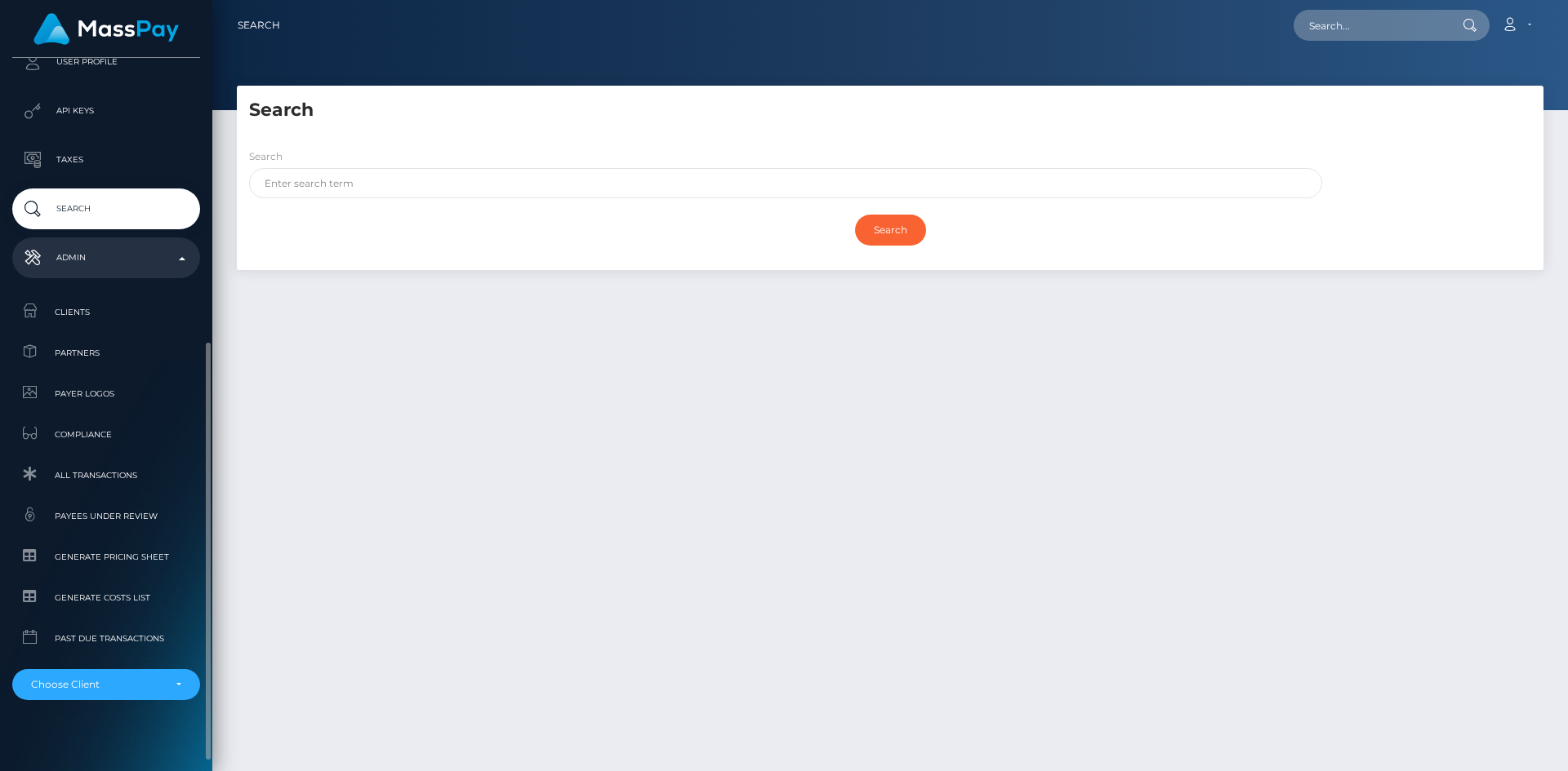
scroll to position [498, 0]
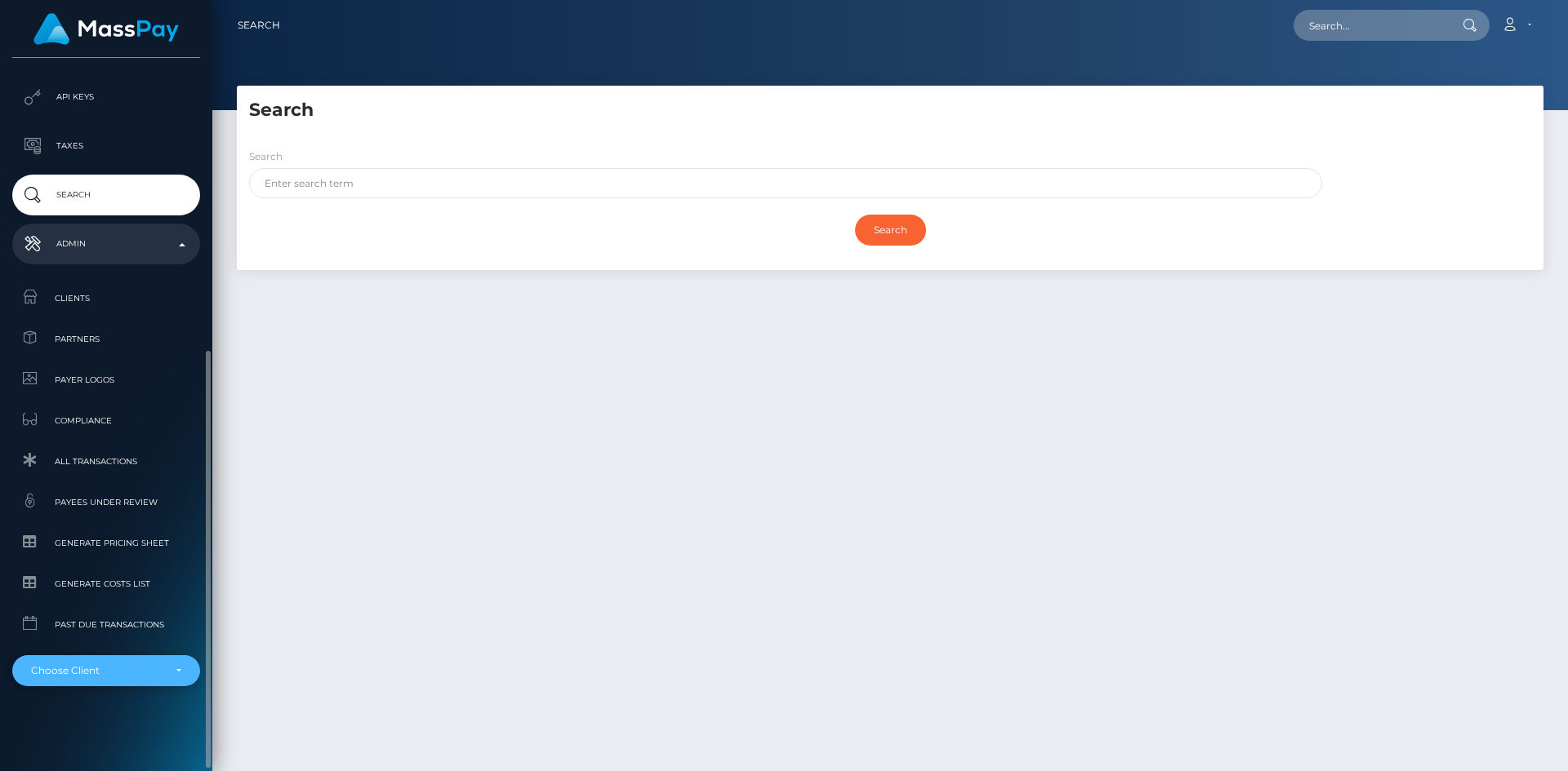
click at [137, 665] on div "Choose Client" at bounding box center [96, 672] width 131 height 13
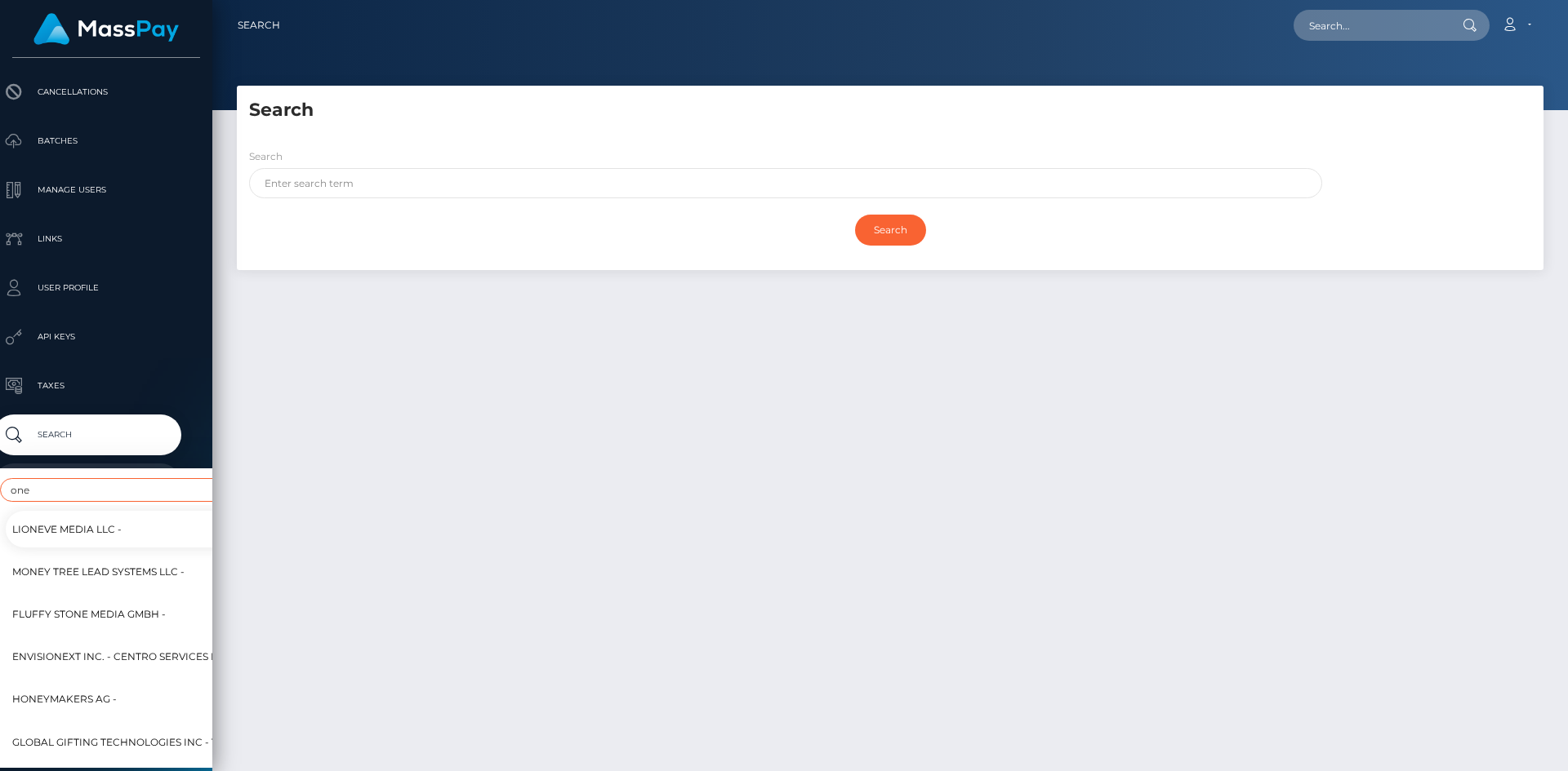
scroll to position [498, 19]
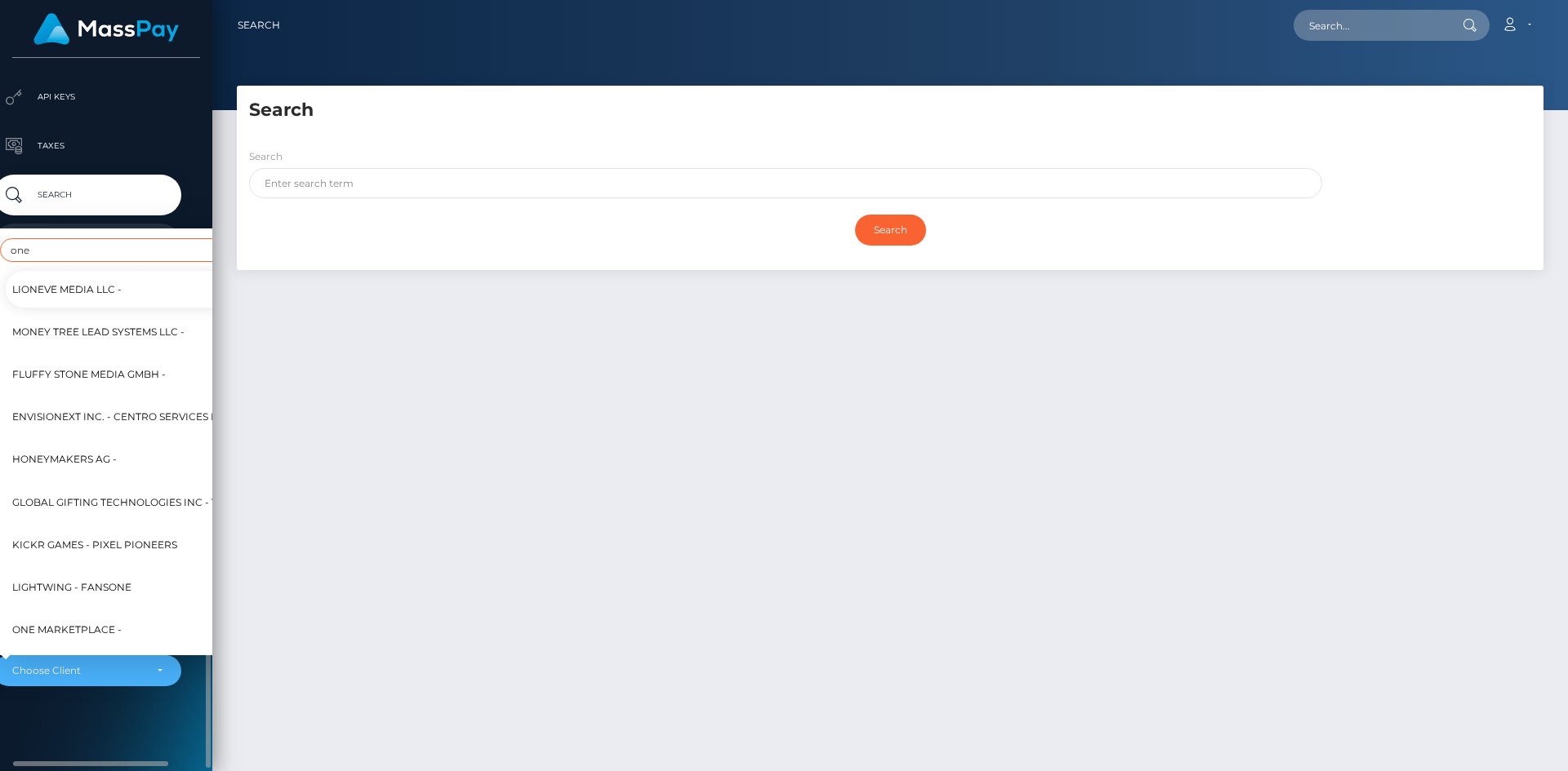
type input "one"
click at [119, 622] on span "One MarketPlace -" at bounding box center [67, 630] width 109 height 21
select select "351"
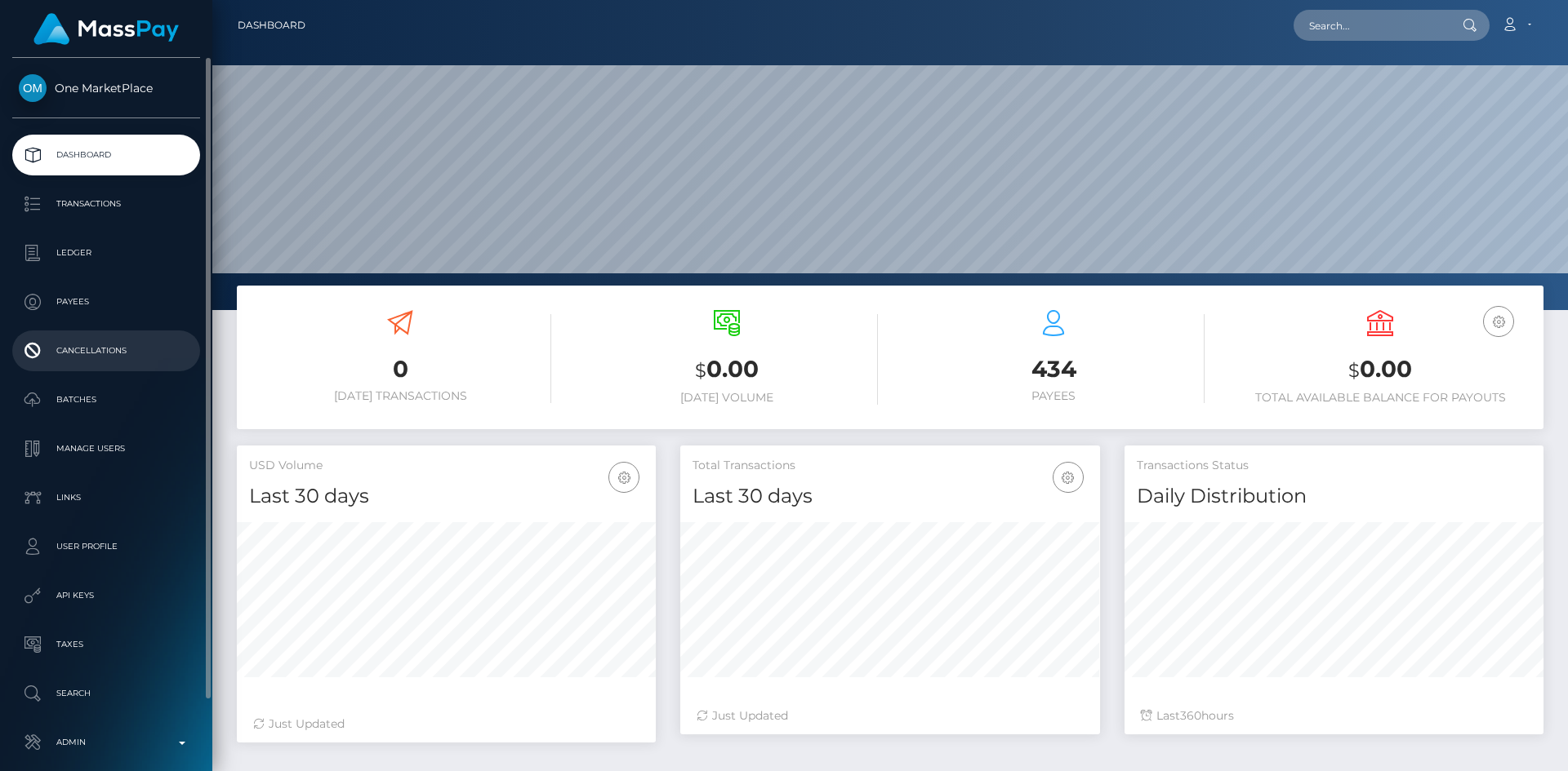
scroll to position [290, 420]
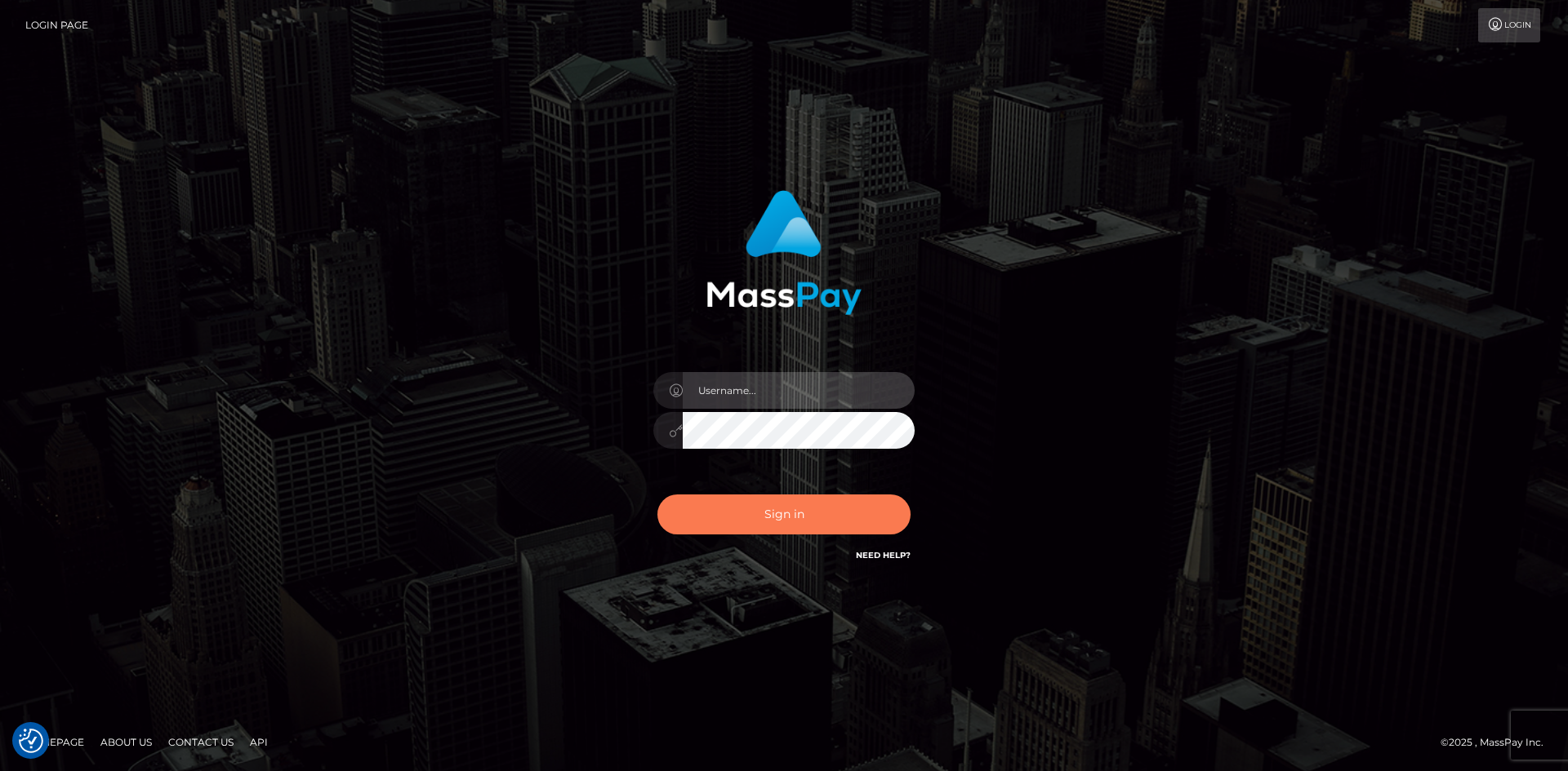
type input "tinan"
click at [789, 510] on button "Sign in" at bounding box center [784, 515] width 254 height 40
type input "tinan"
click at [789, 510] on button "Sign in" at bounding box center [784, 515] width 254 height 40
